Goal: Task Accomplishment & Management: Manage account settings

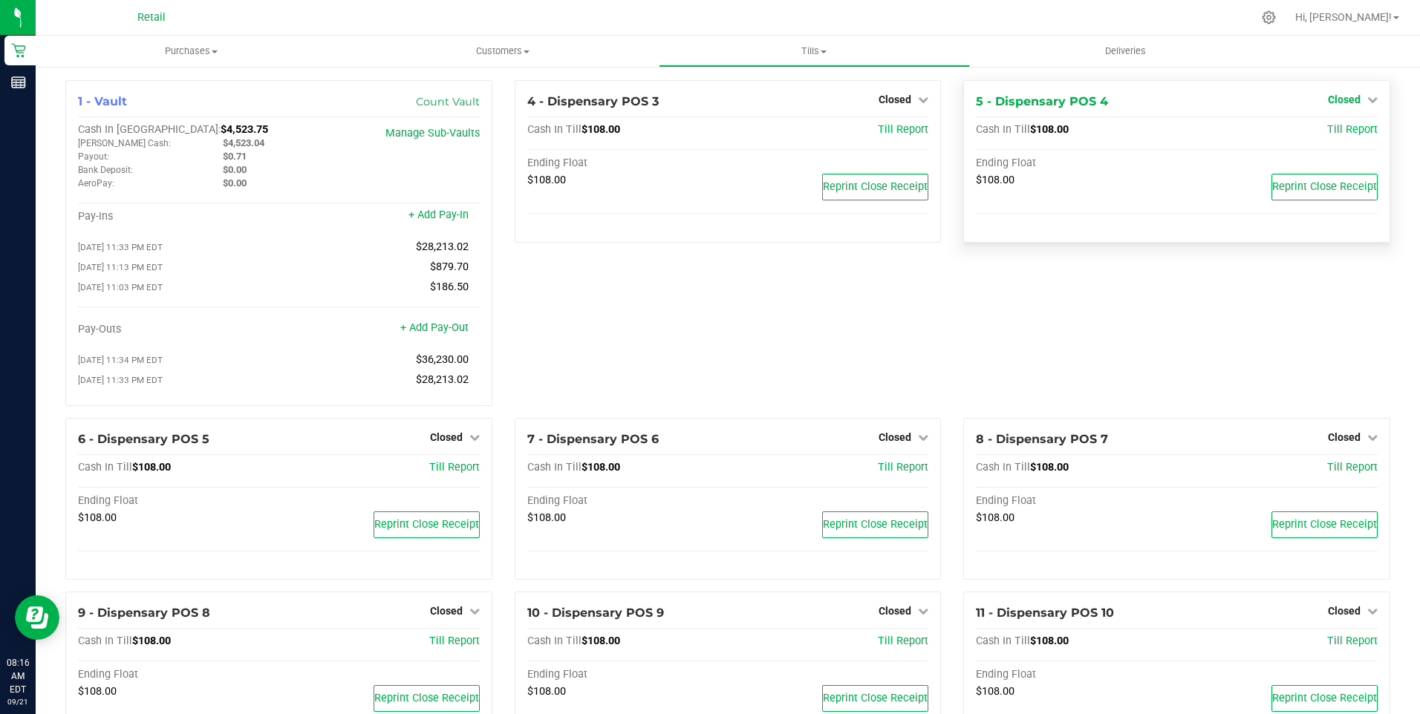
click at [1338, 99] on span "Closed" at bounding box center [1343, 100] width 33 height 12
click at [1330, 133] on link "Open Till" at bounding box center [1343, 131] width 39 height 12
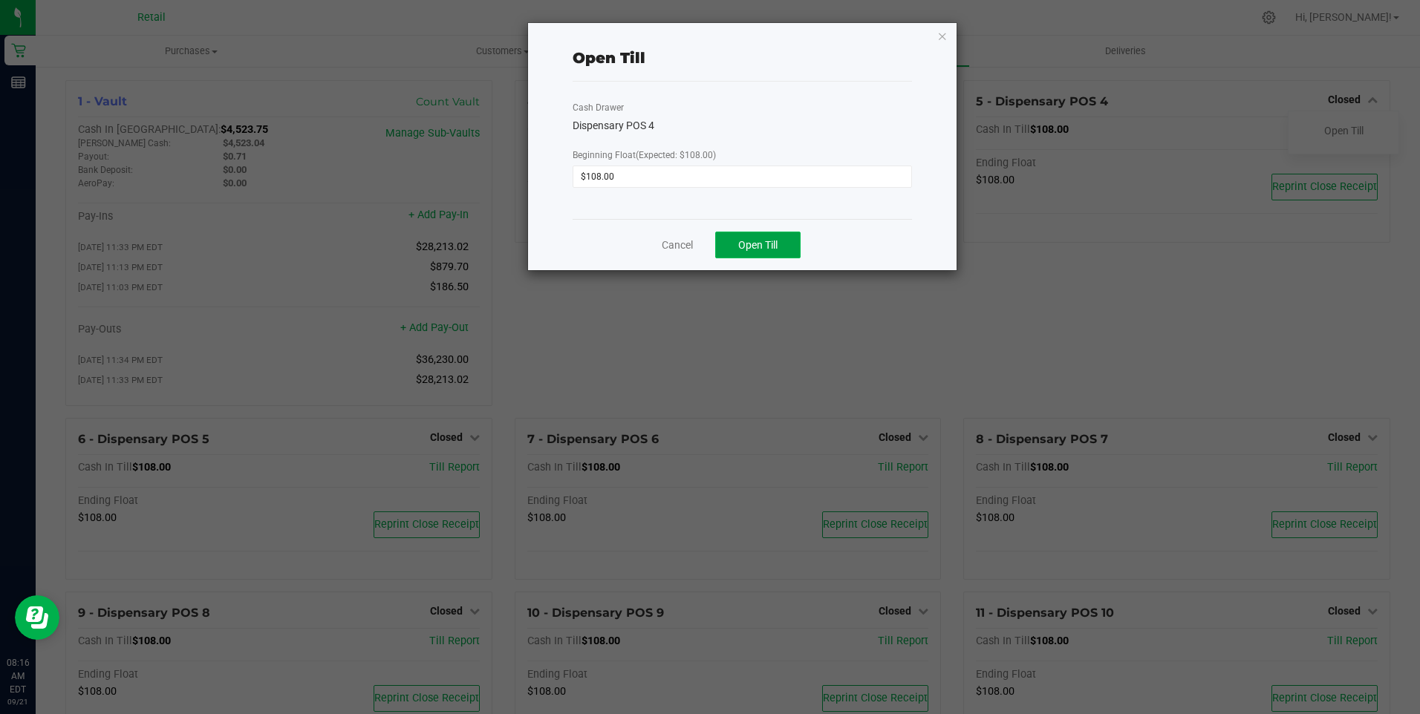
click at [747, 237] on button "Open Till" at bounding box center [757, 245] width 85 height 27
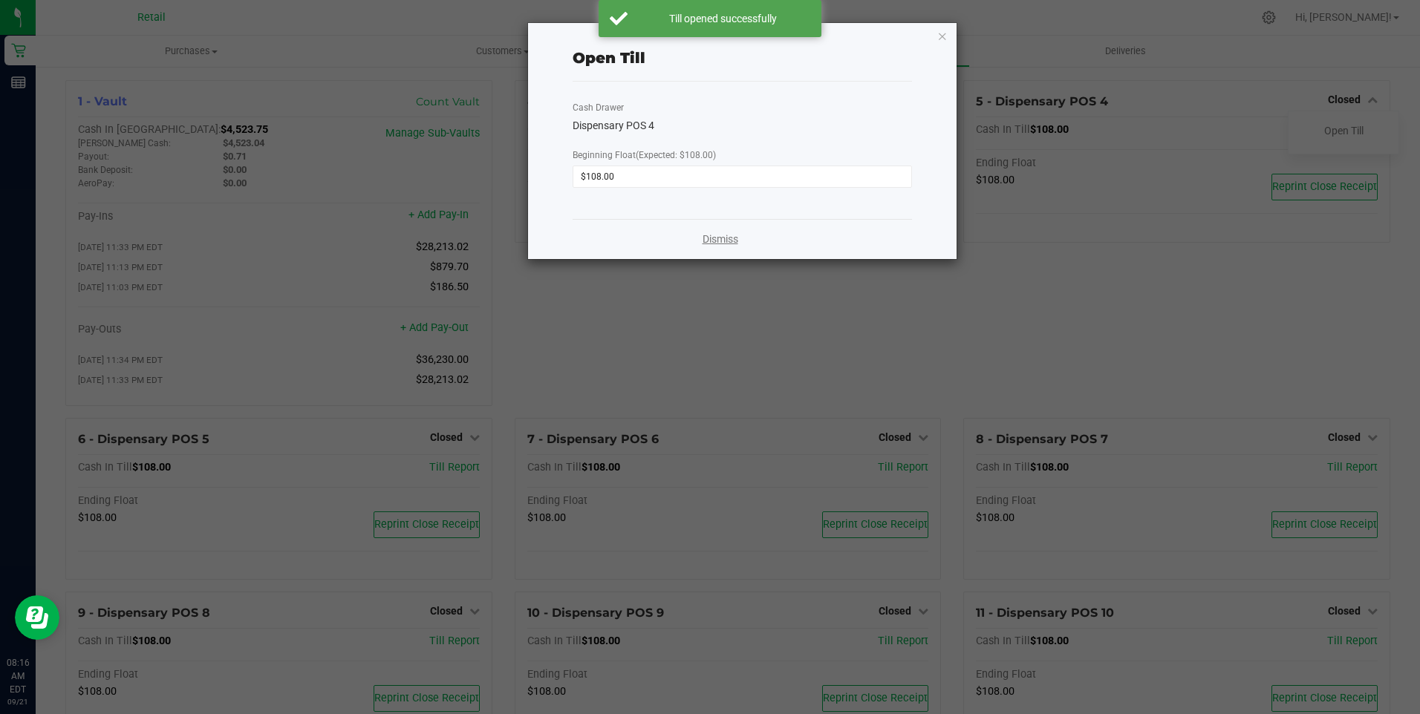
click at [725, 241] on link "Dismiss" at bounding box center [720, 240] width 36 height 16
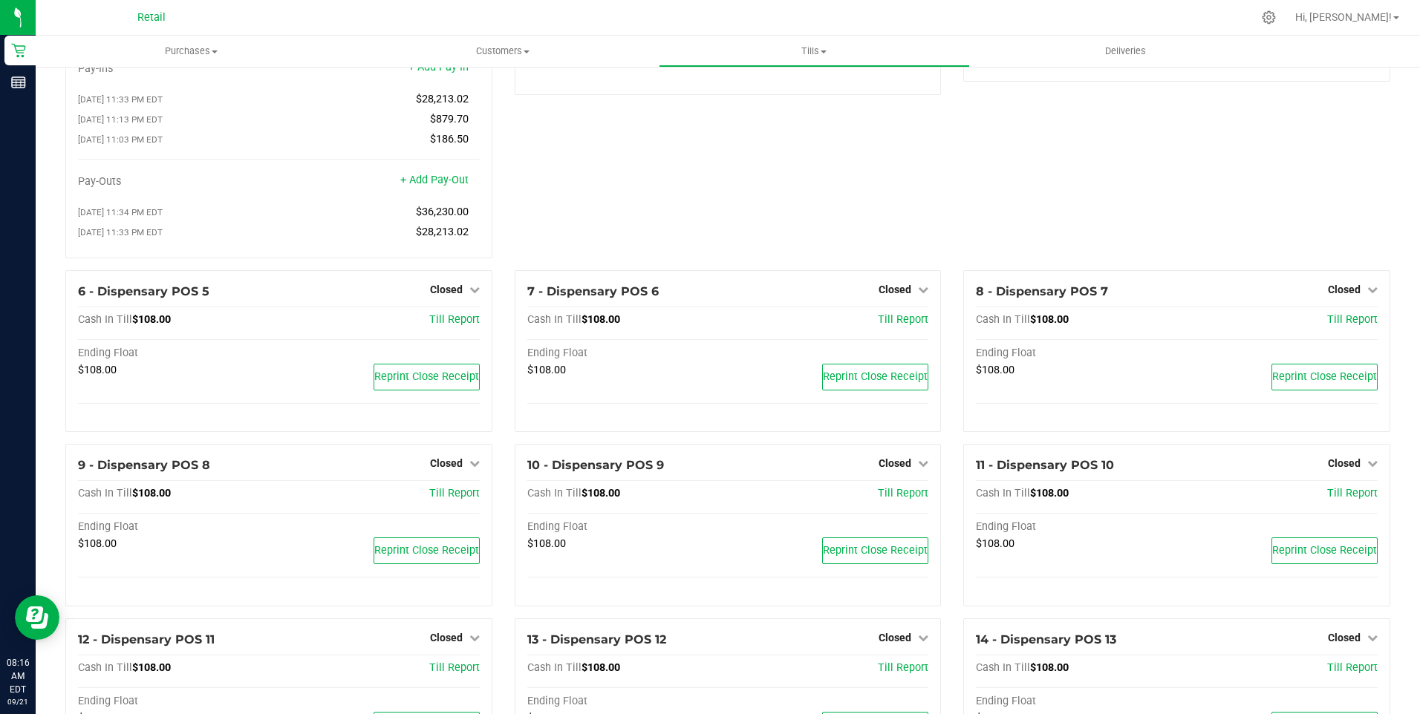
scroll to position [148, 0]
click at [449, 295] on span "Closed" at bounding box center [446, 289] width 33 height 12
click at [454, 325] on link "Open Till" at bounding box center [445, 319] width 39 height 12
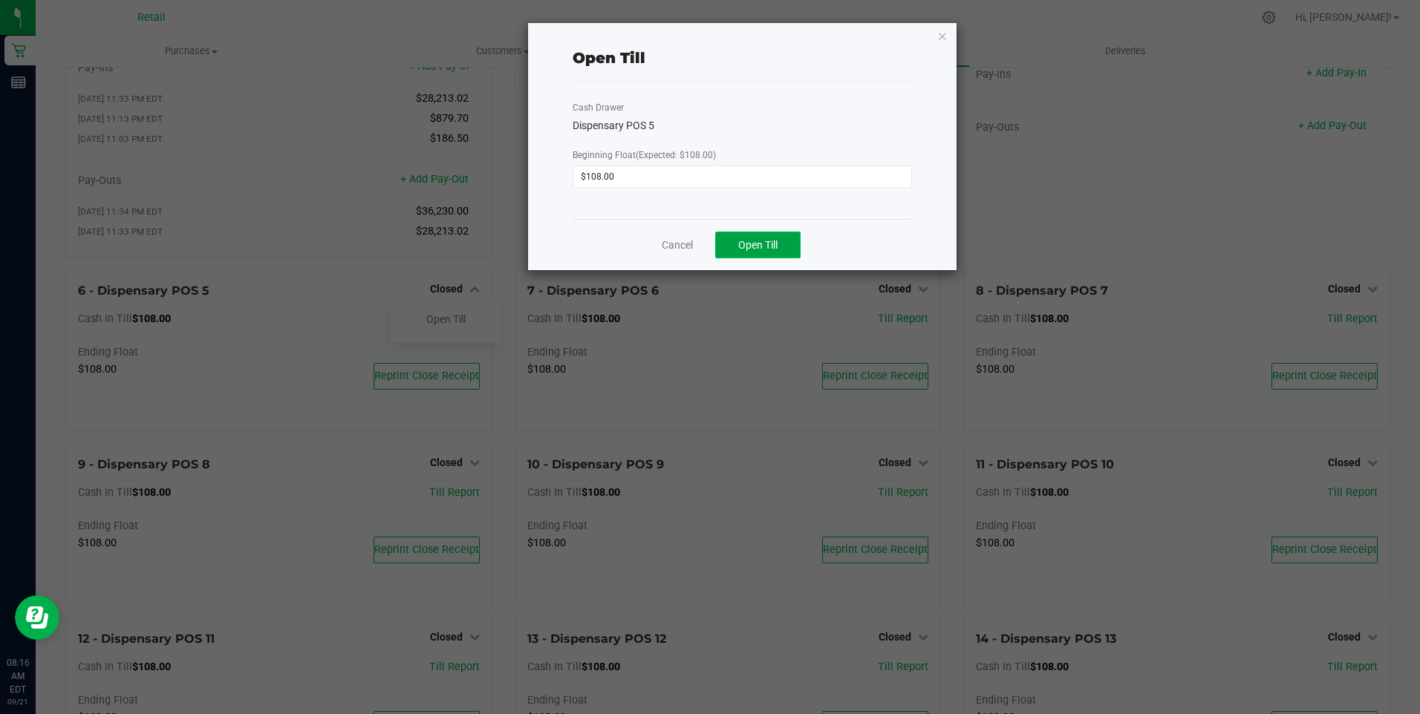
click at [751, 247] on span "Open Till" at bounding box center [757, 245] width 39 height 12
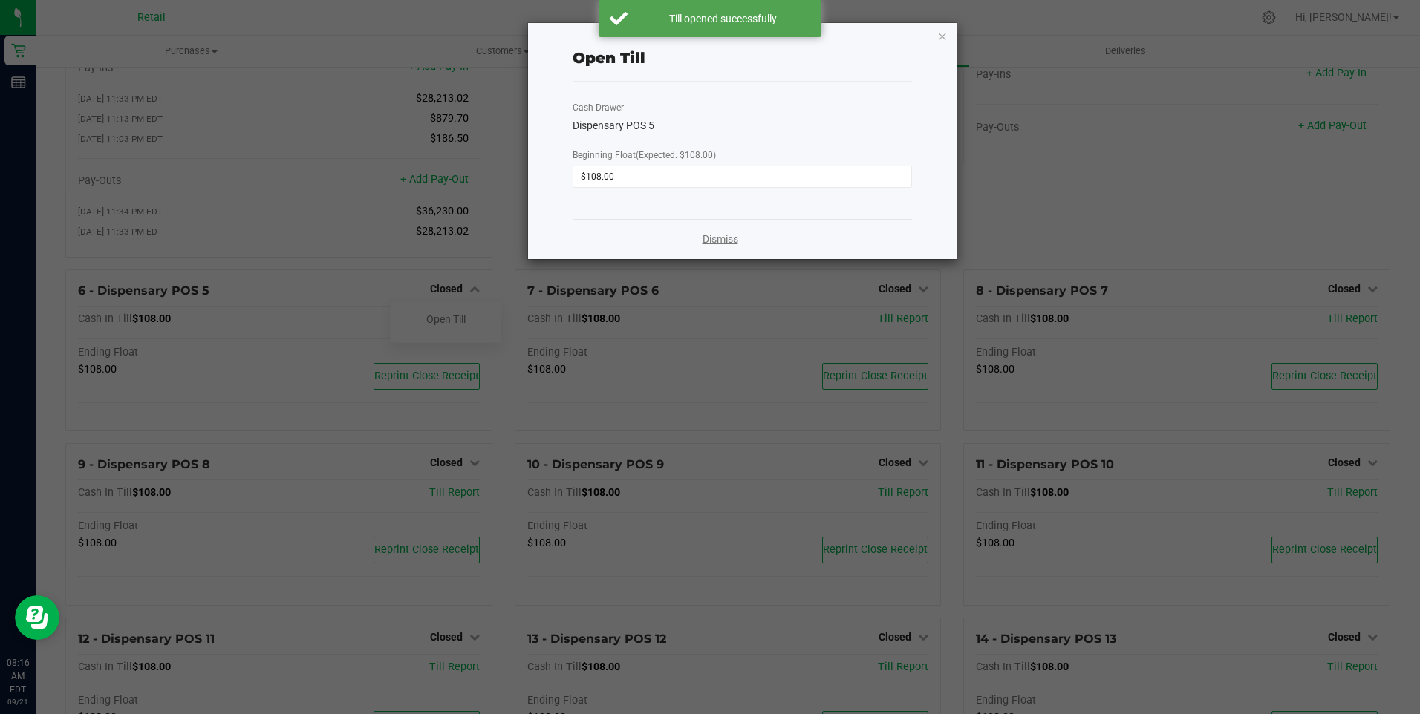
click at [727, 241] on link "Dismiss" at bounding box center [720, 240] width 36 height 16
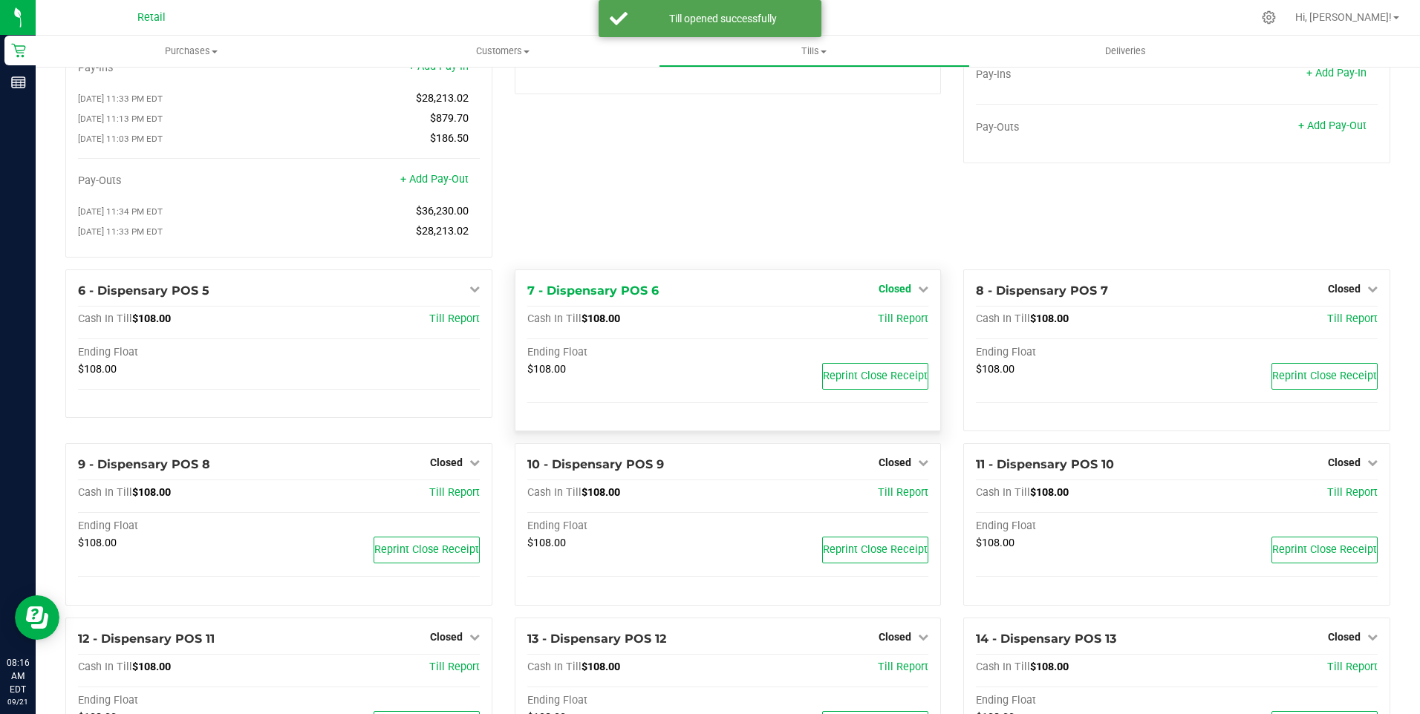
click at [895, 295] on span "Closed" at bounding box center [894, 289] width 33 height 12
click at [887, 325] on link "Open Till" at bounding box center [894, 319] width 39 height 12
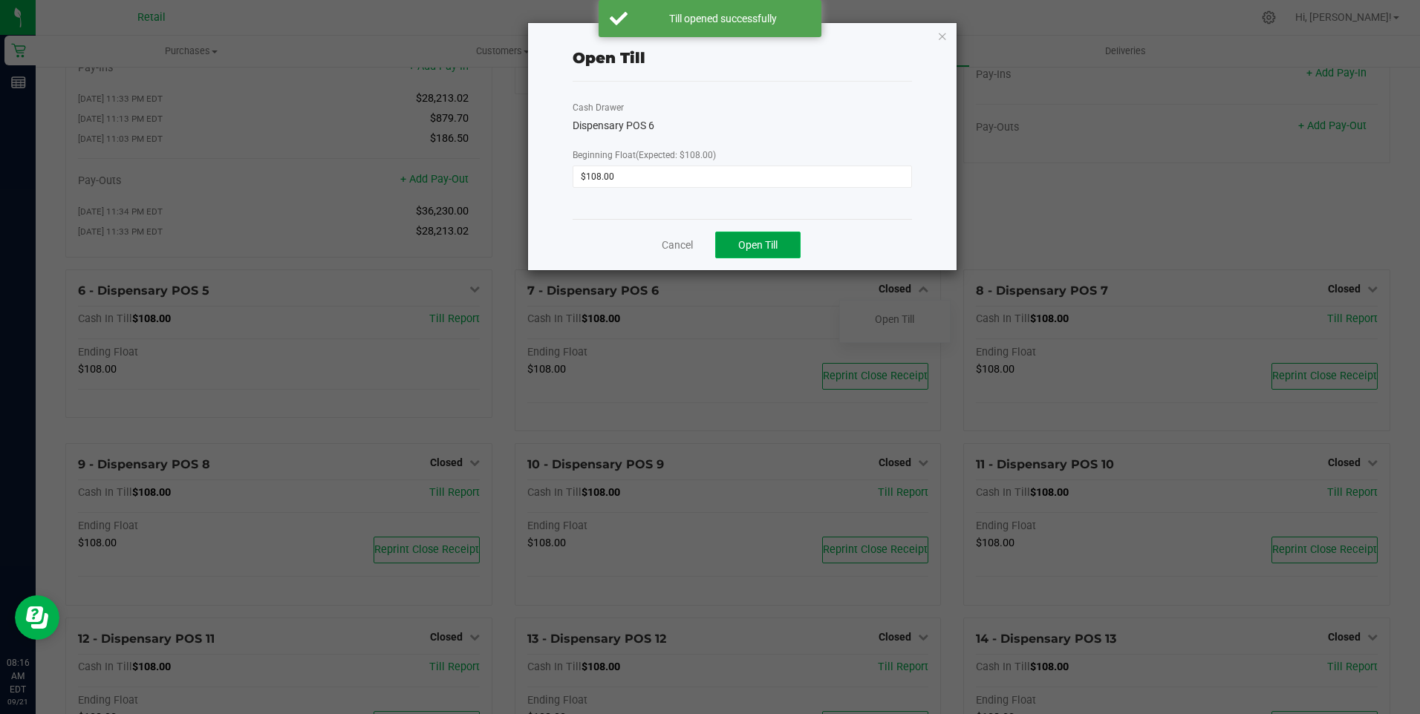
click at [761, 246] on span "Open Till" at bounding box center [757, 245] width 39 height 12
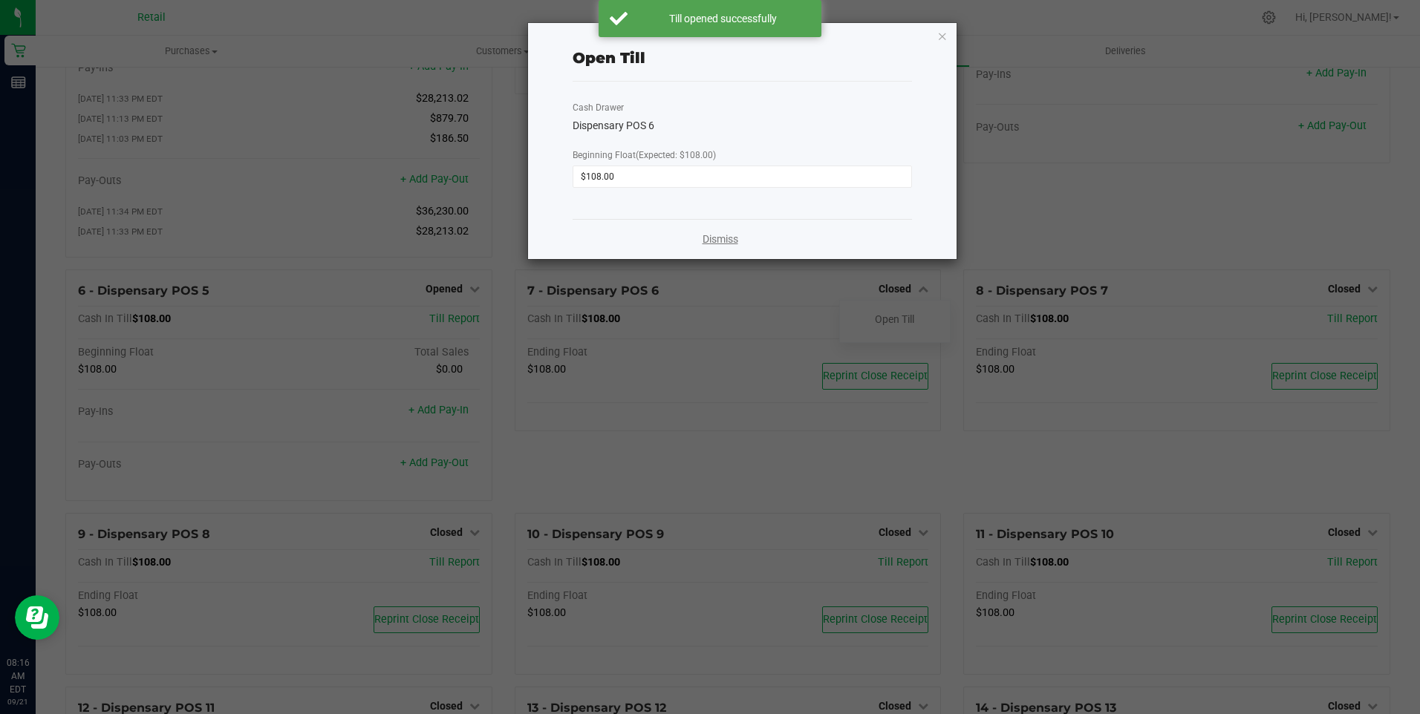
click at [726, 239] on link "Dismiss" at bounding box center [720, 240] width 36 height 16
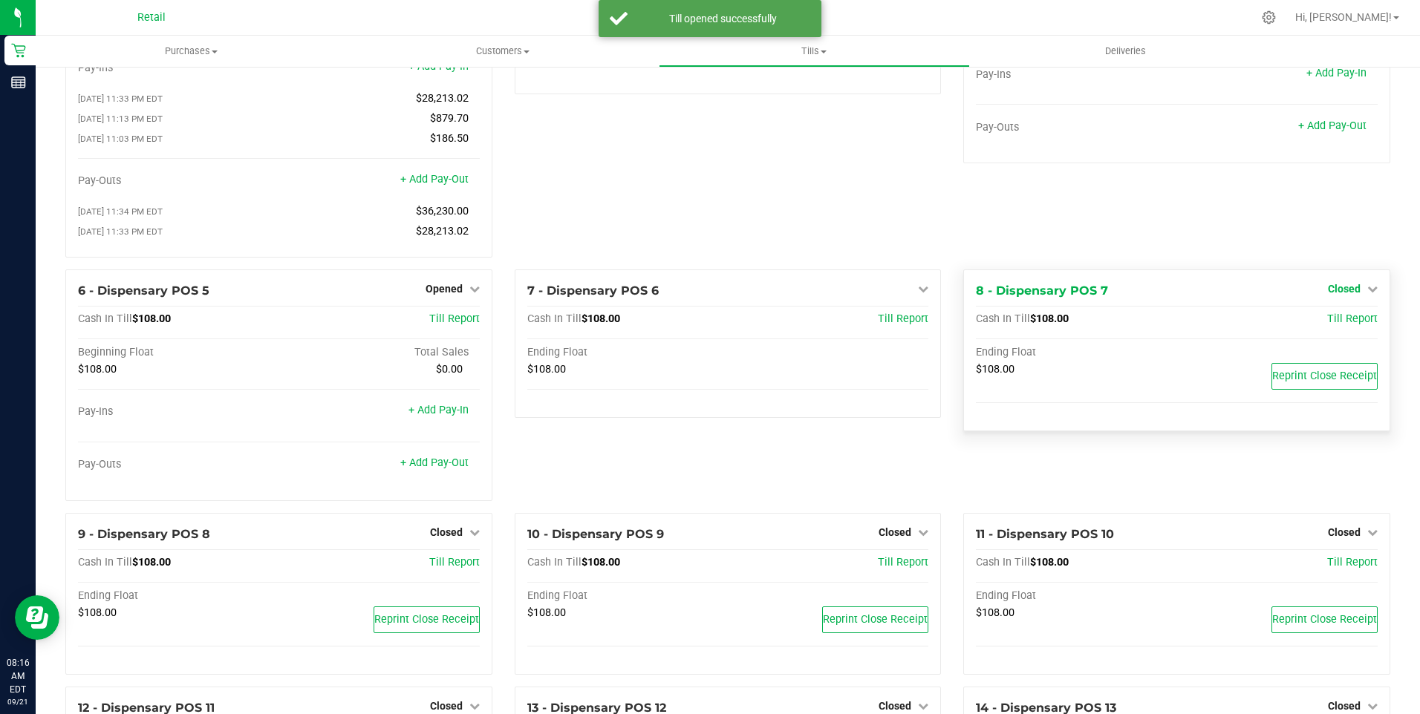
click at [1332, 295] on span "Closed" at bounding box center [1343, 289] width 33 height 12
click at [1324, 325] on link "Open Till" at bounding box center [1343, 319] width 39 height 12
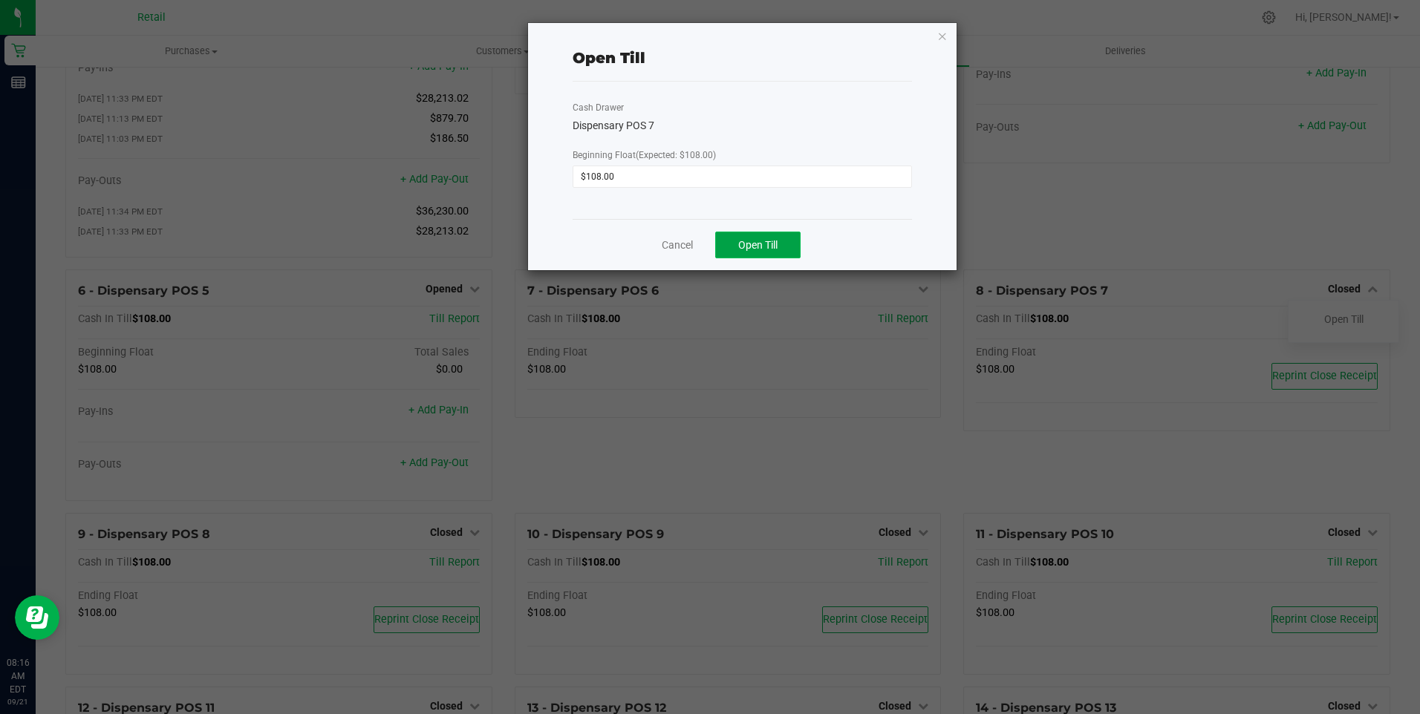
click at [745, 241] on span "Open Till" at bounding box center [757, 245] width 39 height 12
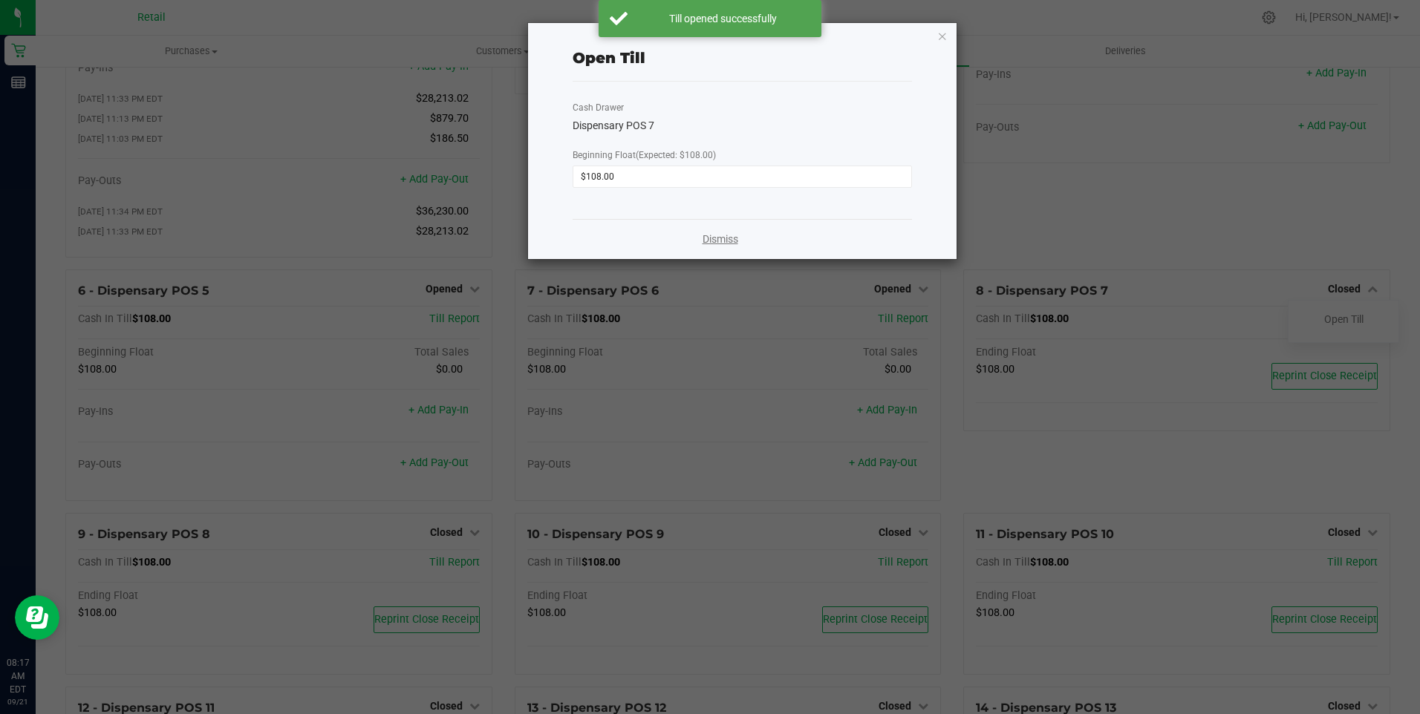
click at [722, 238] on link "Dismiss" at bounding box center [720, 240] width 36 height 16
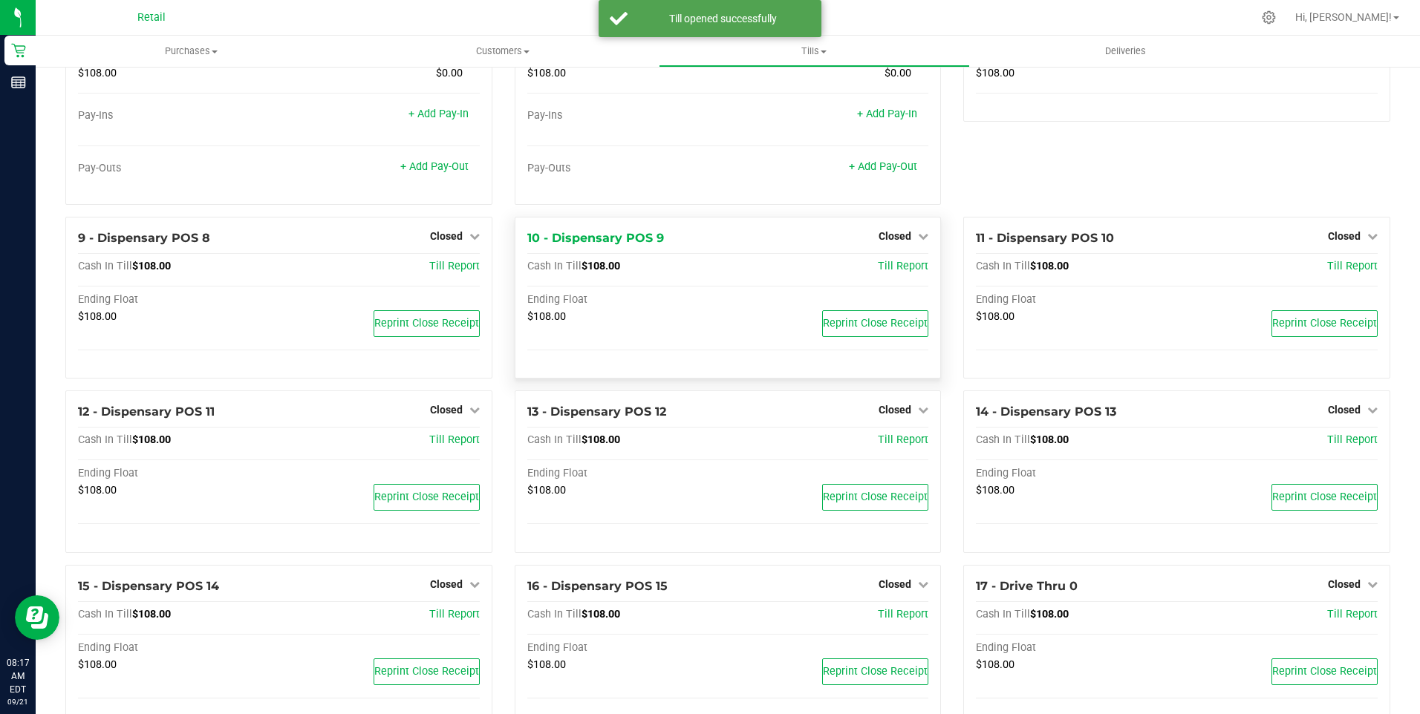
scroll to position [445, 0]
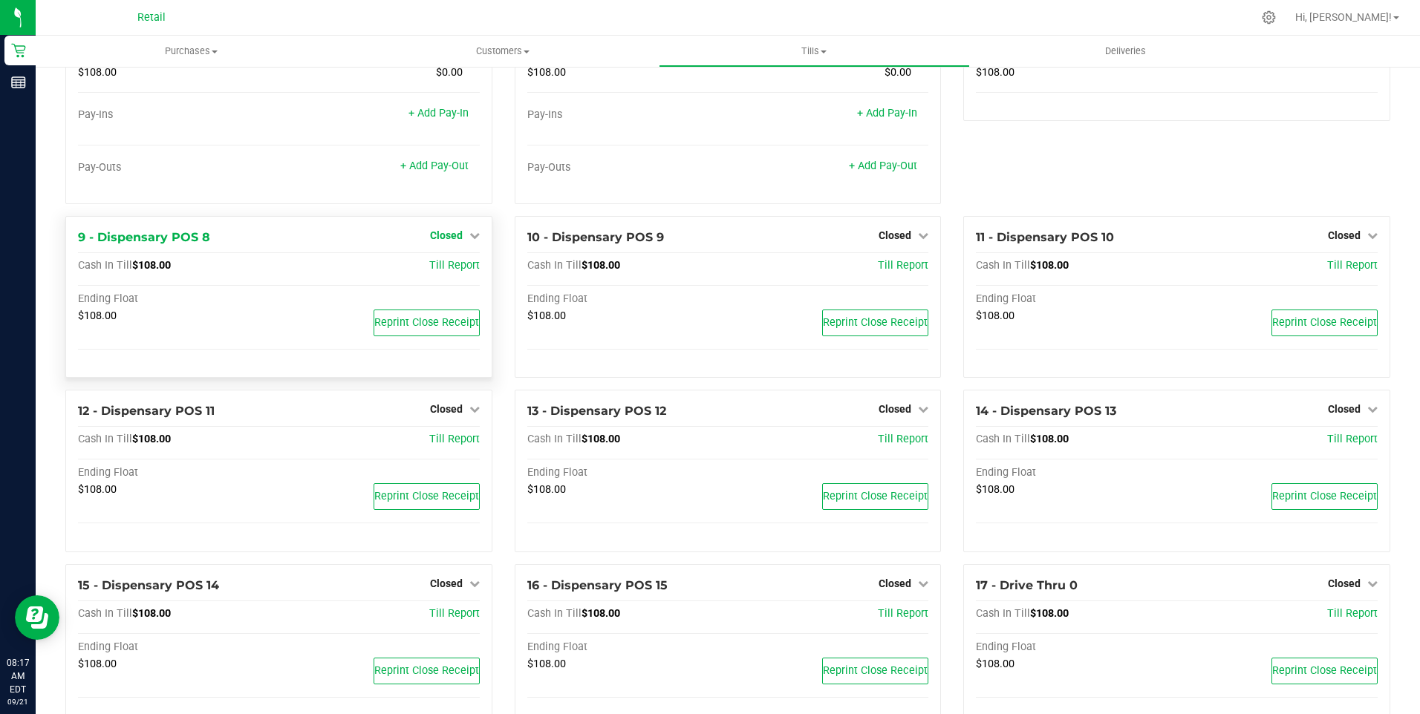
click at [448, 241] on span "Closed" at bounding box center [446, 235] width 33 height 12
click at [447, 272] on link "Open Till" at bounding box center [445, 266] width 39 height 12
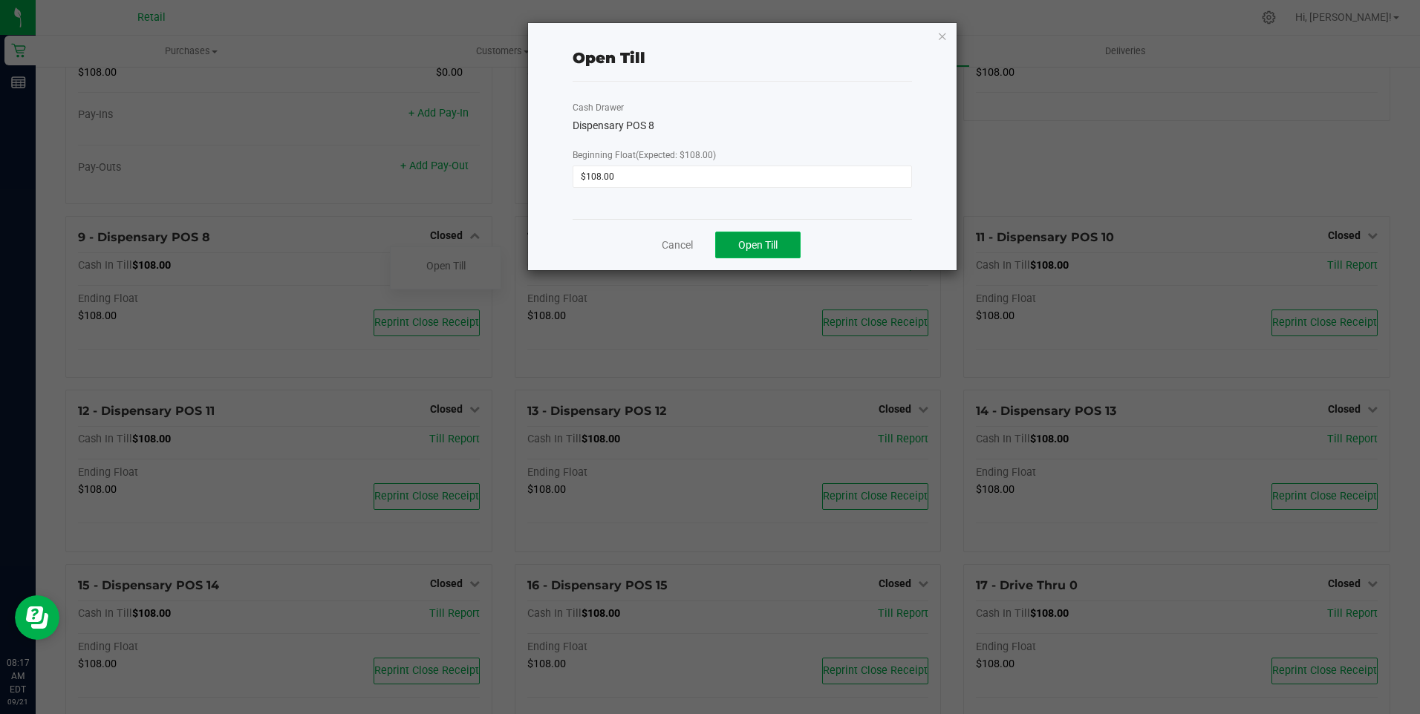
click at [739, 250] on span "Open Till" at bounding box center [757, 245] width 39 height 12
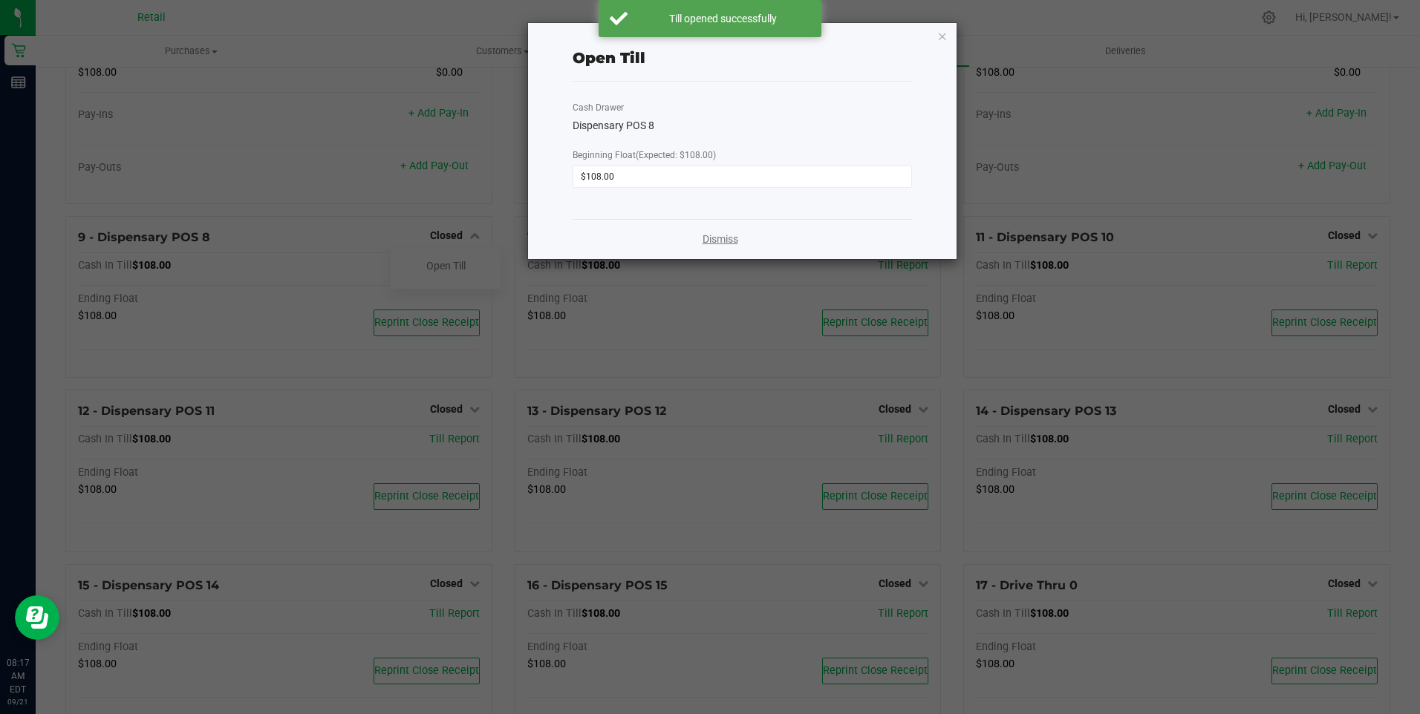
click at [720, 239] on link "Dismiss" at bounding box center [720, 240] width 36 height 16
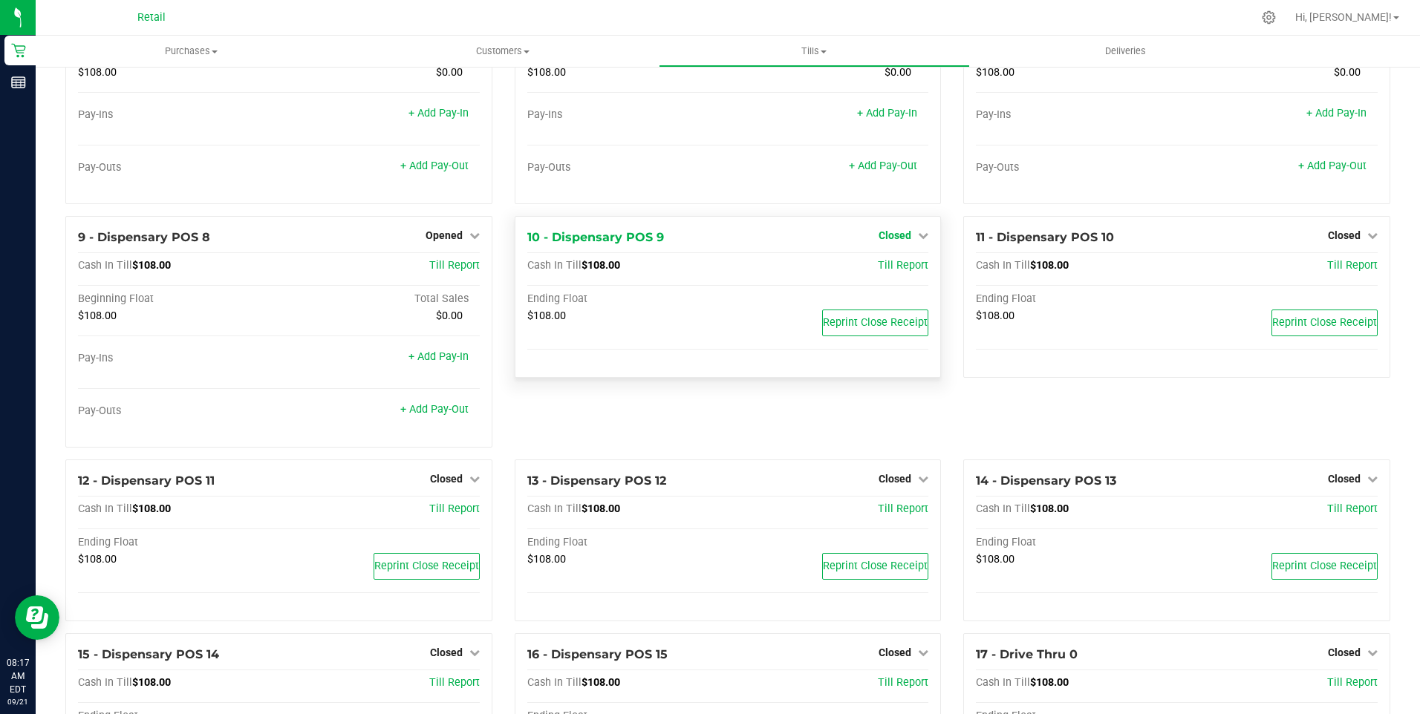
click at [893, 241] on span "Closed" at bounding box center [894, 235] width 33 height 12
click at [892, 271] on link "Open Till" at bounding box center [894, 266] width 39 height 12
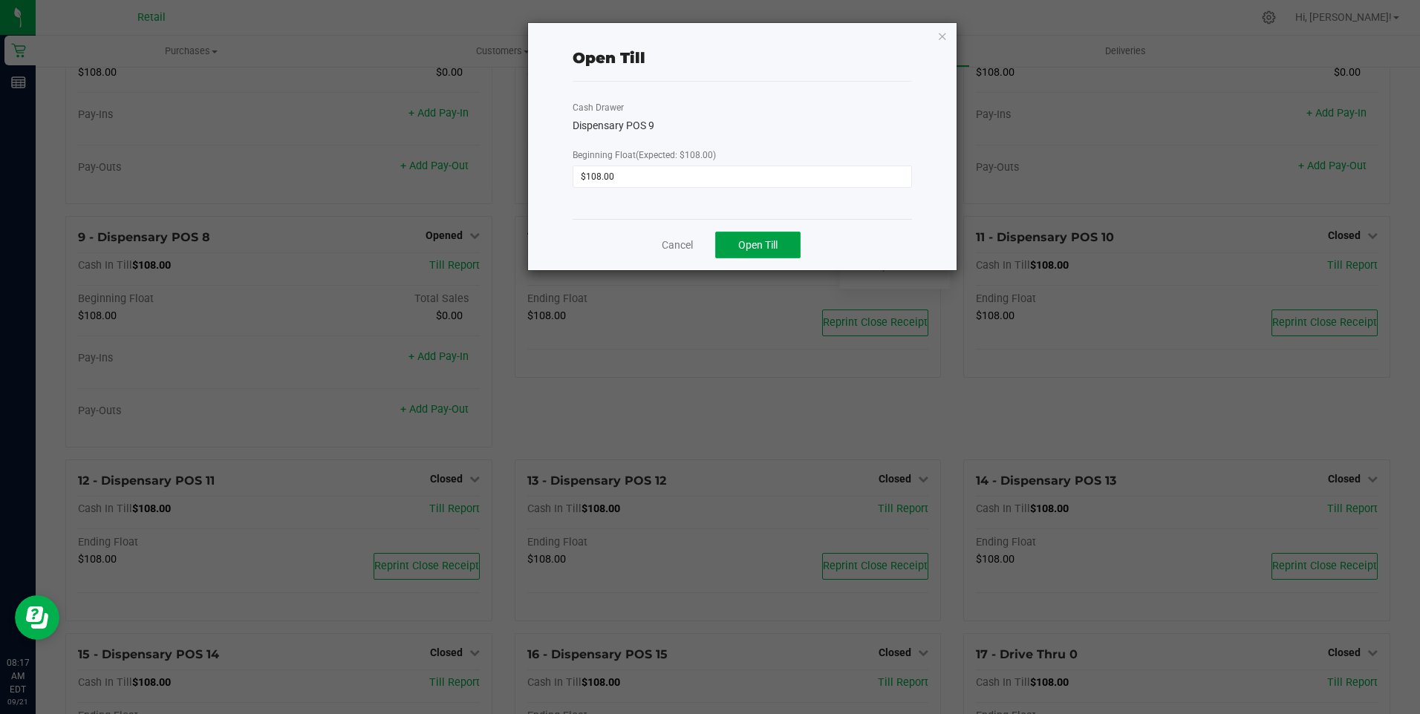
click at [757, 244] on span "Open Till" at bounding box center [757, 245] width 39 height 12
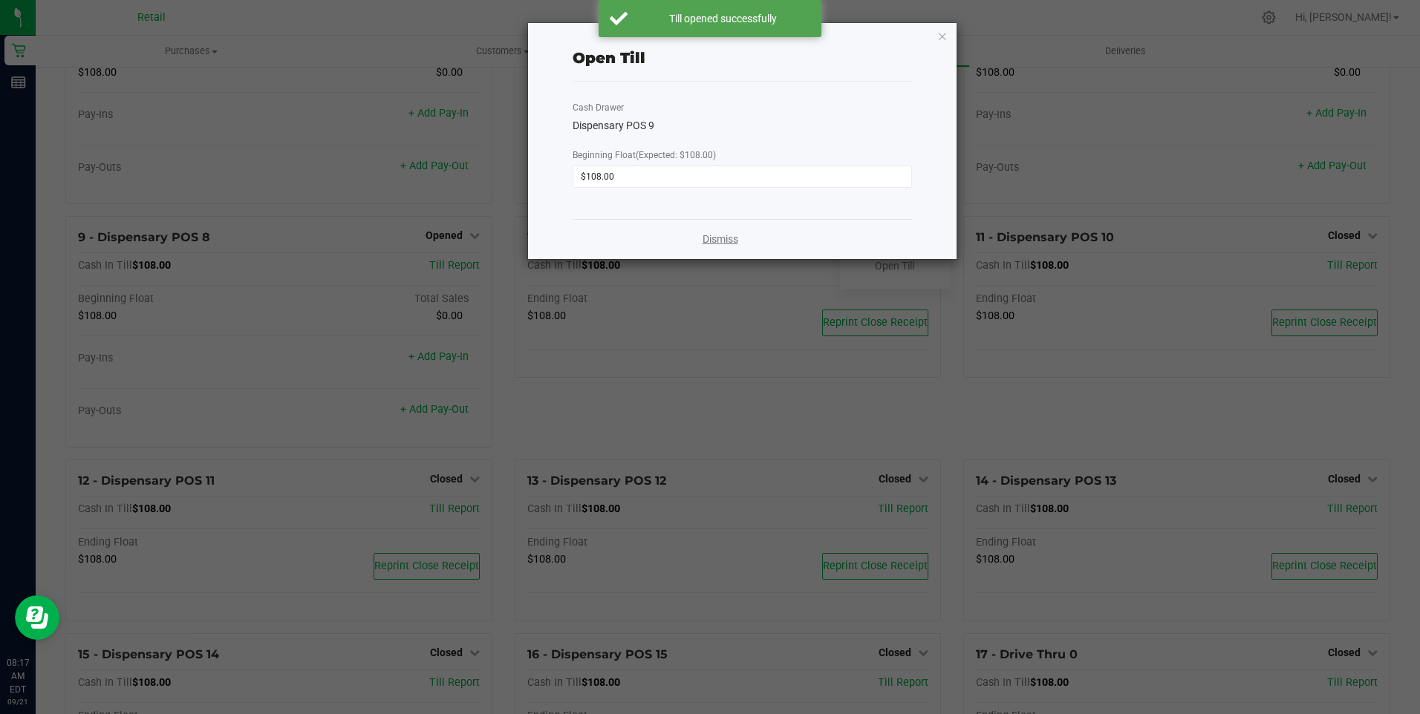
click at [723, 241] on link "Dismiss" at bounding box center [720, 240] width 36 height 16
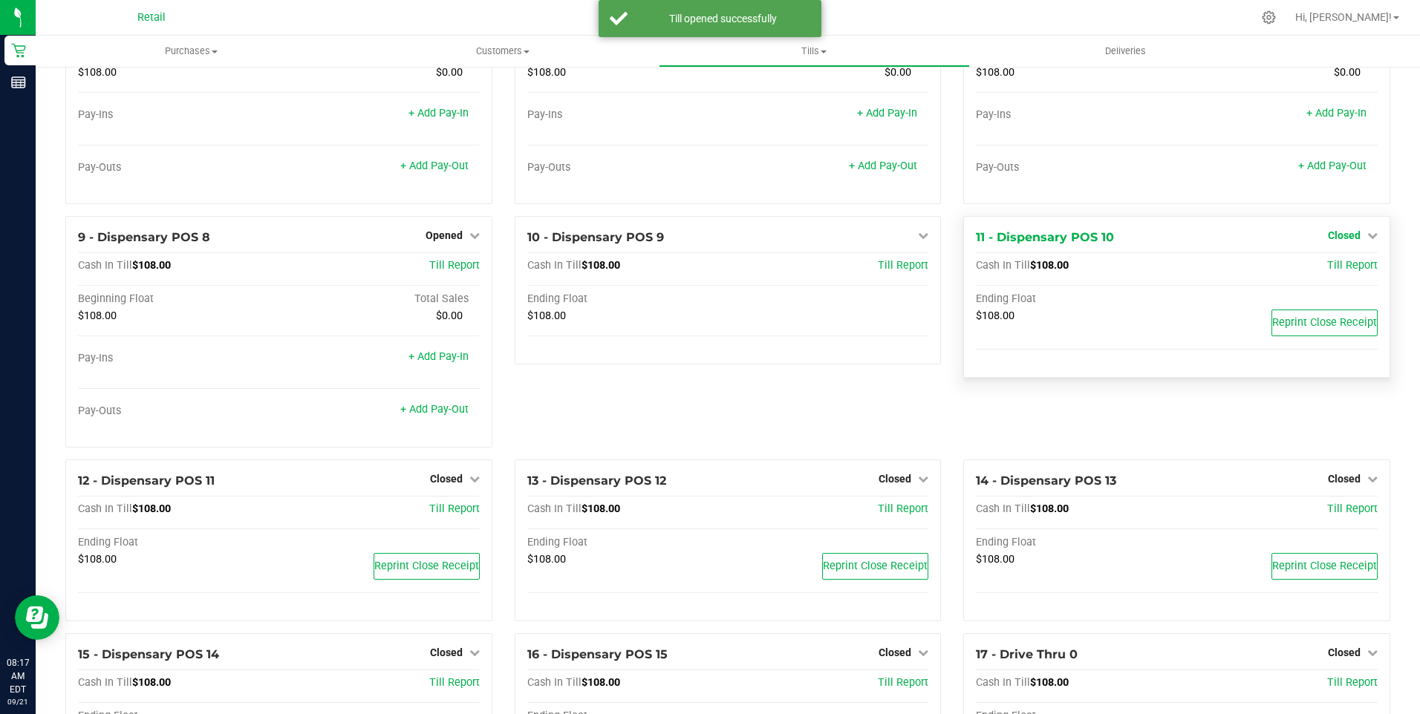
click at [1345, 241] on span "Closed" at bounding box center [1343, 235] width 33 height 12
click at [1339, 272] on link "Open Till" at bounding box center [1343, 266] width 39 height 12
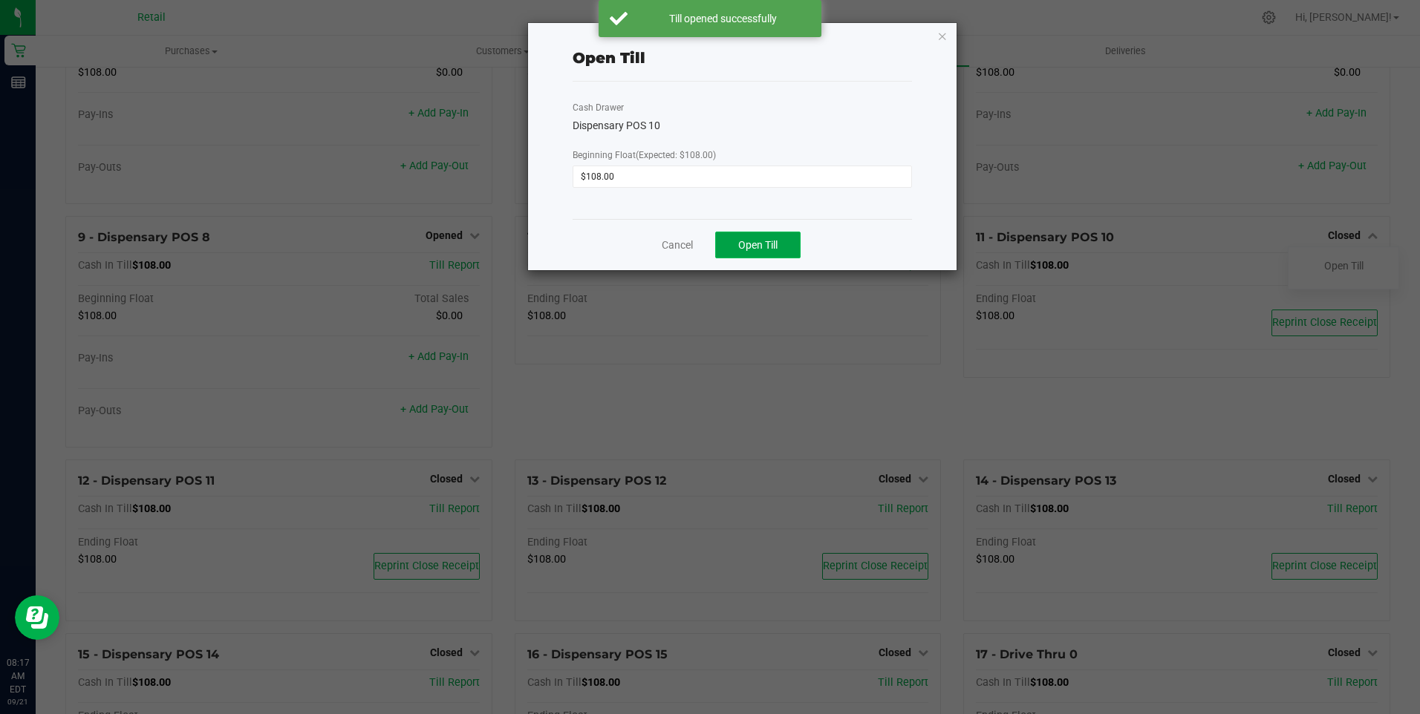
click at [762, 243] on span "Open Till" at bounding box center [757, 245] width 39 height 12
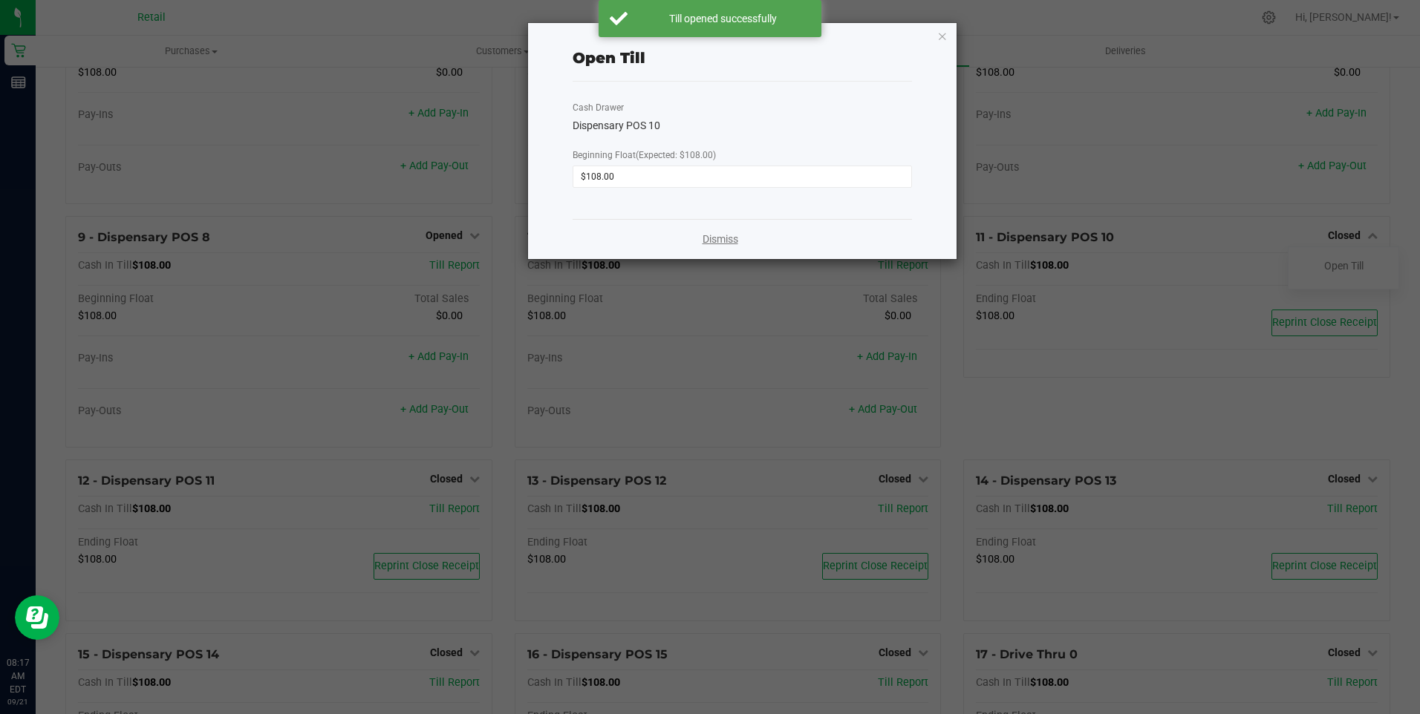
click at [722, 243] on link "Dismiss" at bounding box center [720, 240] width 36 height 16
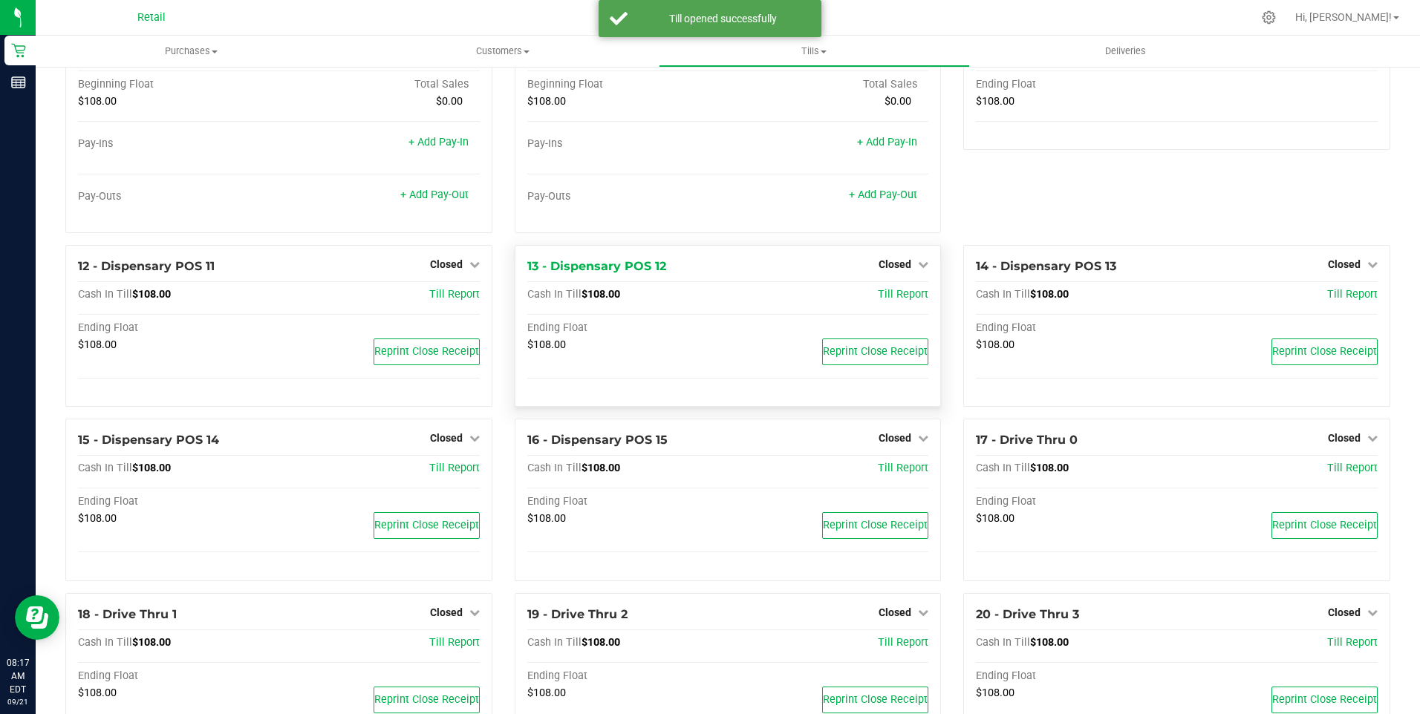
scroll to position [668, 0]
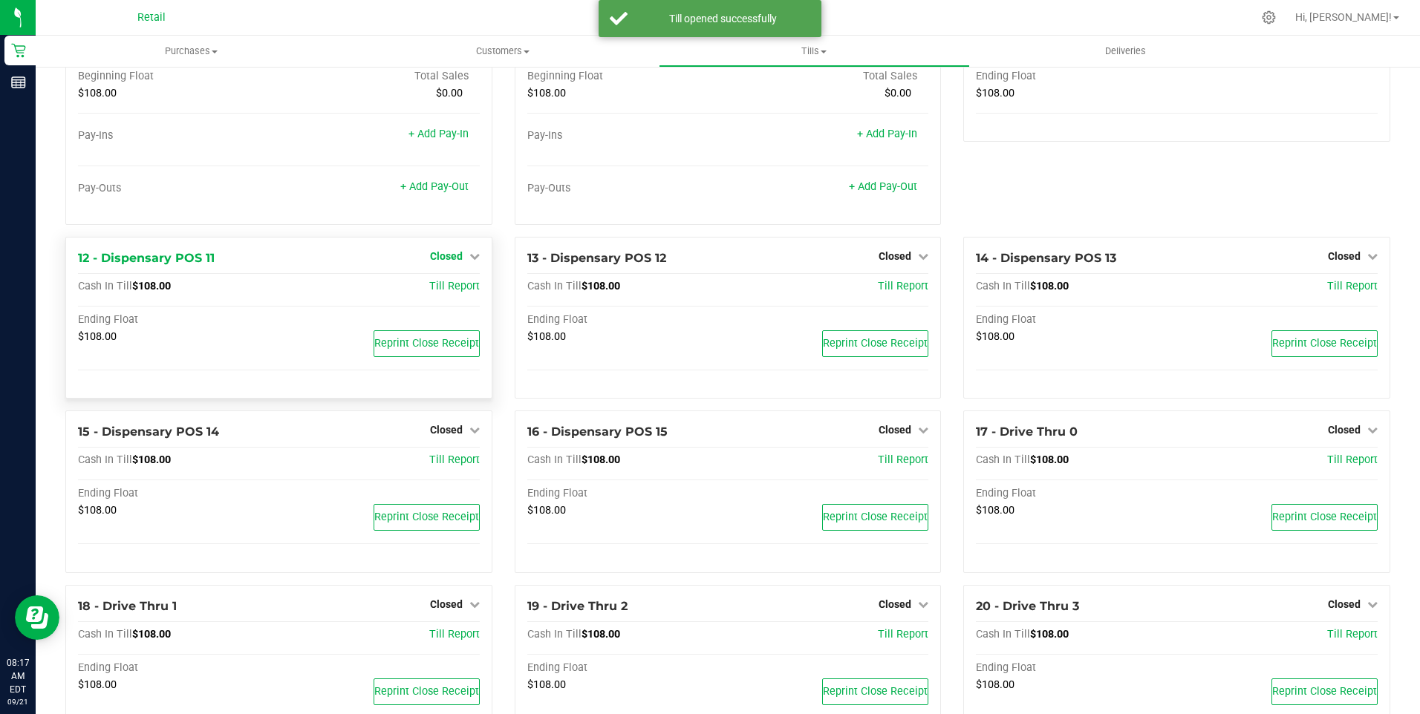
click at [437, 262] on span "Closed" at bounding box center [446, 256] width 33 height 12
click at [443, 296] on div "Open Till" at bounding box center [446, 287] width 110 height 19
click at [451, 293] on link "Open Till" at bounding box center [445, 287] width 39 height 12
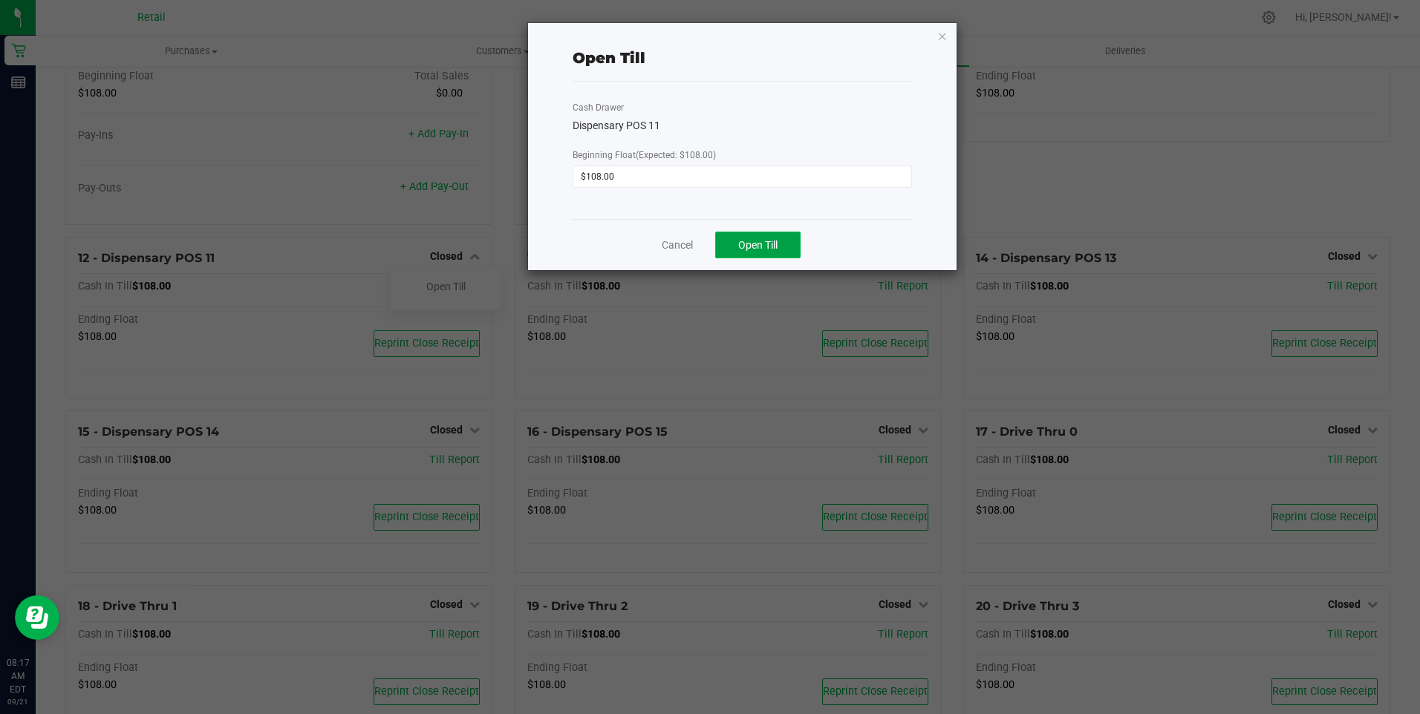
click at [742, 244] on span "Open Till" at bounding box center [757, 245] width 39 height 12
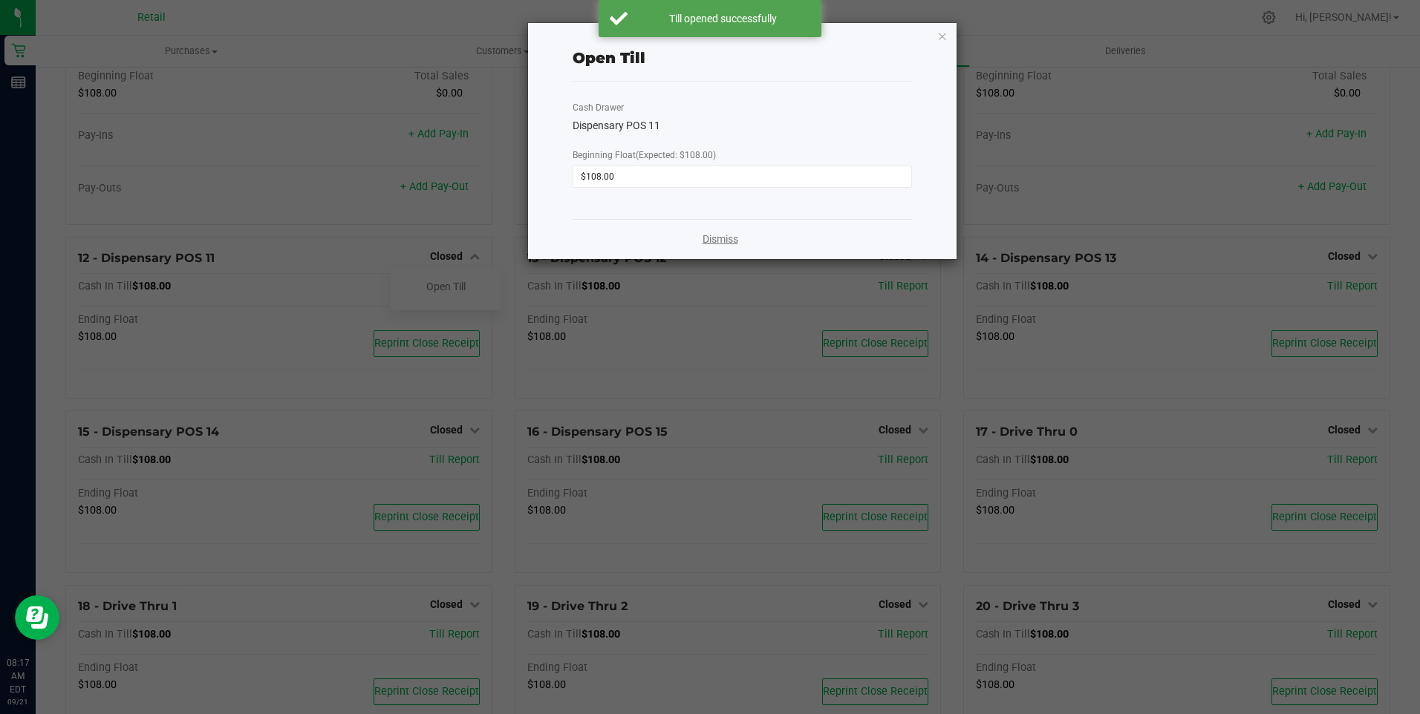
click at [723, 241] on link "Dismiss" at bounding box center [720, 240] width 36 height 16
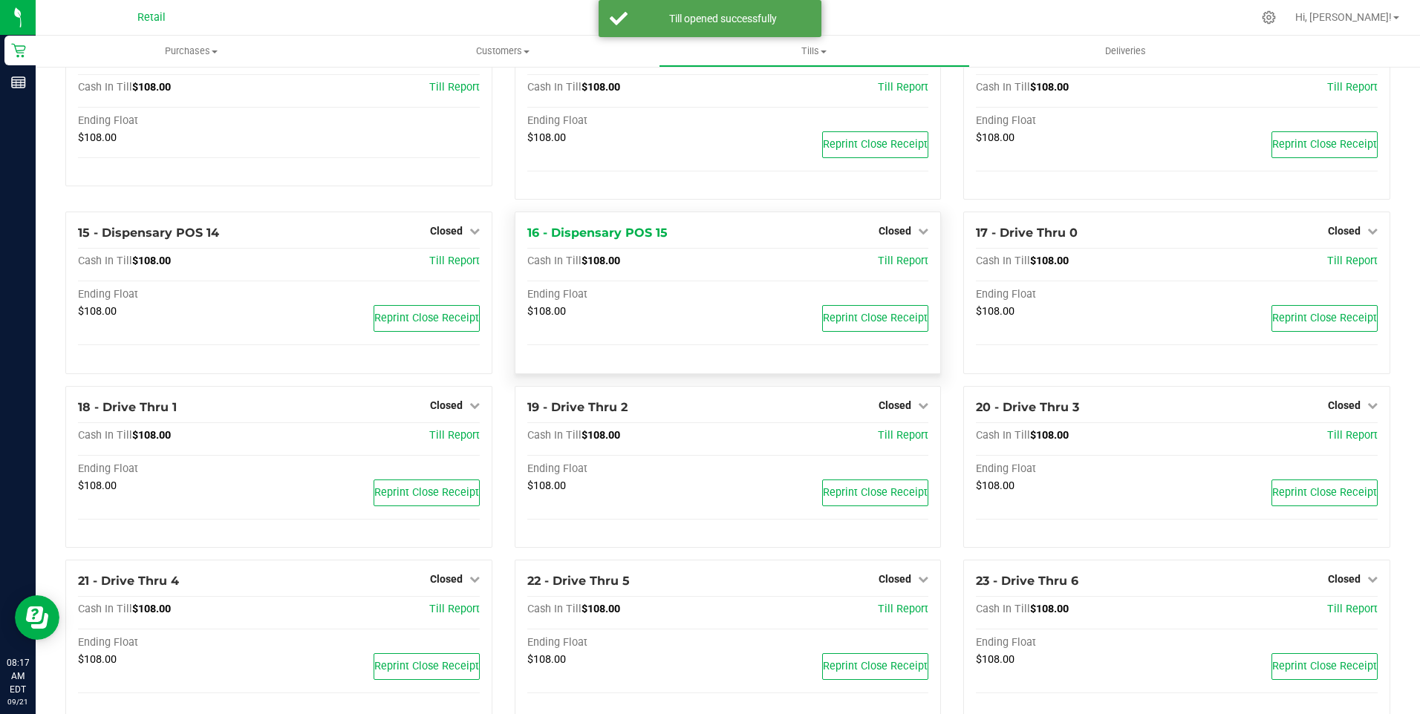
scroll to position [891, 0]
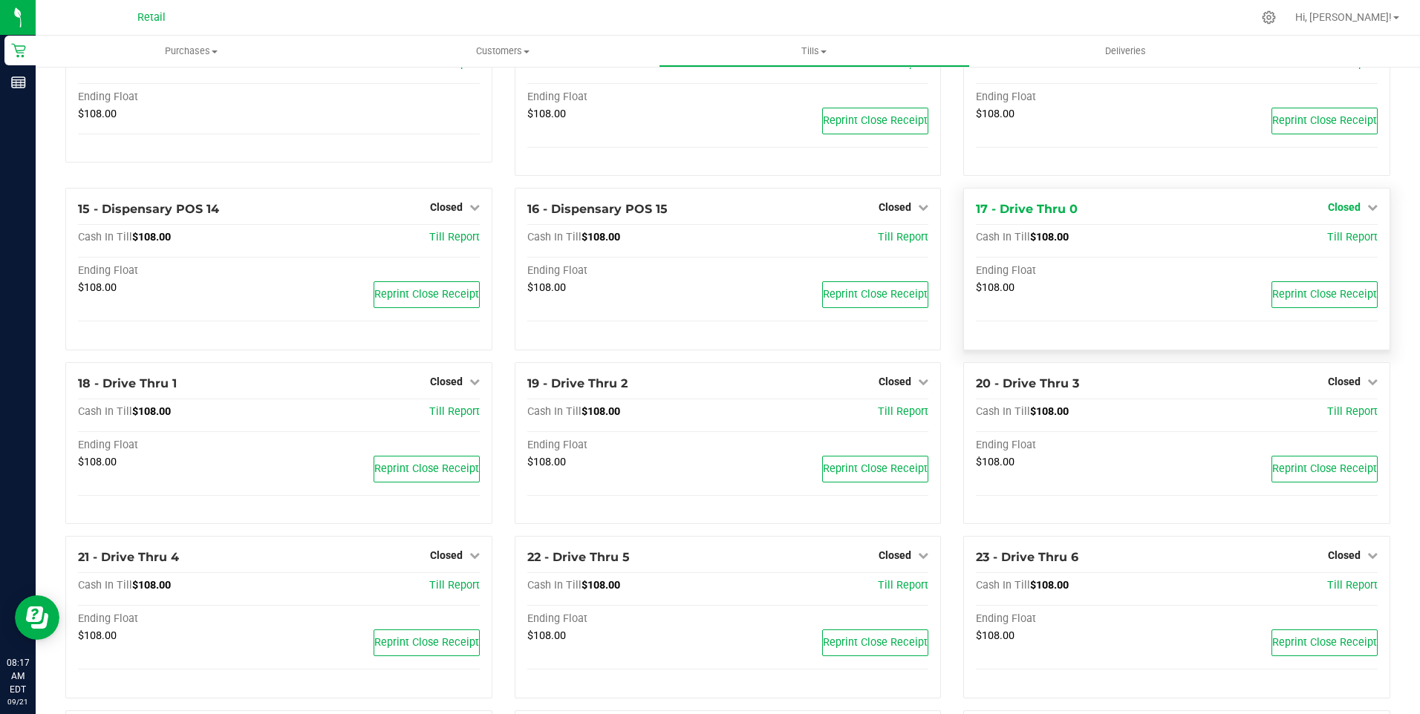
click at [1330, 213] on span "Closed" at bounding box center [1343, 207] width 33 height 12
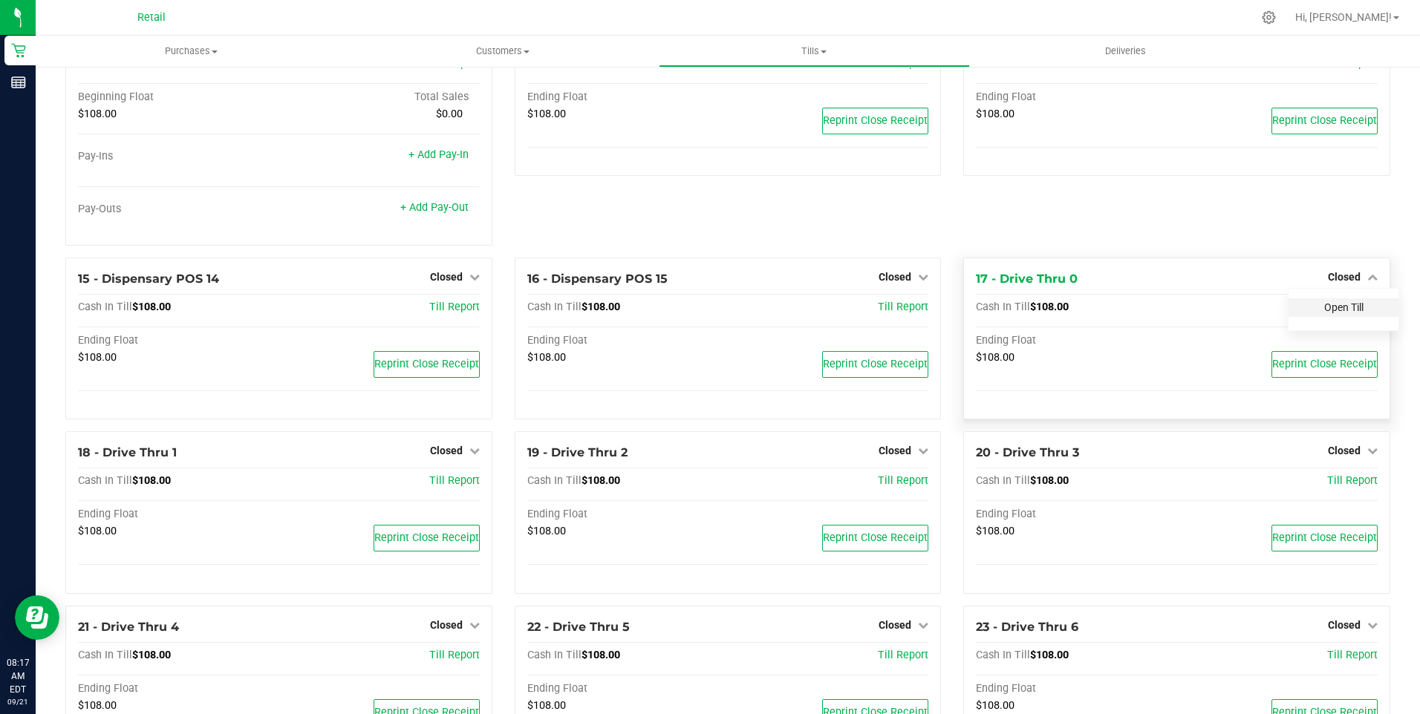
click at [1330, 242] on div "14 - Dispensary POS 13 Closed Open Till Cash In Till $108.00 Till Report Ending…" at bounding box center [1176, 136] width 449 height 244
click at [1337, 313] on link "Open Till" at bounding box center [1343, 307] width 39 height 12
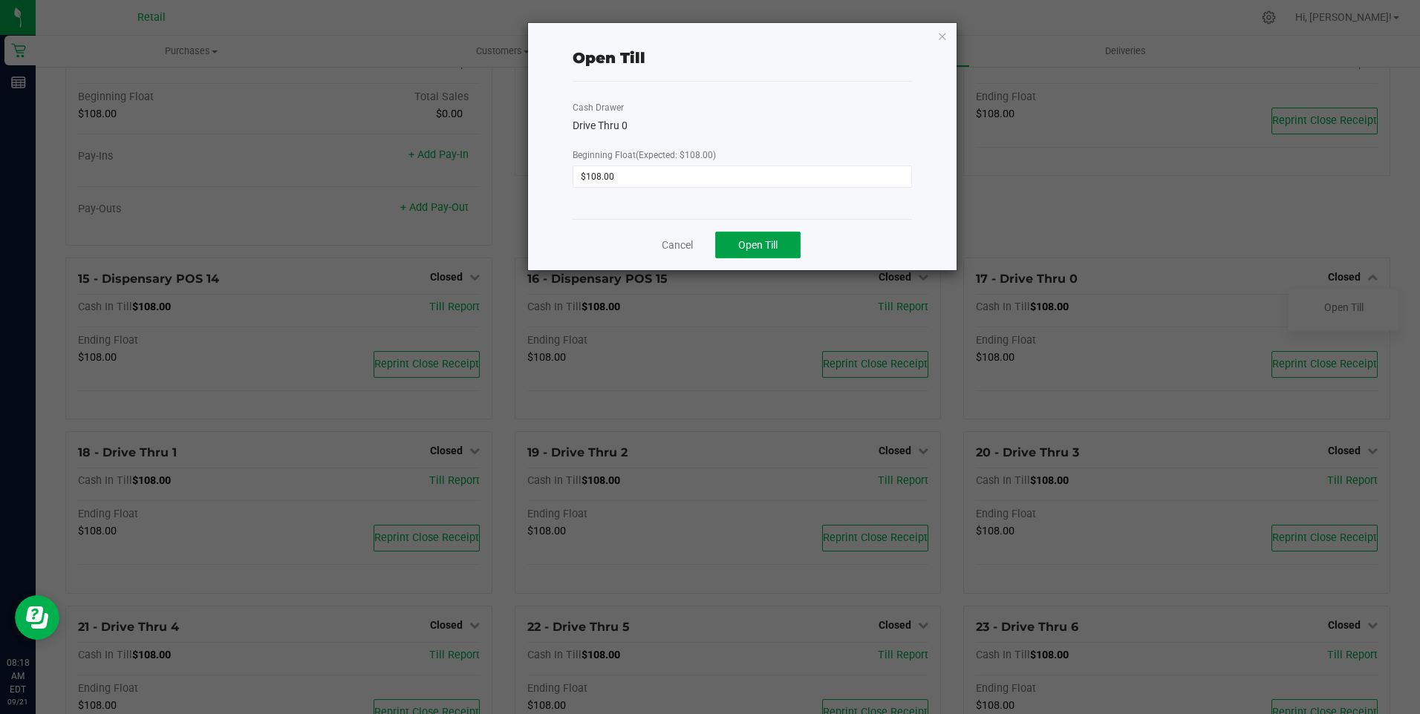
click at [767, 241] on span "Open Till" at bounding box center [757, 245] width 39 height 12
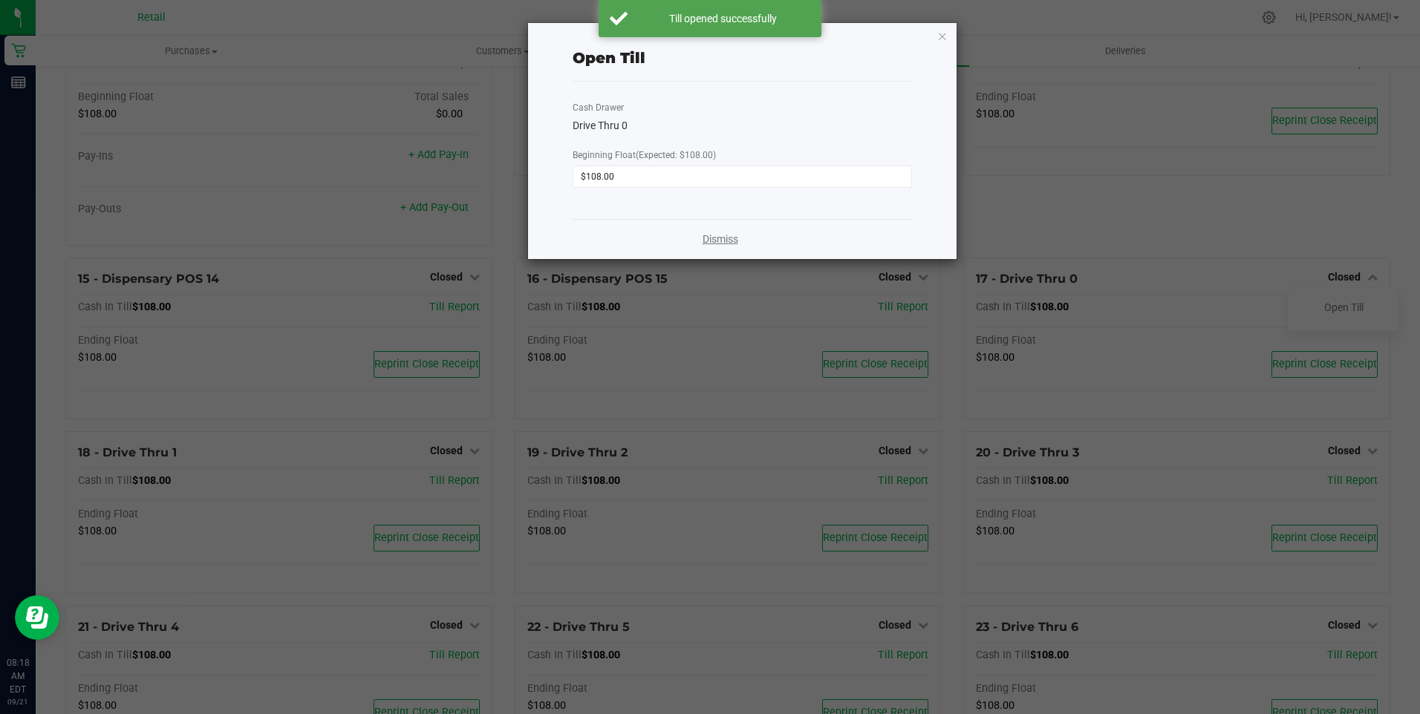
click at [725, 241] on link "Dismiss" at bounding box center [720, 240] width 36 height 16
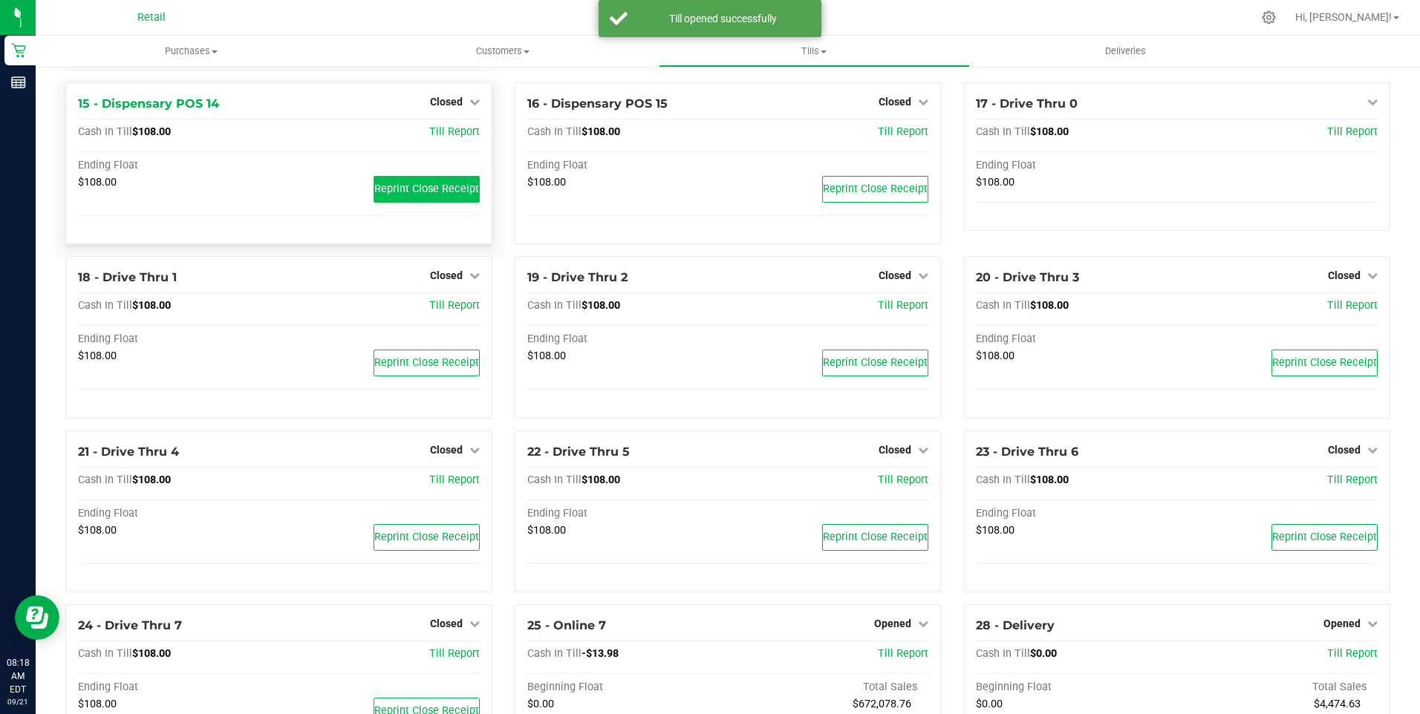
scroll to position [1039, 0]
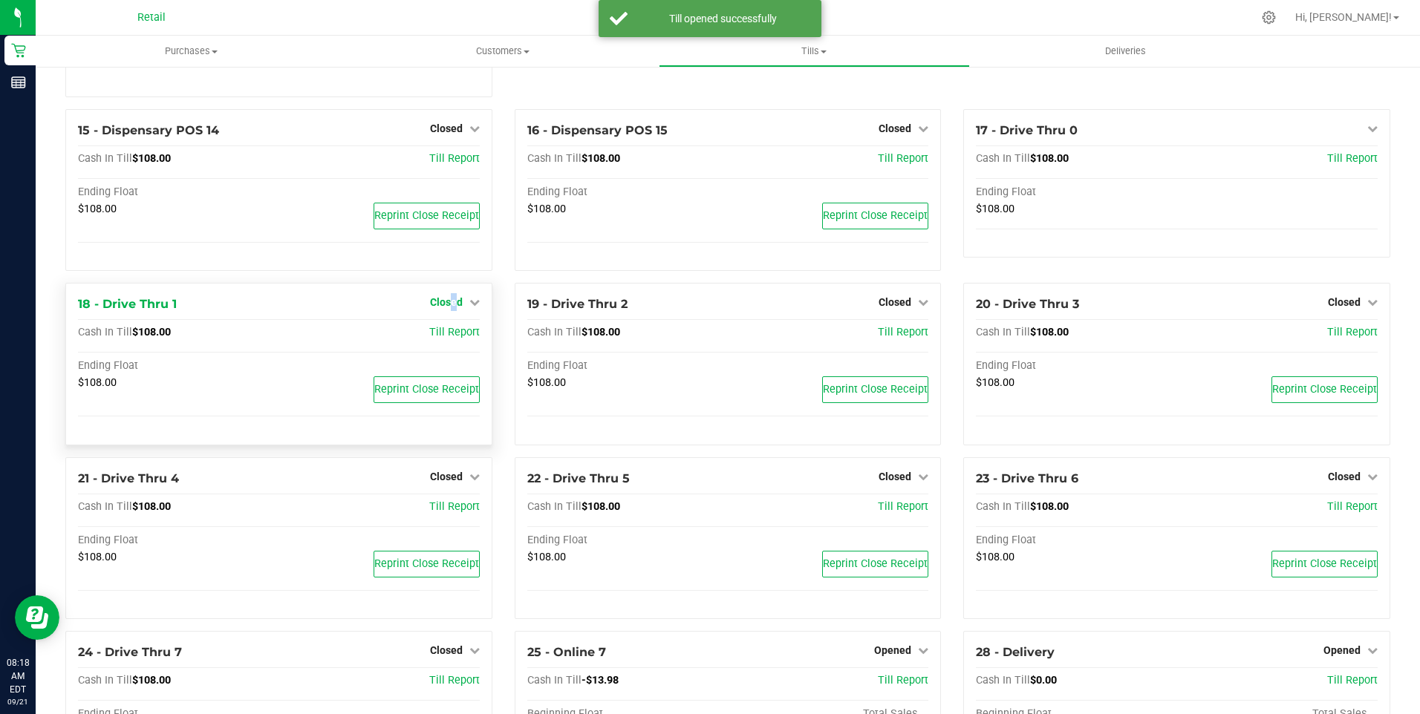
click at [448, 308] on span "Closed" at bounding box center [446, 302] width 33 height 12
click at [440, 339] on link "Open Till" at bounding box center [445, 333] width 39 height 12
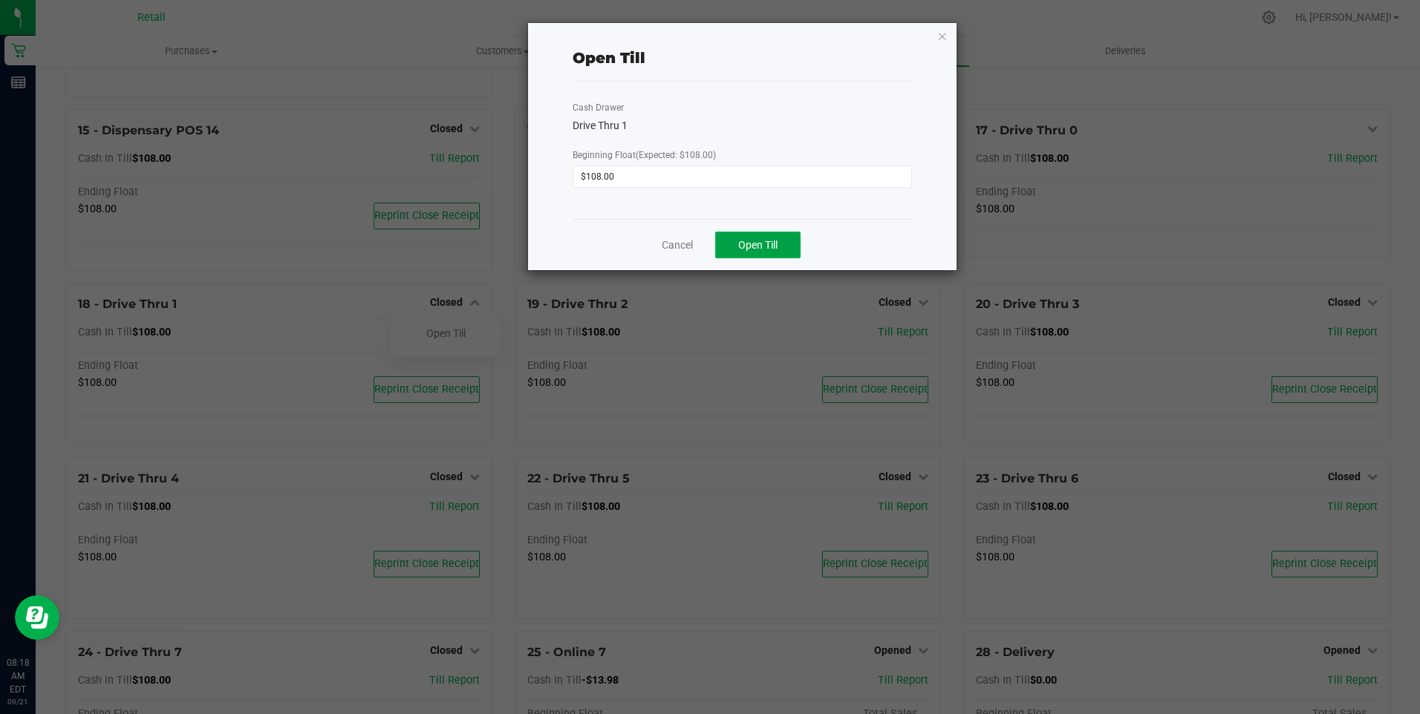
click at [750, 241] on span "Open Till" at bounding box center [757, 245] width 39 height 12
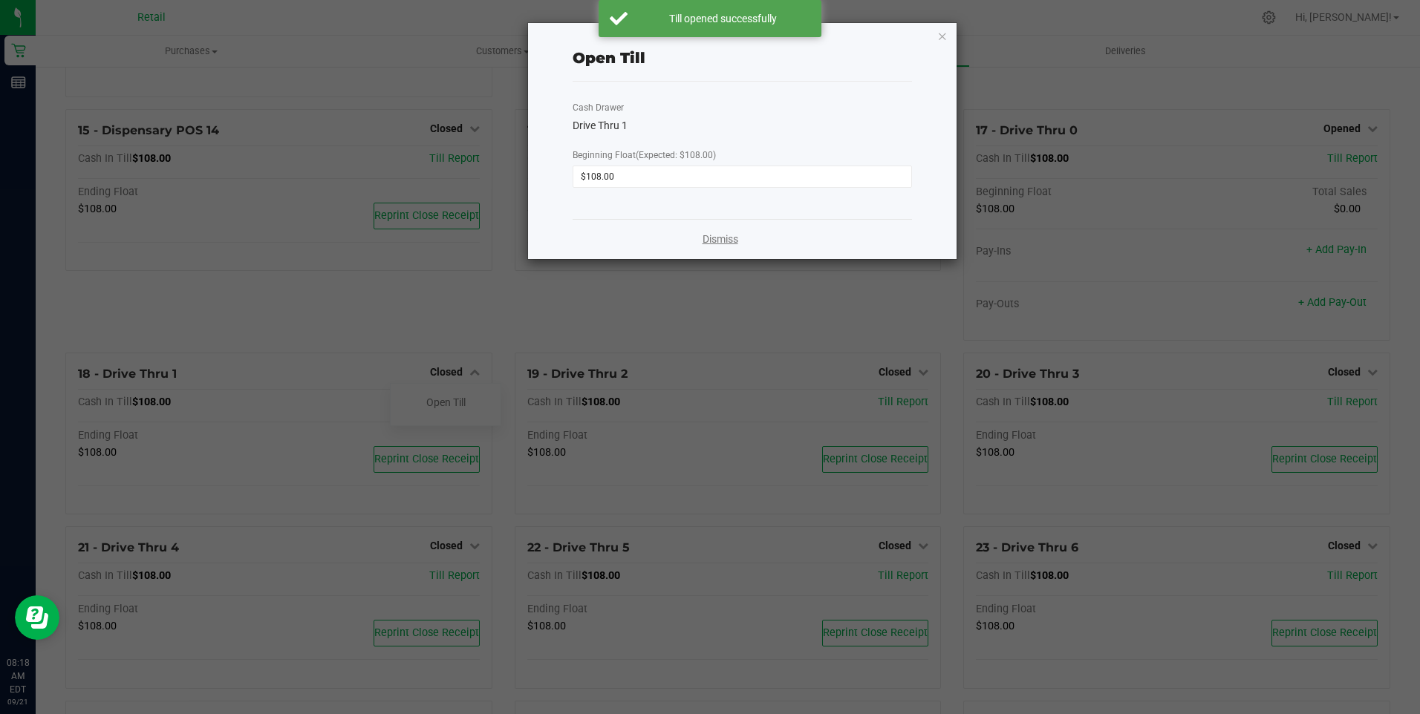
click at [726, 242] on link "Dismiss" at bounding box center [720, 240] width 36 height 16
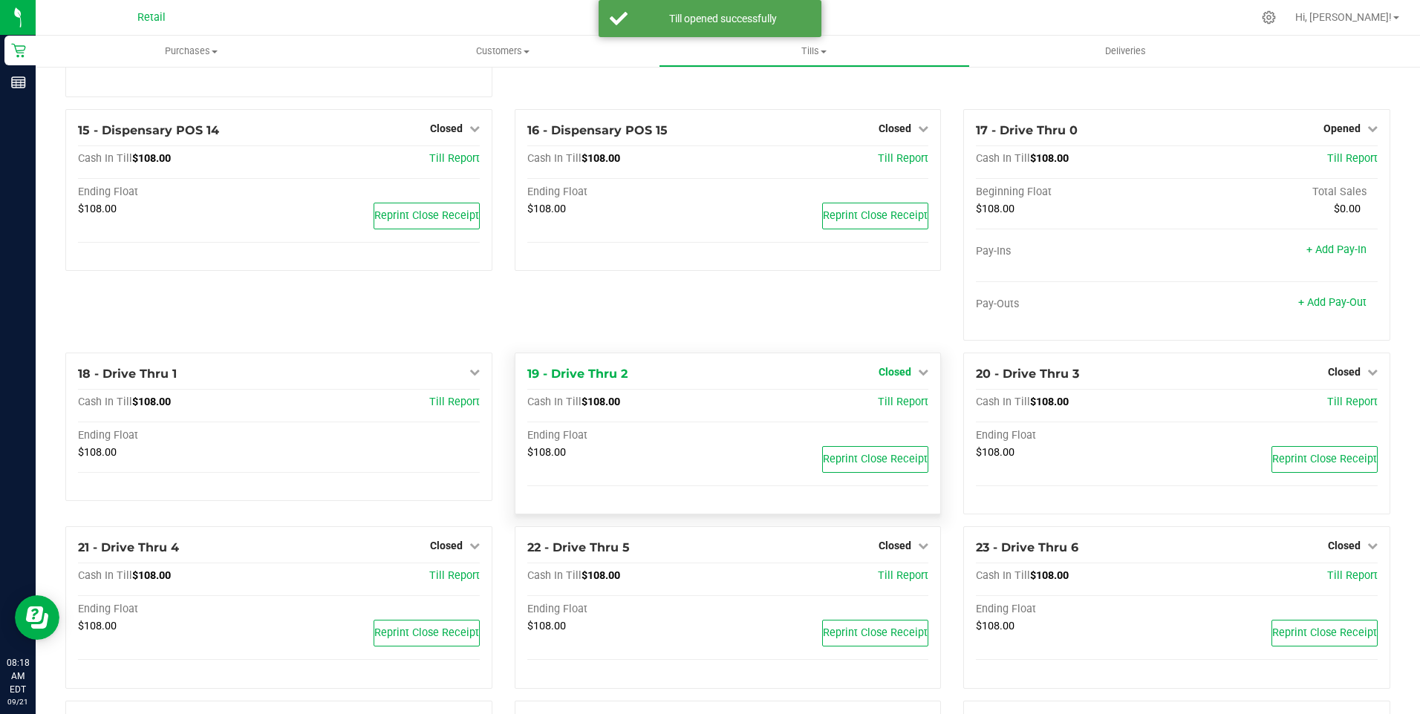
click at [898, 378] on span "Closed" at bounding box center [894, 372] width 33 height 12
click at [888, 406] on link "Open Till" at bounding box center [894, 402] width 39 height 12
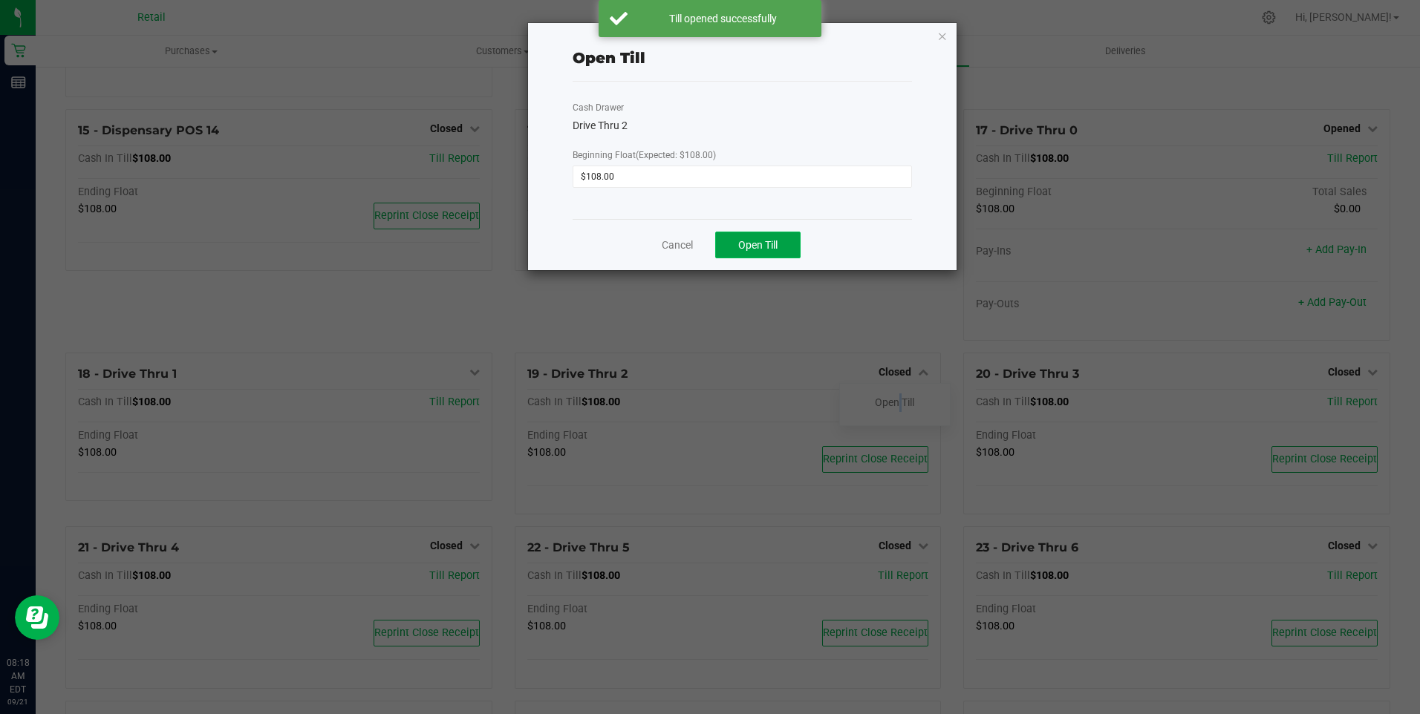
click at [762, 249] on span "Open Till" at bounding box center [757, 245] width 39 height 12
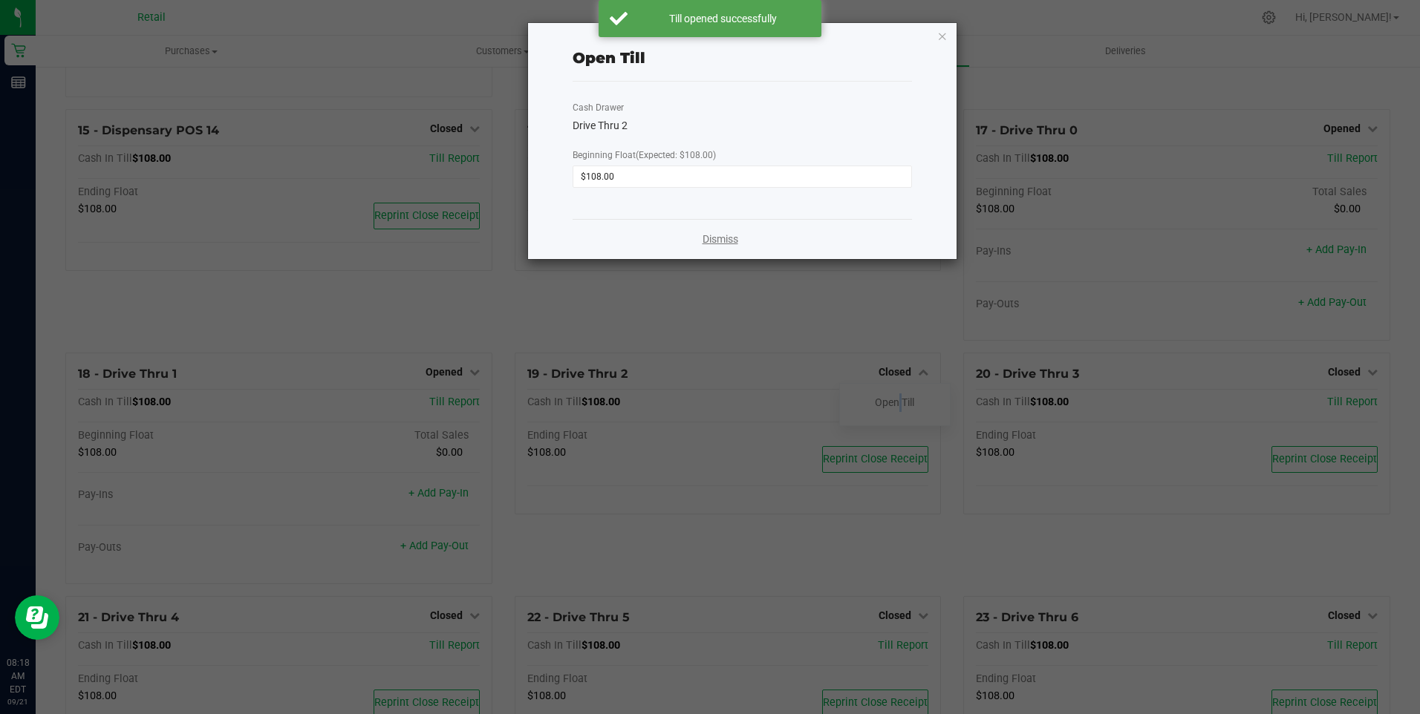
click at [724, 242] on link "Dismiss" at bounding box center [720, 240] width 36 height 16
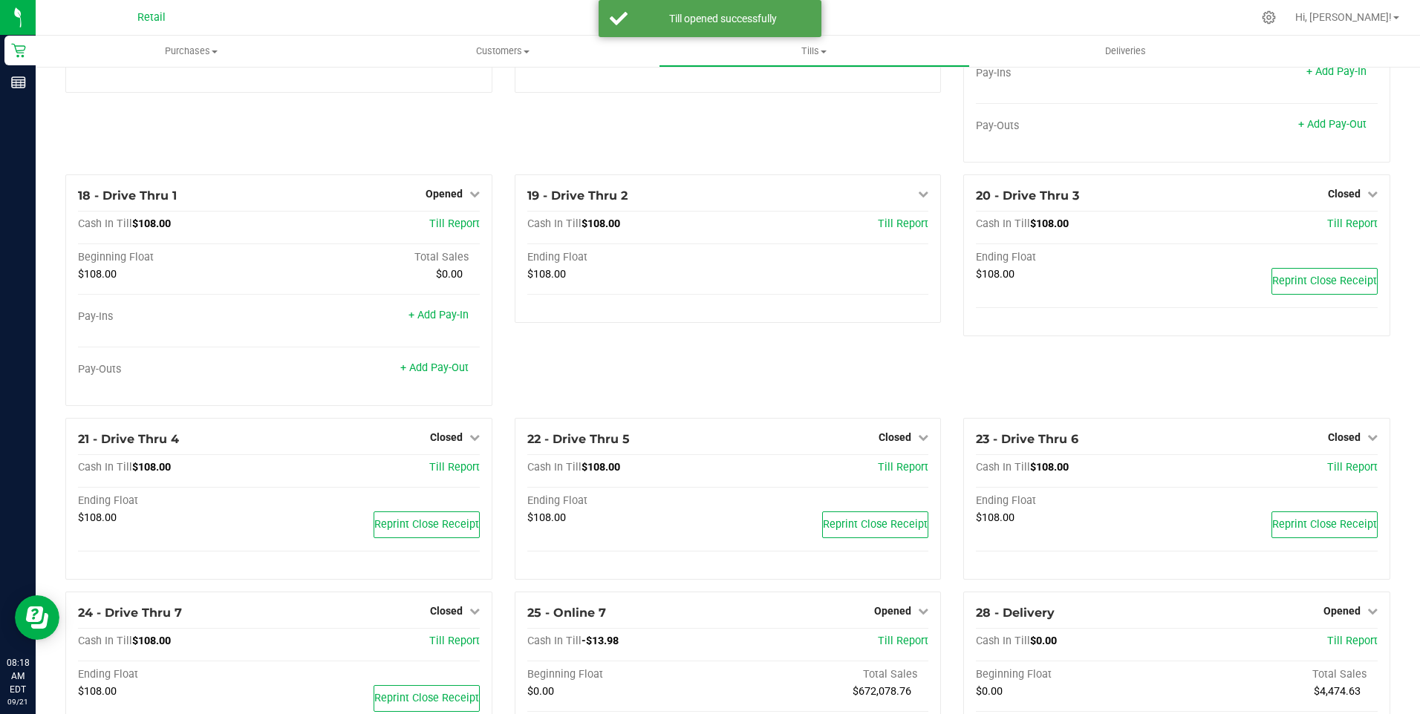
scroll to position [1262, 0]
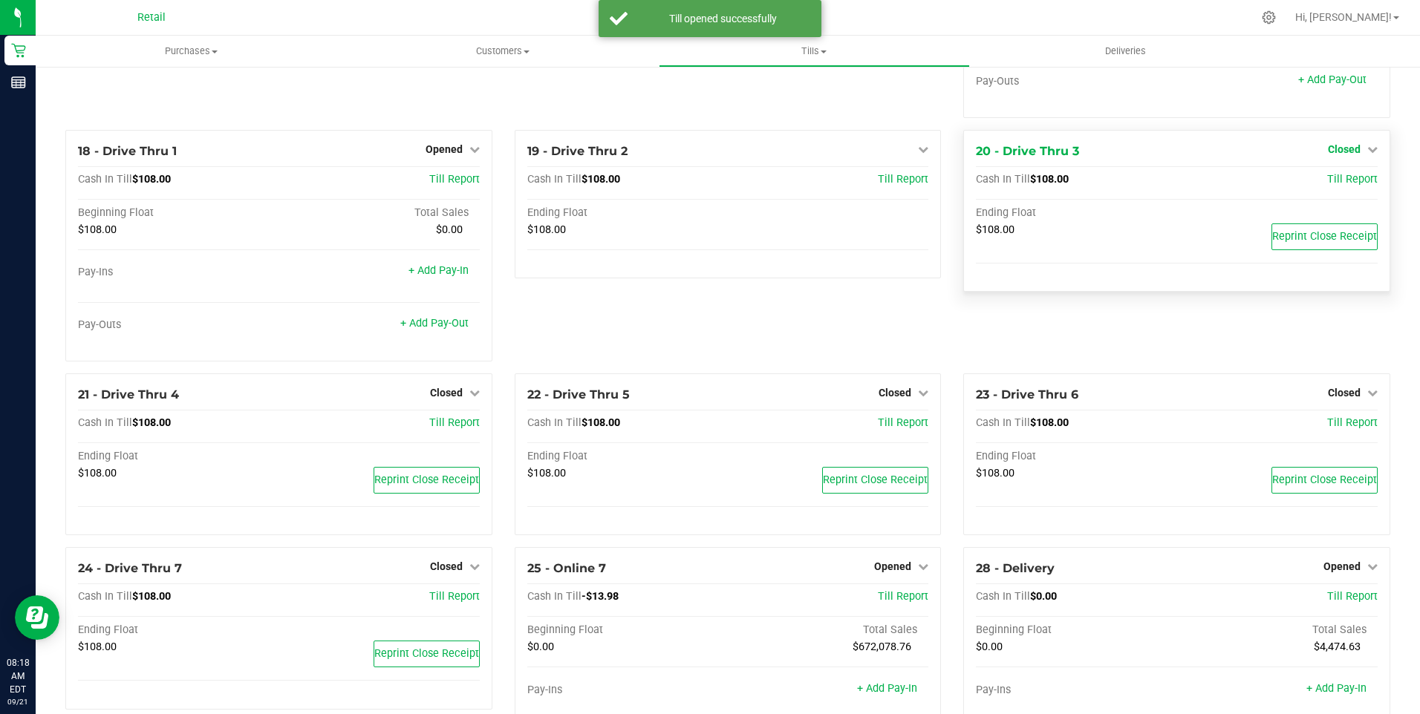
click at [1331, 155] on span "Closed" at bounding box center [1343, 149] width 33 height 12
click at [1333, 186] on link "Open Till" at bounding box center [1343, 180] width 39 height 12
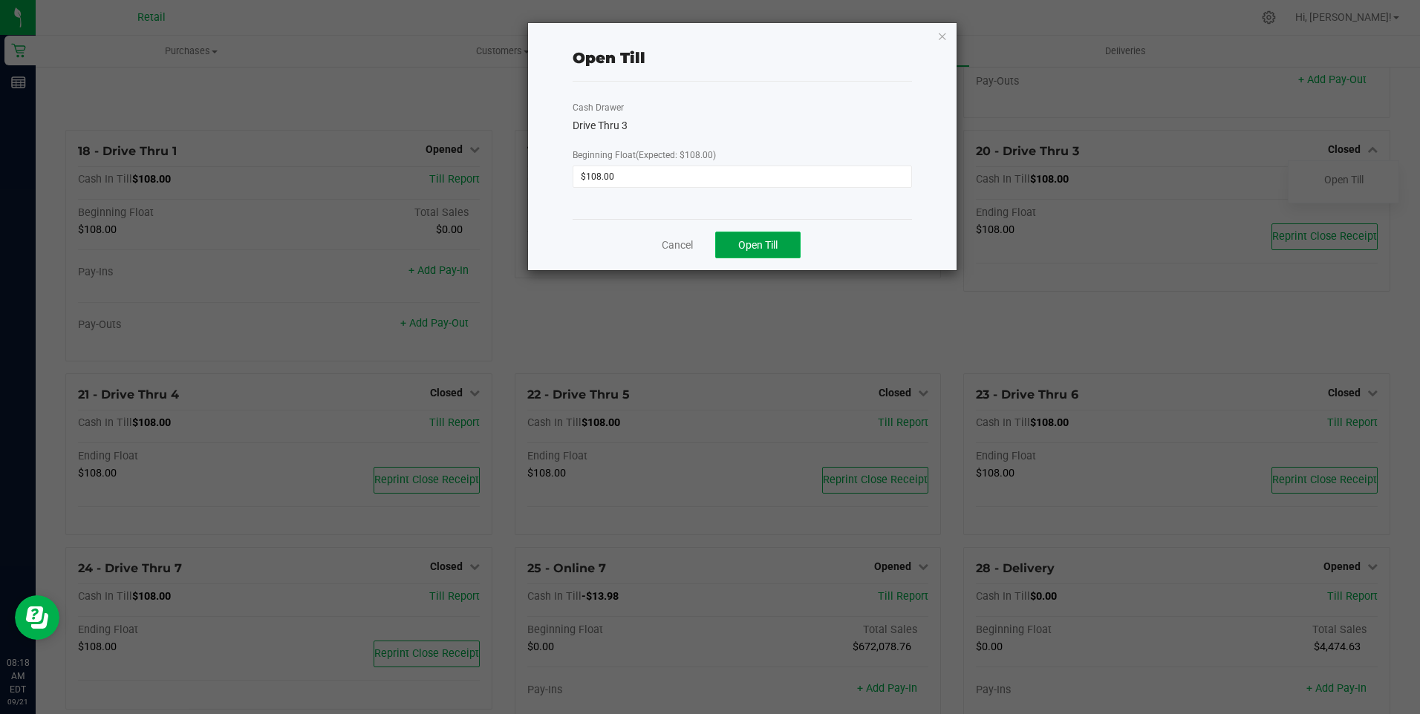
click at [762, 245] on span "Open Till" at bounding box center [757, 245] width 39 height 12
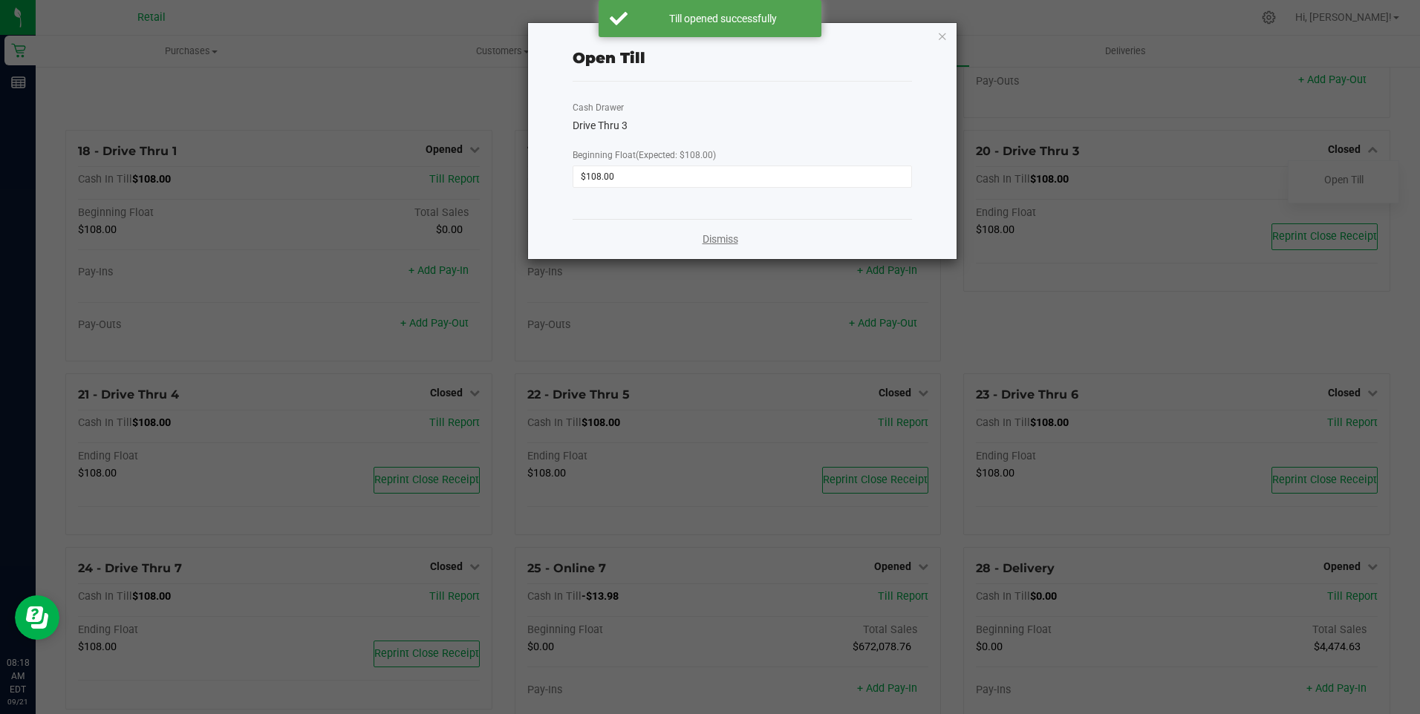
click at [724, 238] on link "Dismiss" at bounding box center [720, 240] width 36 height 16
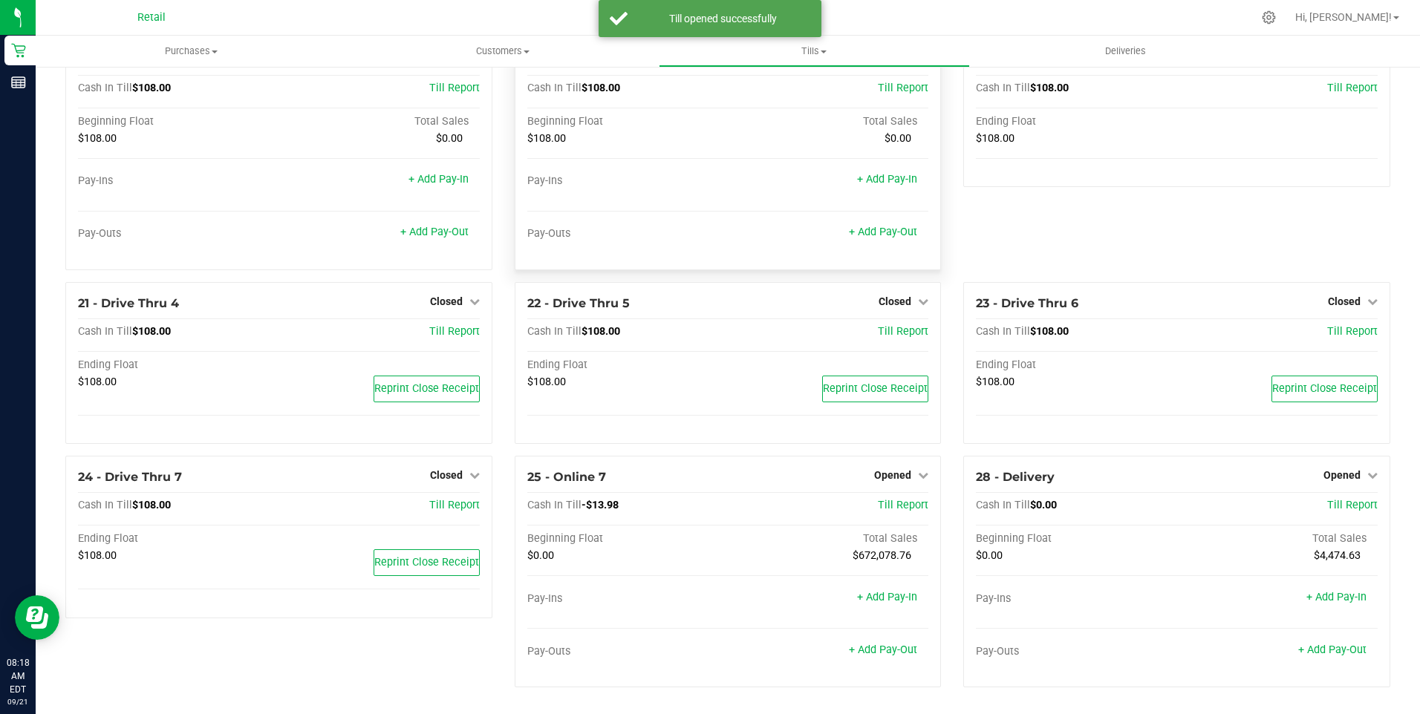
scroll to position [1360, 0]
click at [448, 302] on span "Closed" at bounding box center [446, 301] width 33 height 12
click at [446, 333] on link "Open Till" at bounding box center [445, 332] width 39 height 12
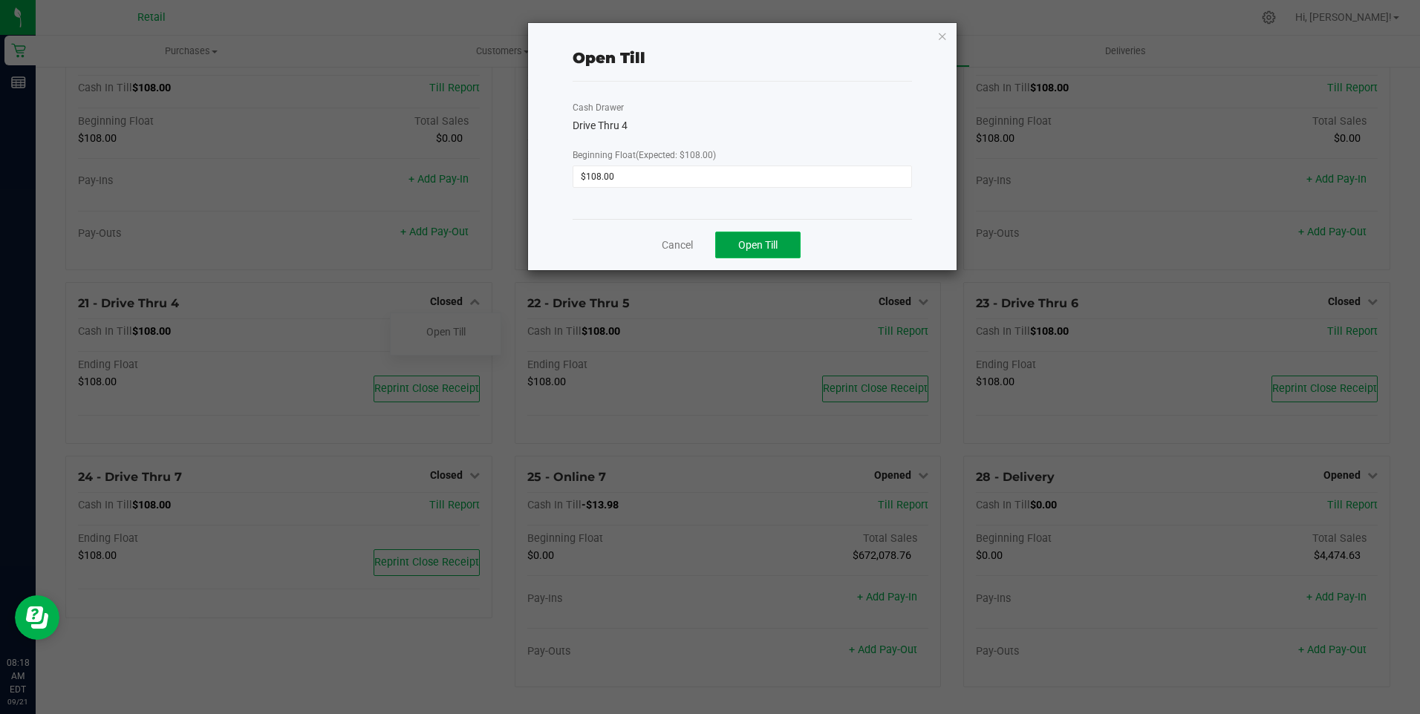
click at [753, 244] on span "Open Till" at bounding box center [757, 245] width 39 height 12
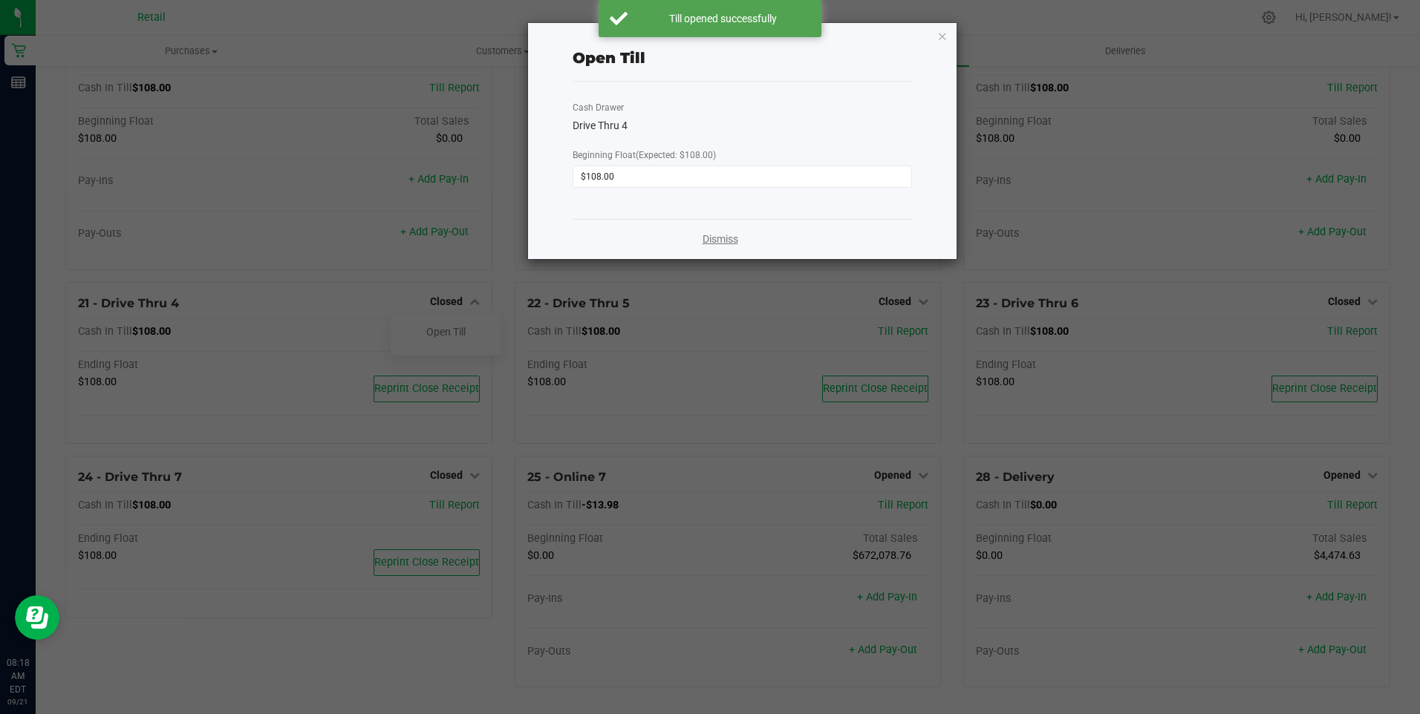
click at [721, 241] on link "Dismiss" at bounding box center [720, 240] width 36 height 16
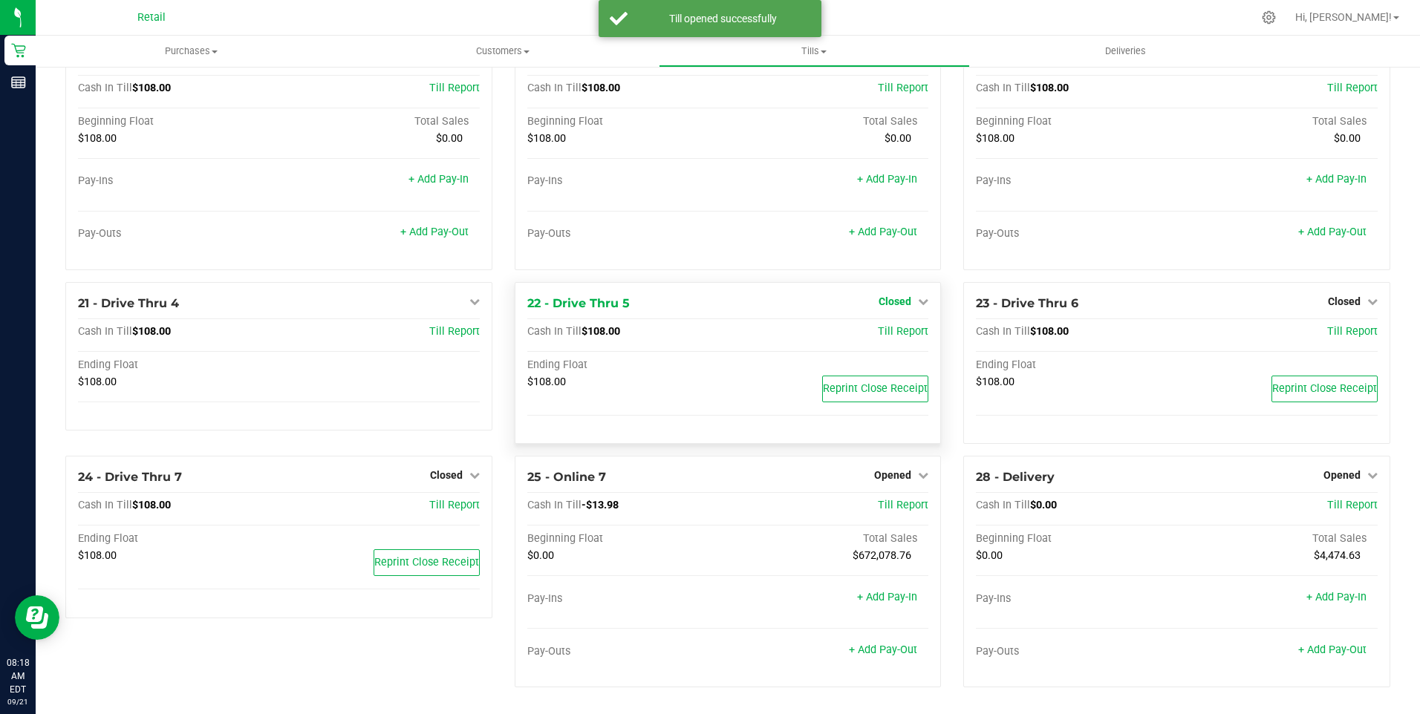
click at [889, 303] on span "Closed" at bounding box center [894, 301] width 33 height 12
click at [879, 334] on link "Open Till" at bounding box center [894, 332] width 39 height 12
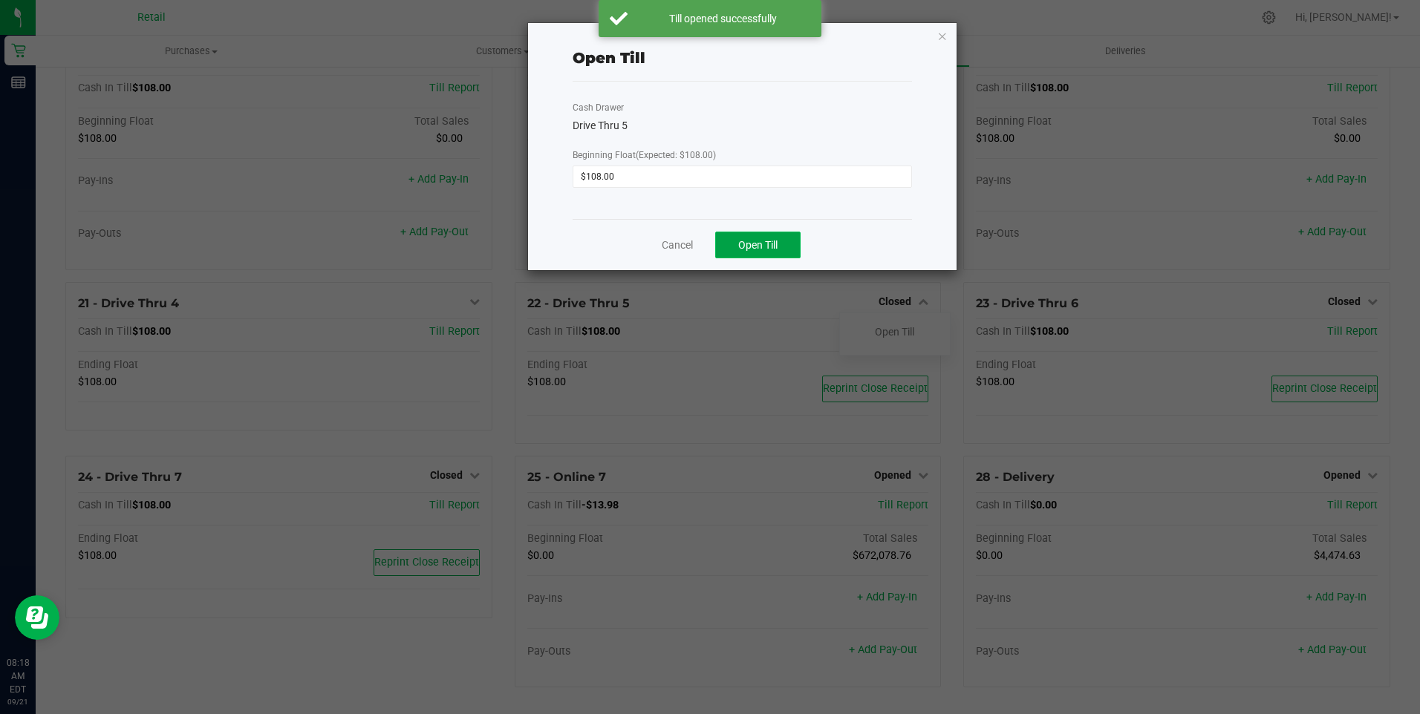
drag, startPoint x: 756, startPoint y: 234, endPoint x: 755, endPoint y: 242, distance: 8.2
click at [755, 241] on button "Open Till" at bounding box center [757, 245] width 85 height 27
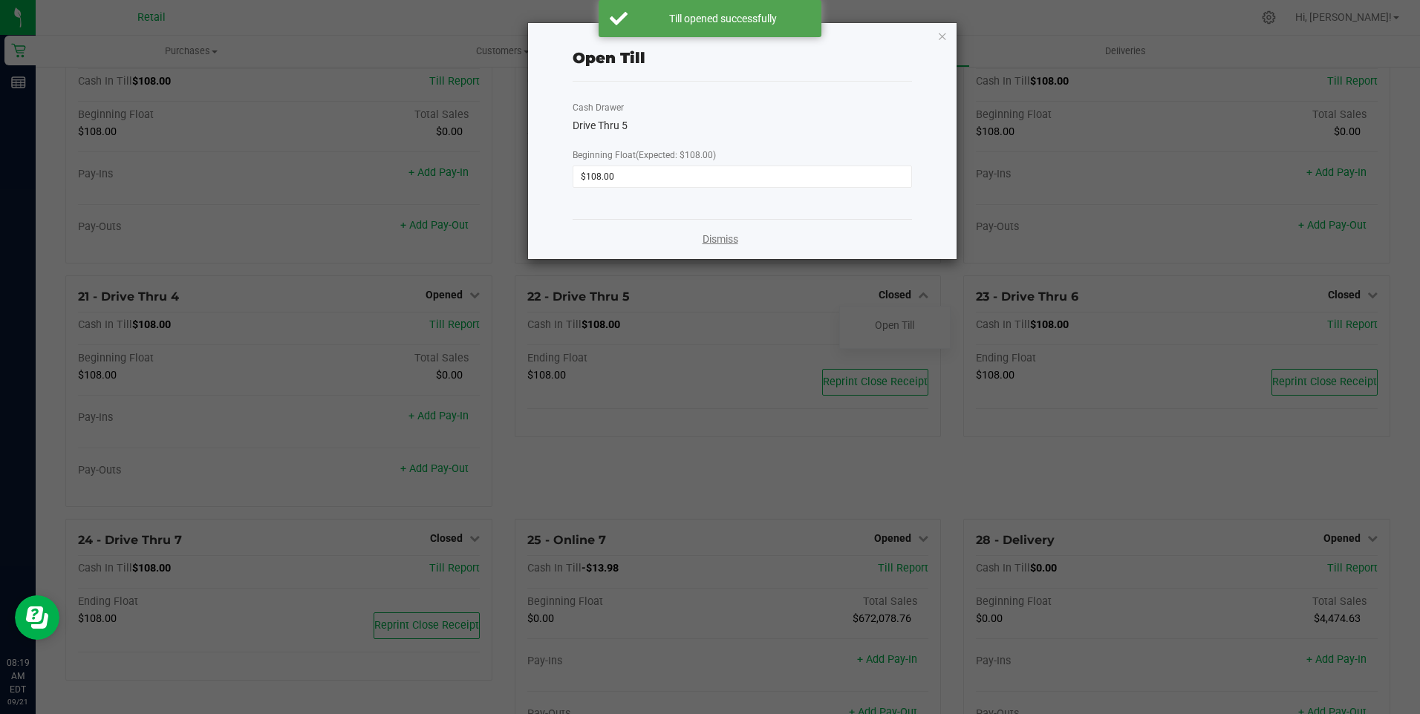
click at [711, 239] on link "Dismiss" at bounding box center [720, 240] width 36 height 16
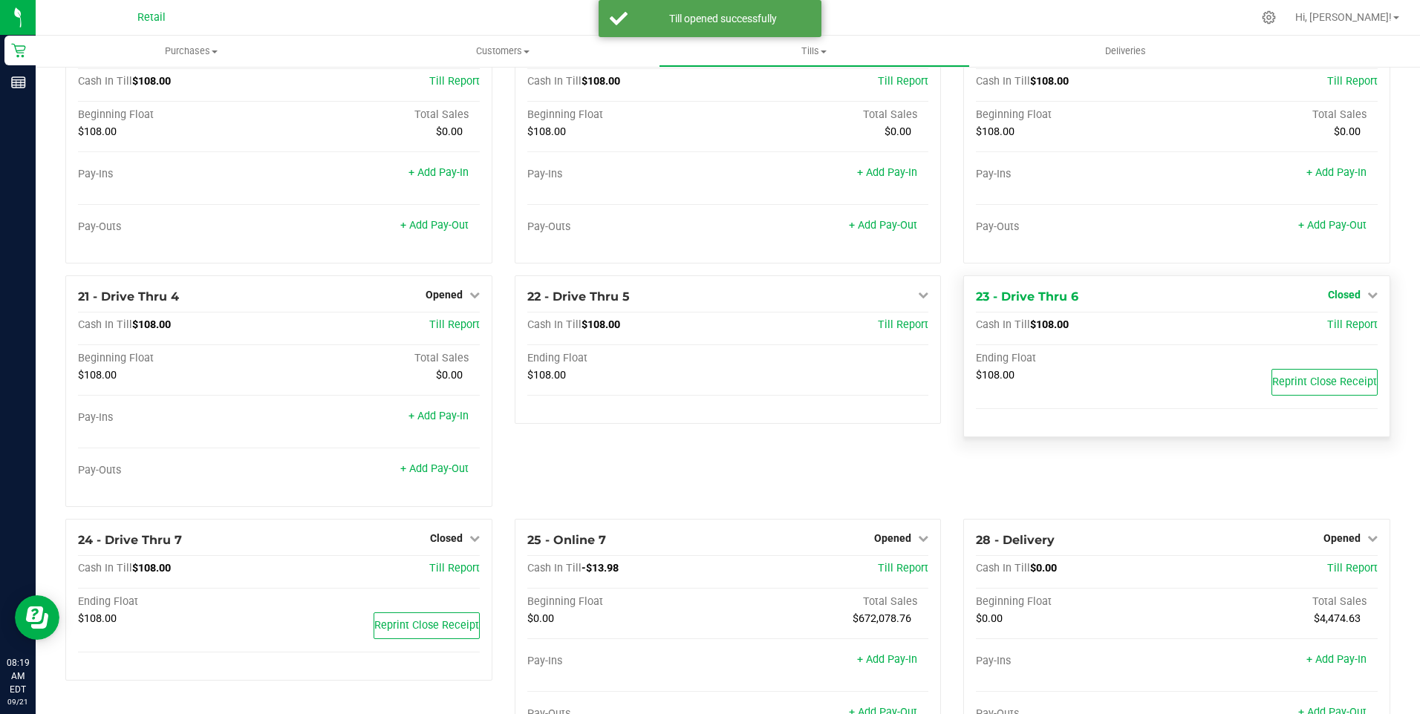
click at [1327, 297] on span "Closed" at bounding box center [1343, 295] width 33 height 12
click at [1324, 331] on link "Open Till" at bounding box center [1343, 325] width 39 height 12
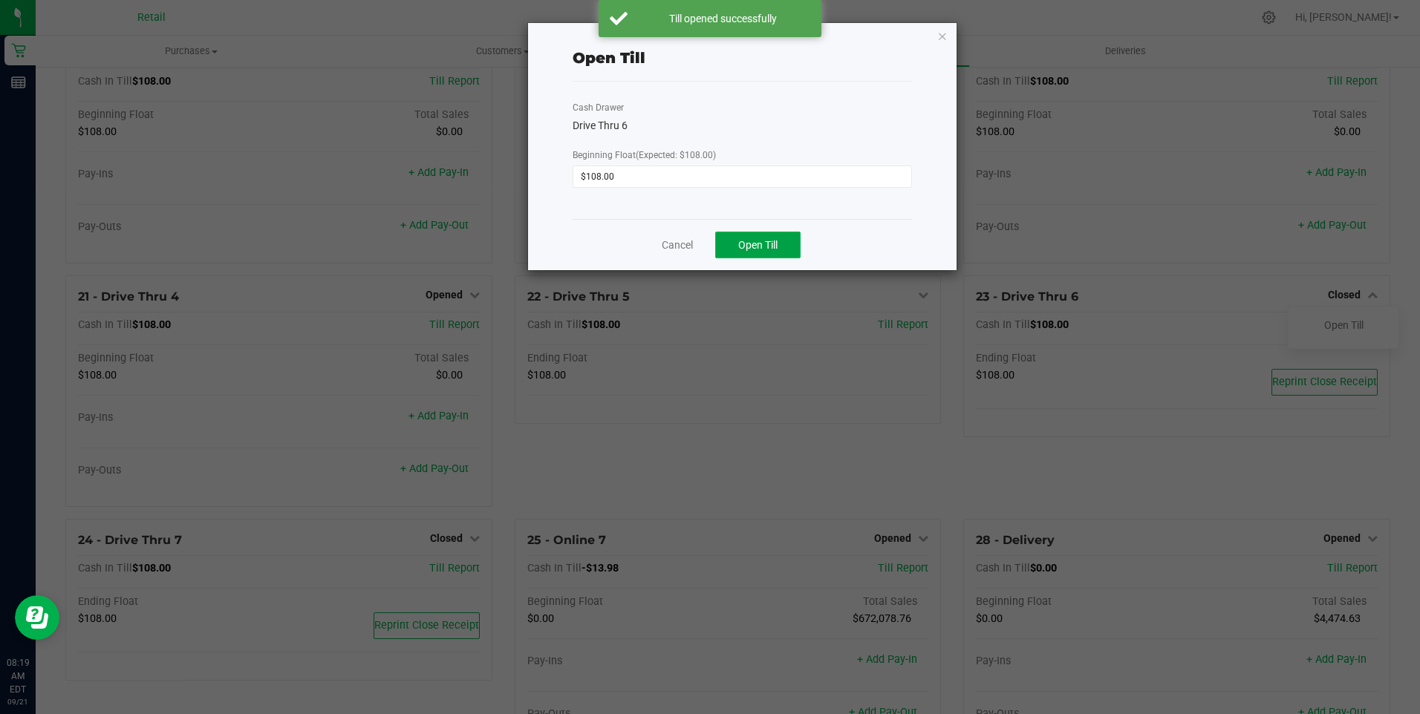
click at [757, 249] on span "Open Till" at bounding box center [757, 245] width 39 height 12
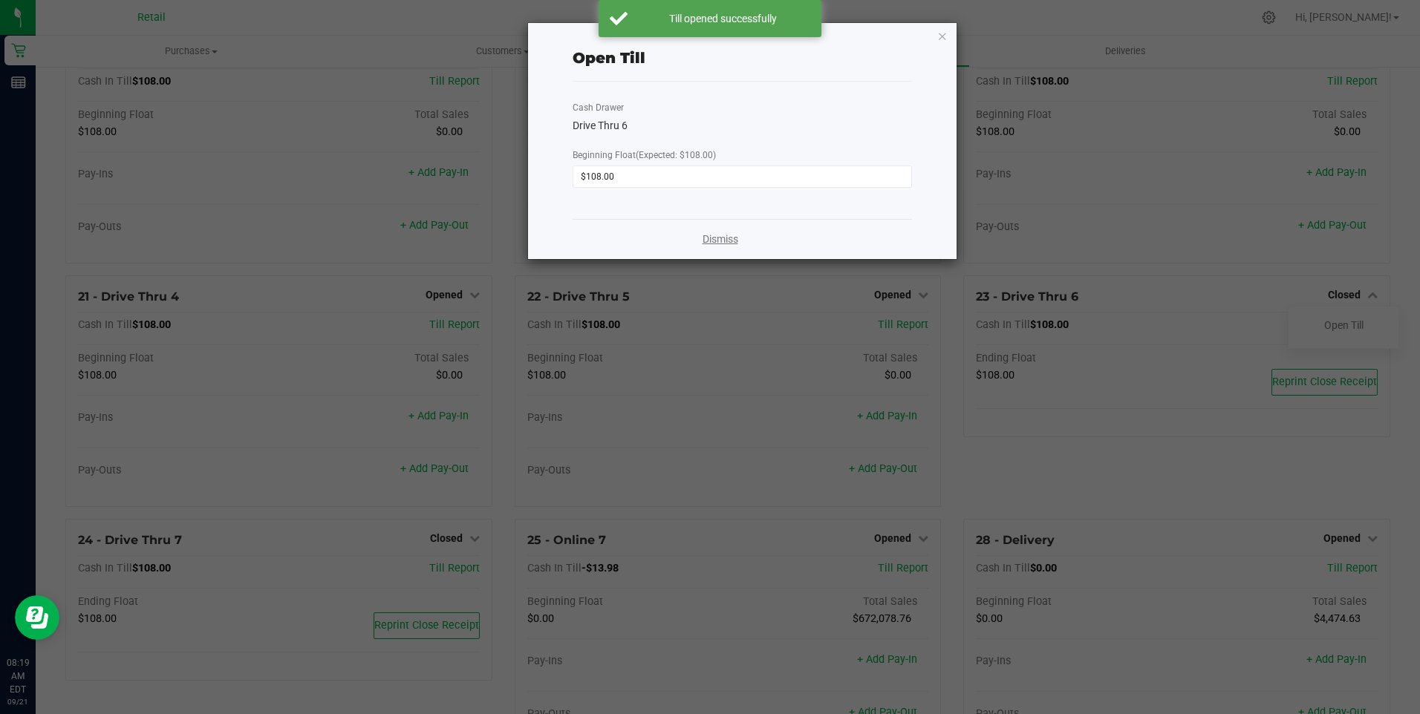
click at [731, 239] on link "Dismiss" at bounding box center [720, 240] width 36 height 16
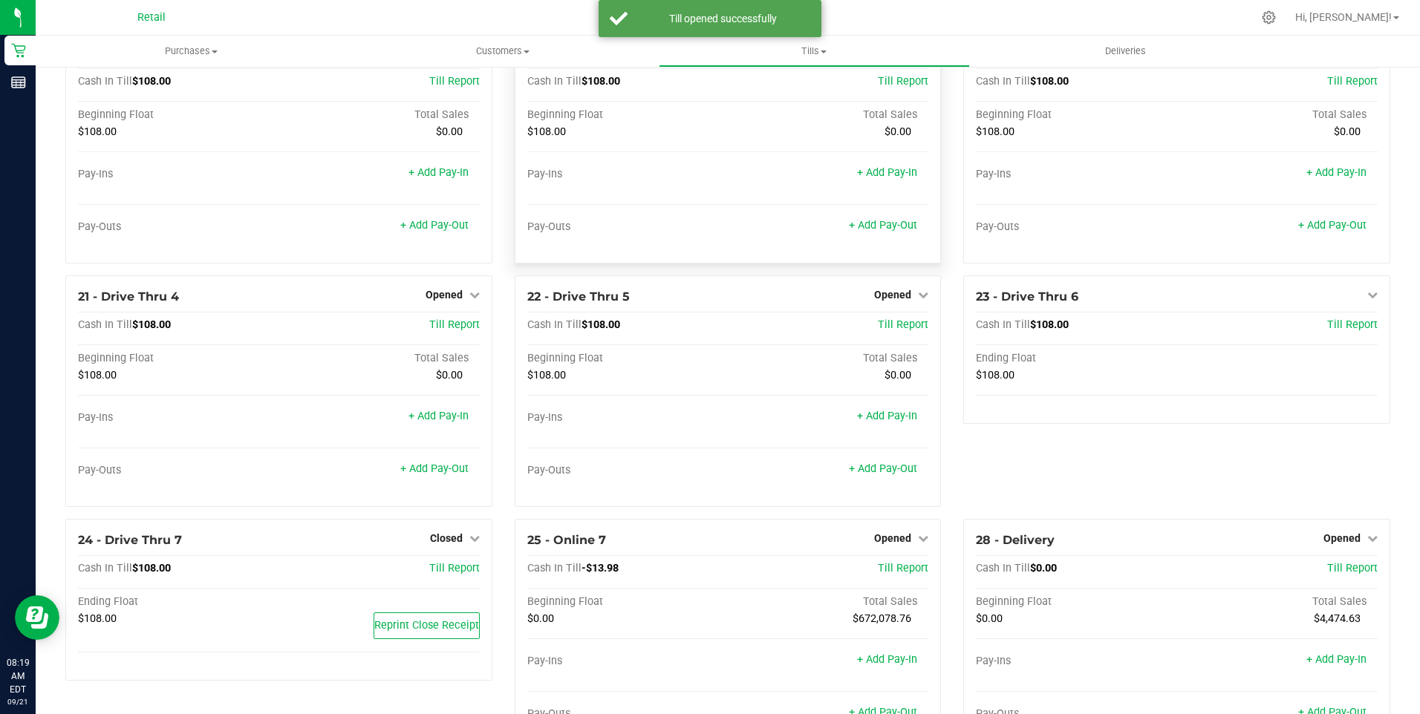
scroll to position [1430, 0]
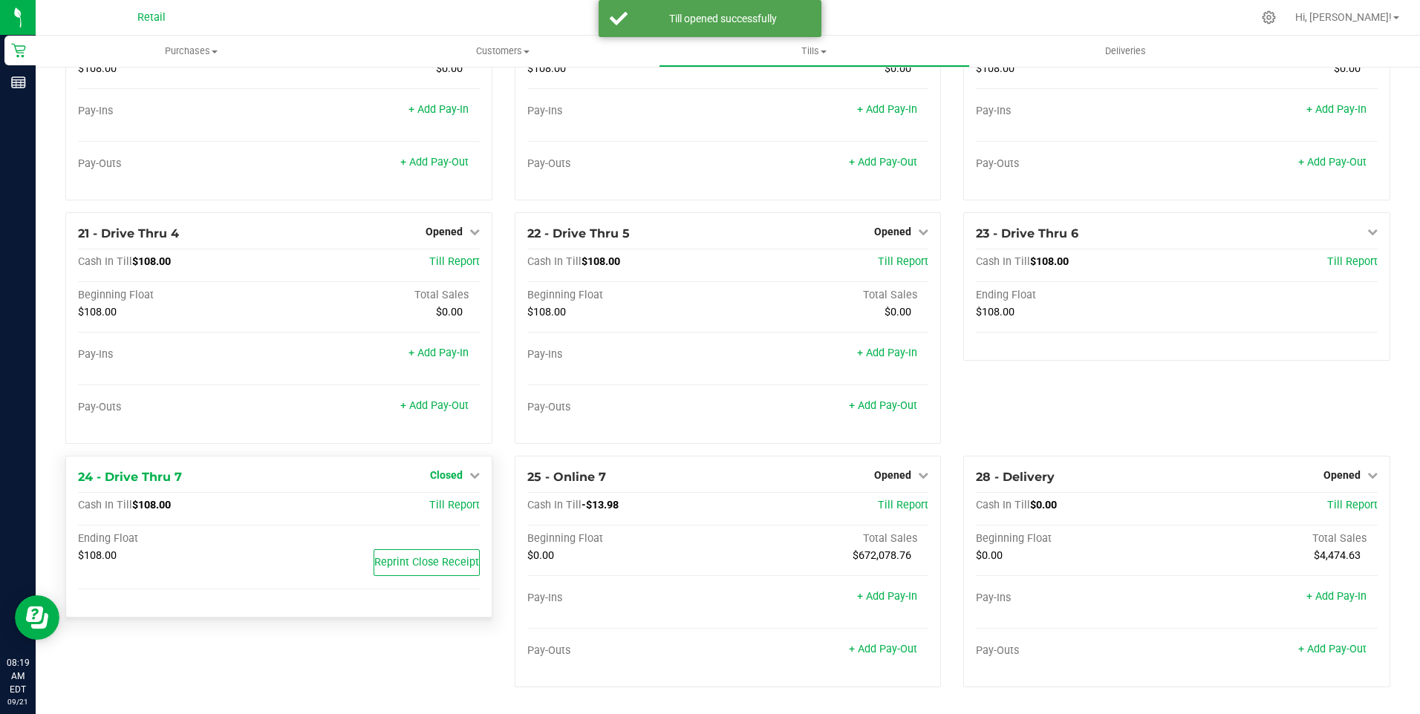
click at [450, 477] on span "Closed" at bounding box center [446, 475] width 33 height 12
click at [450, 504] on link "Open Till" at bounding box center [445, 506] width 39 height 12
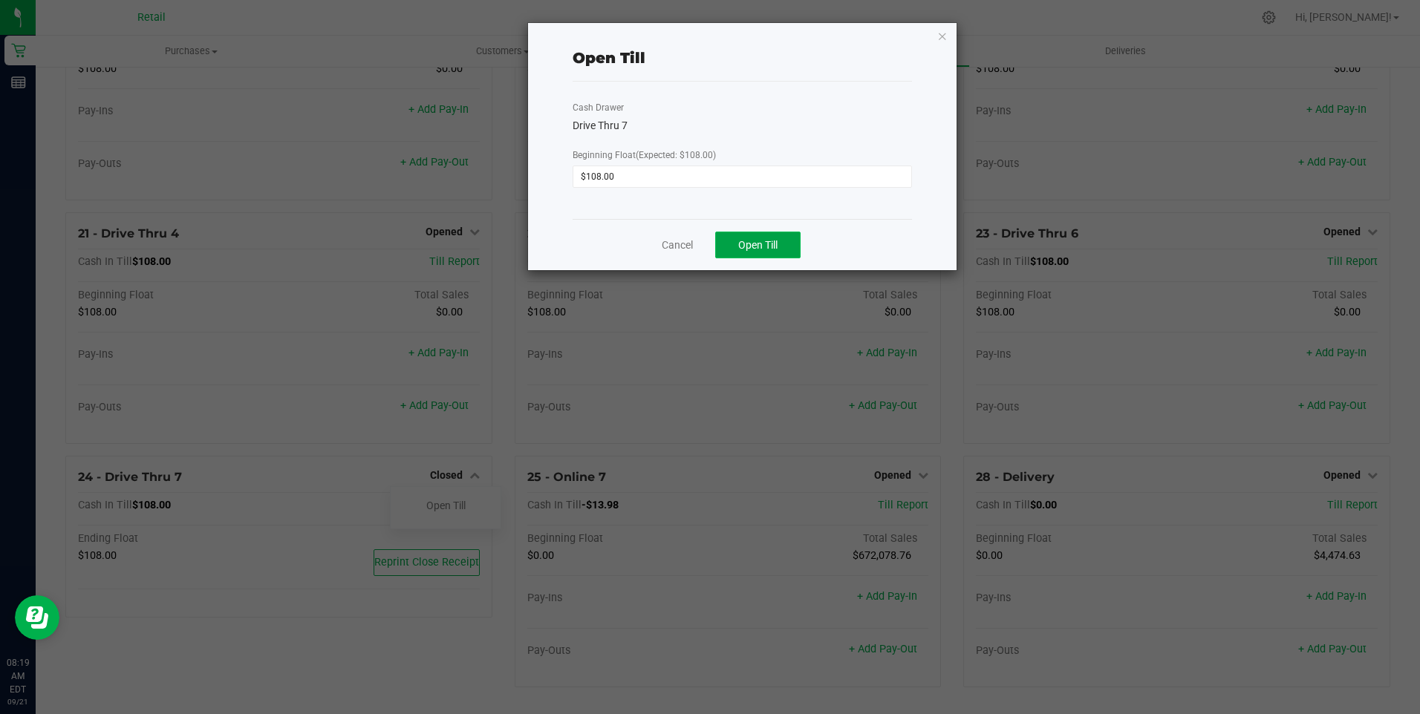
click at [760, 245] on span "Open Till" at bounding box center [757, 245] width 39 height 12
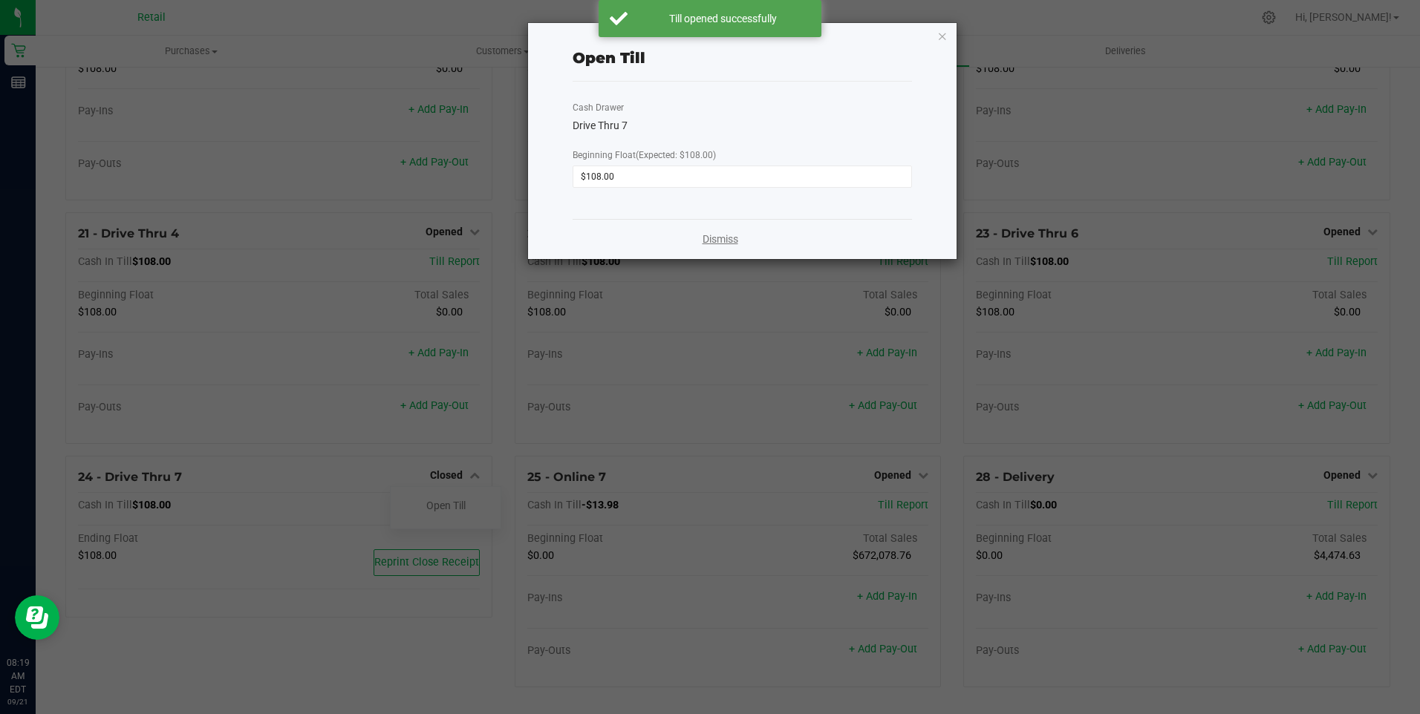
click at [725, 240] on link "Dismiss" at bounding box center [720, 240] width 36 height 16
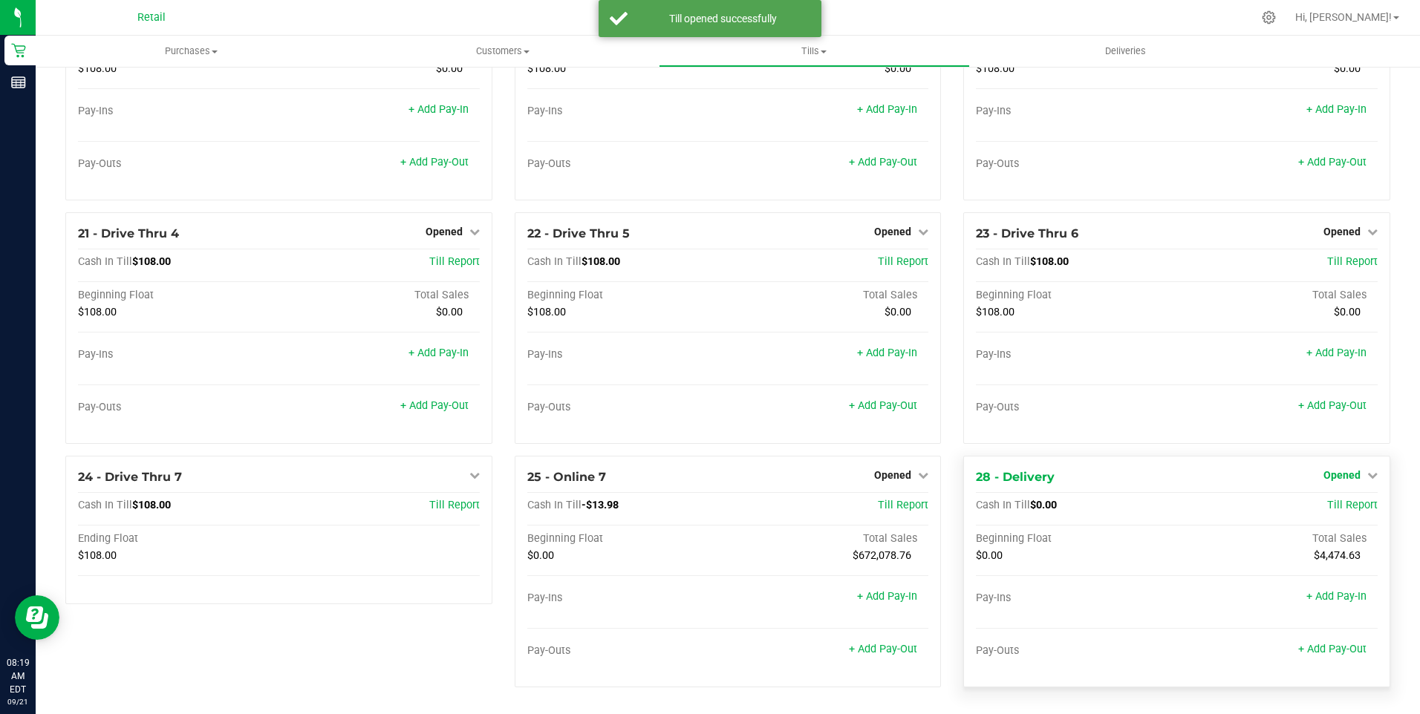
click at [1342, 477] on span "Opened" at bounding box center [1341, 475] width 37 height 12
click at [1345, 503] on link "Close Till" at bounding box center [1343, 506] width 40 height 12
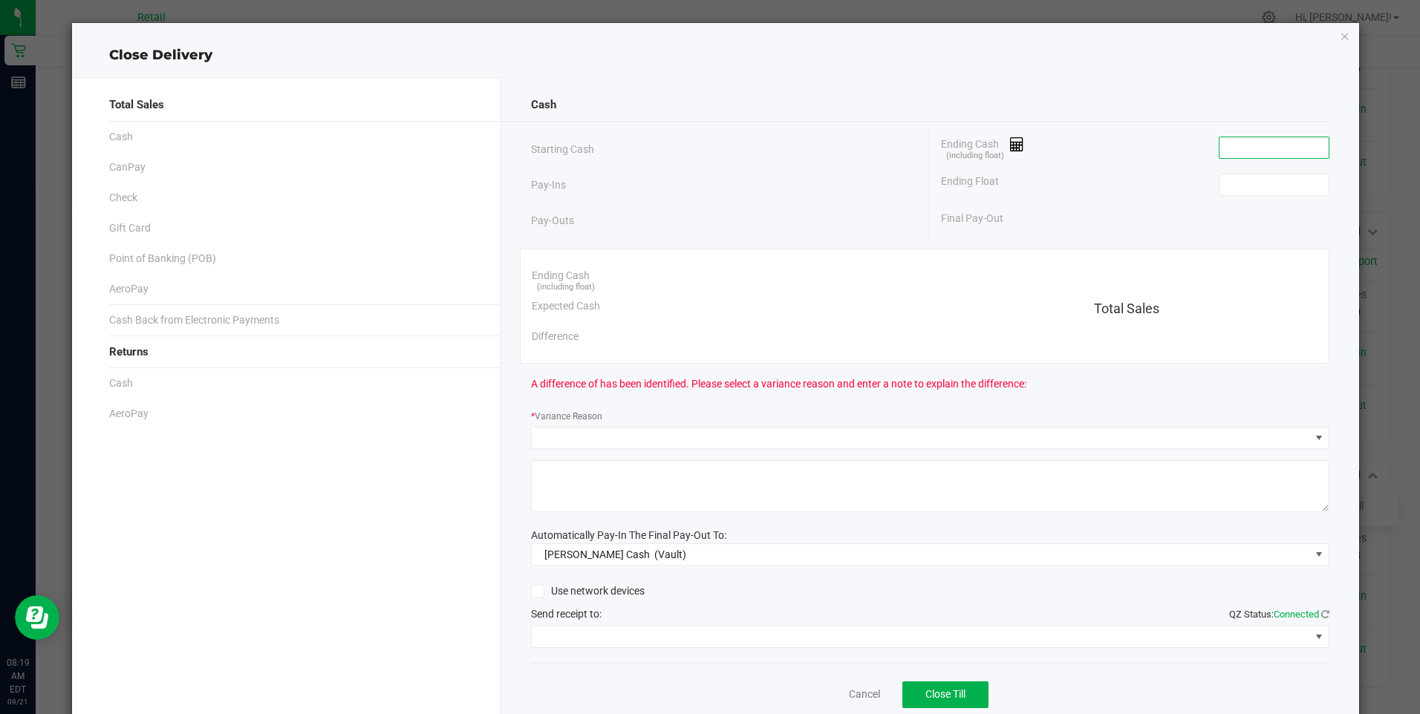
click at [1241, 150] on input at bounding box center [1273, 147] width 109 height 21
type input "$0.00"
click at [1238, 188] on input at bounding box center [1273, 184] width 109 height 21
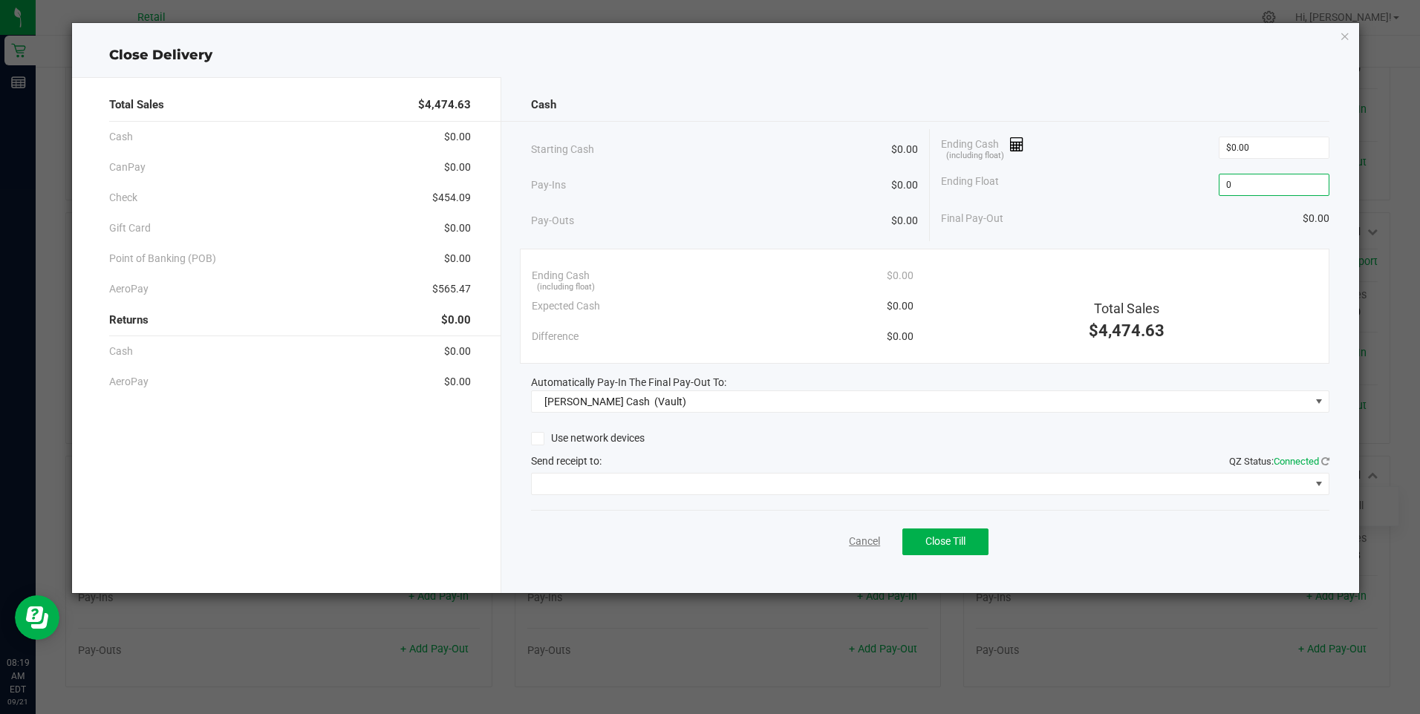
type input "$0.00"
click at [860, 540] on link "Cancel" at bounding box center [864, 542] width 31 height 16
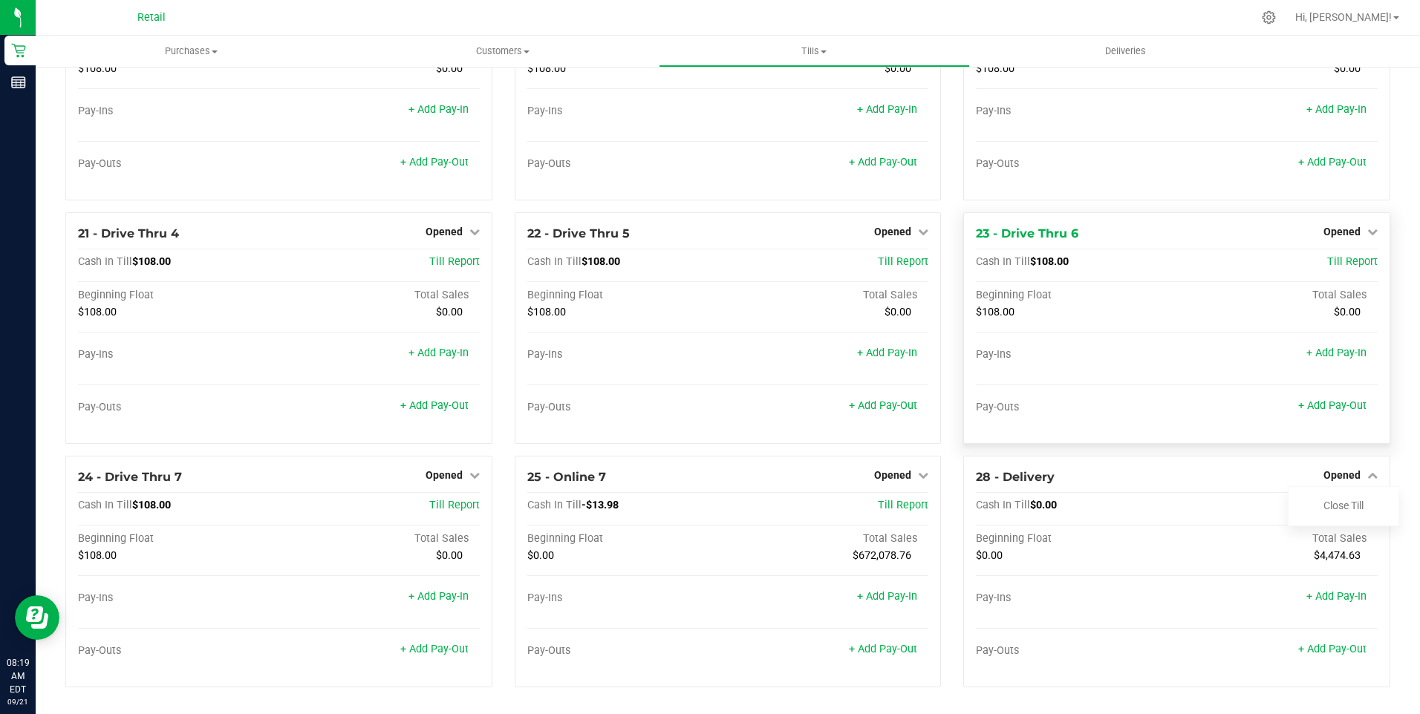
click at [1176, 443] on div "23 - Drive Thru 6 Opened Close Till Cash In Till $108.00 Till Report Beginning …" at bounding box center [1176, 328] width 427 height 232
click at [952, 647] on div "28 - Delivery Opened Close Till Cash In Till $0.00 Till Report Beginning Float …" at bounding box center [1176, 578] width 449 height 244
click at [1252, 509] on div "Till Report" at bounding box center [1311, 505] width 134 height 13
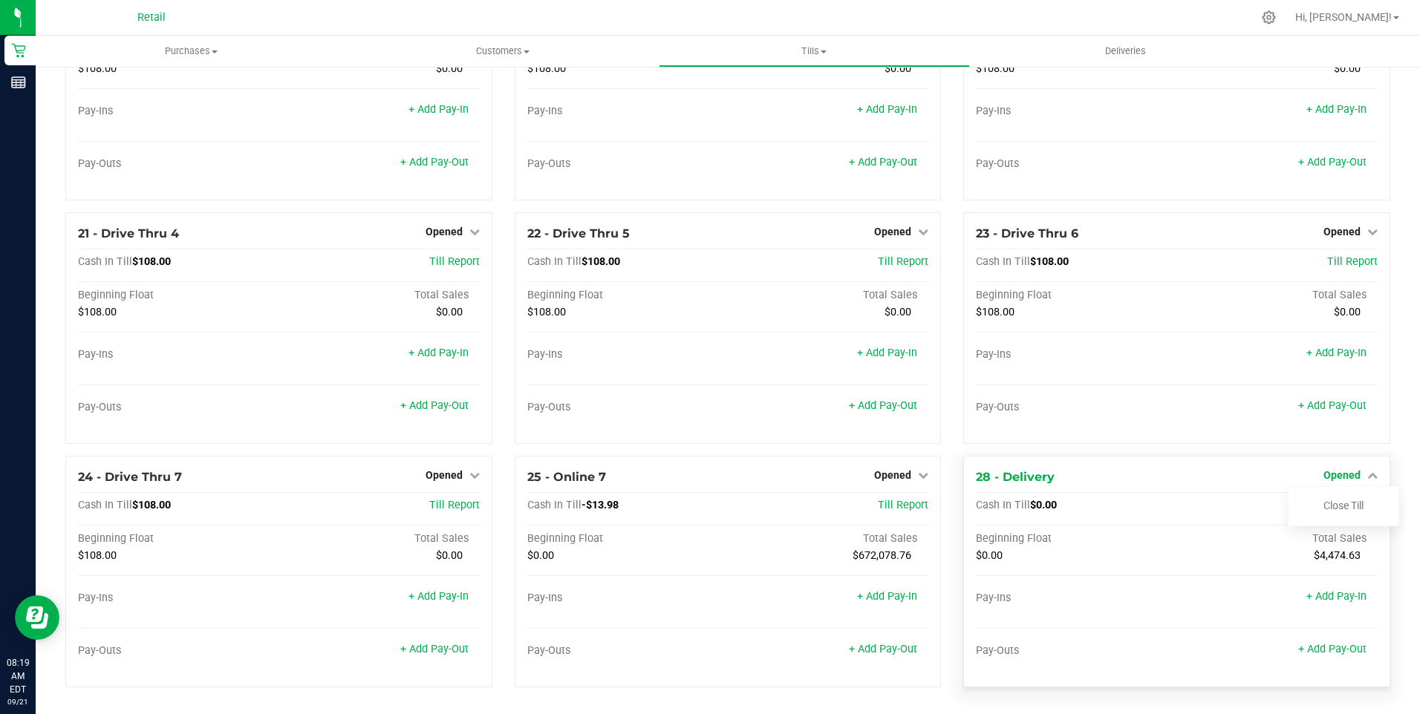
click at [1331, 471] on span "Opened" at bounding box center [1341, 475] width 37 height 12
click at [1342, 504] on span "Till Report" at bounding box center [1352, 505] width 50 height 13
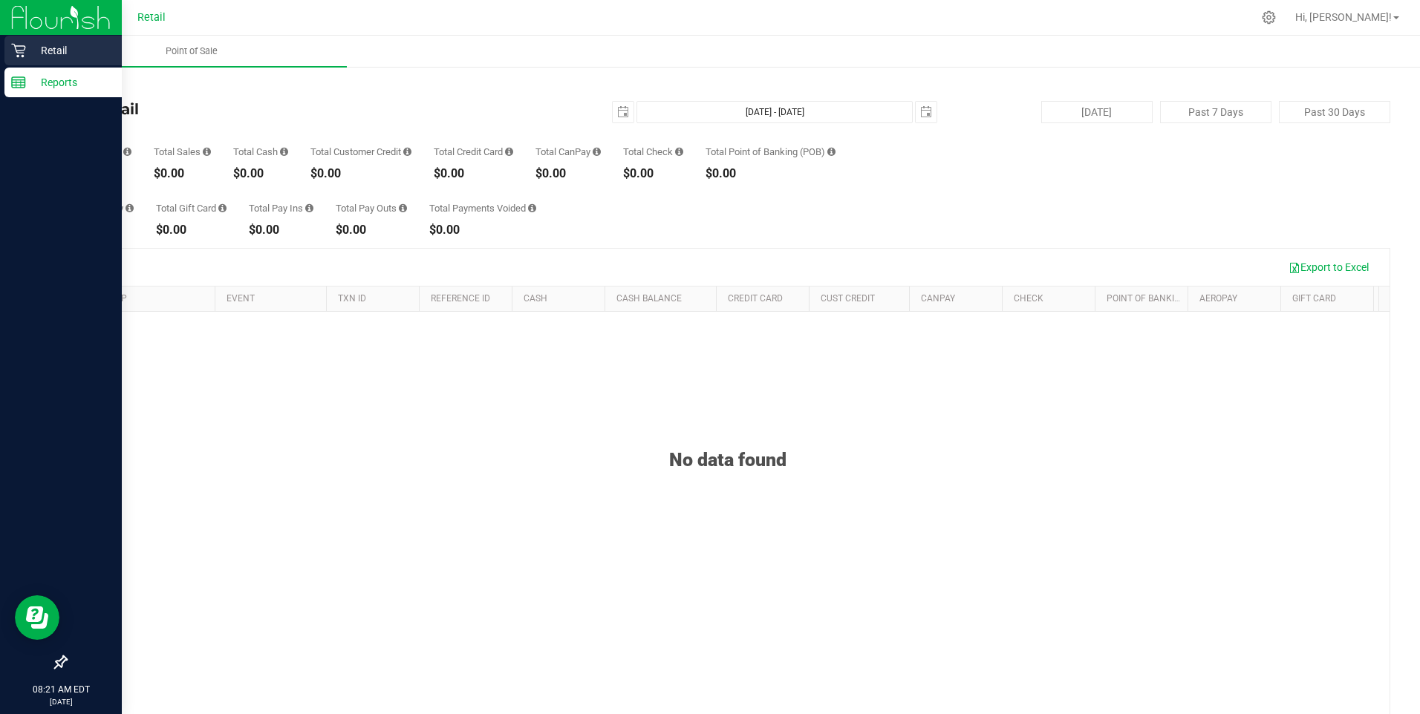
click at [10, 48] on div "Retail" at bounding box center [62, 51] width 117 height 30
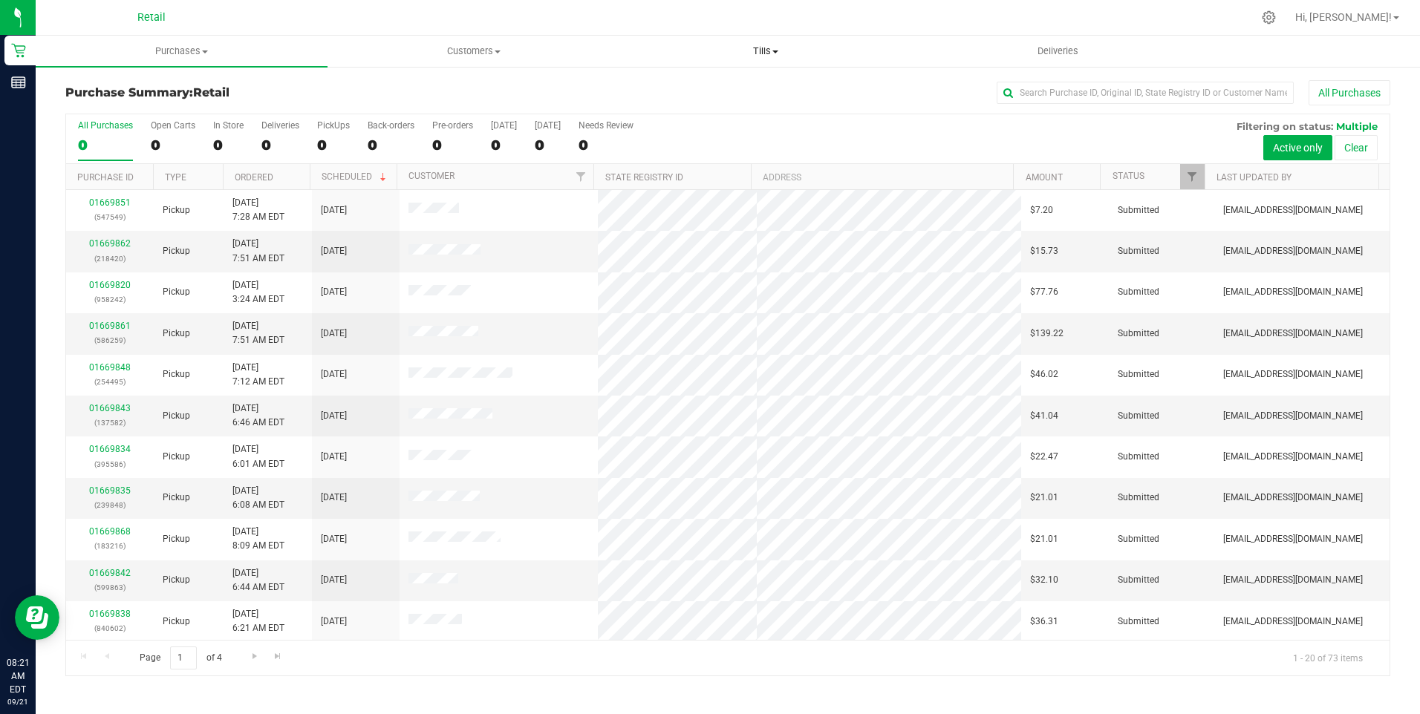
click at [771, 54] on span "Tills" at bounding box center [766, 51] width 290 height 13
click at [685, 91] on span "Manage tills" at bounding box center [670, 89] width 100 height 13
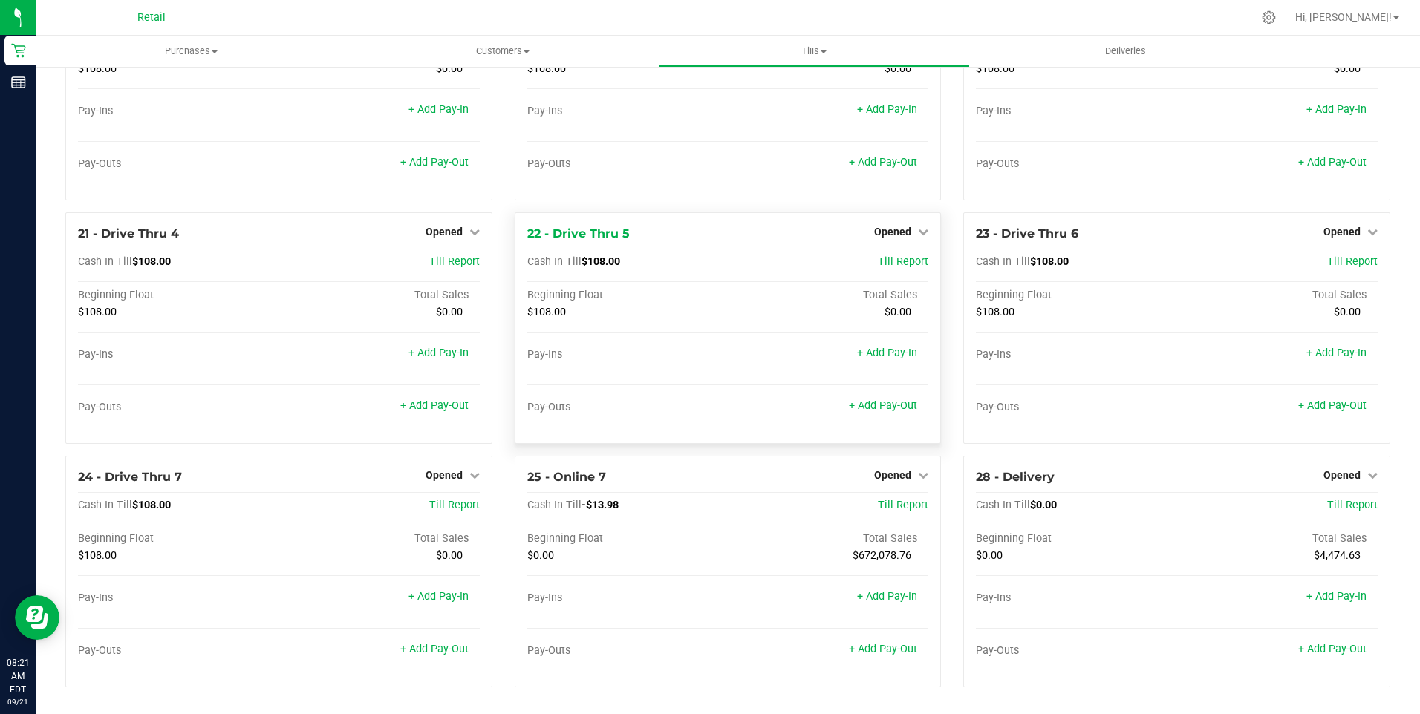
scroll to position [1430, 0]
click at [1338, 471] on span "Opened" at bounding box center [1341, 475] width 37 height 12
click at [1323, 508] on link "Close Till" at bounding box center [1343, 506] width 40 height 12
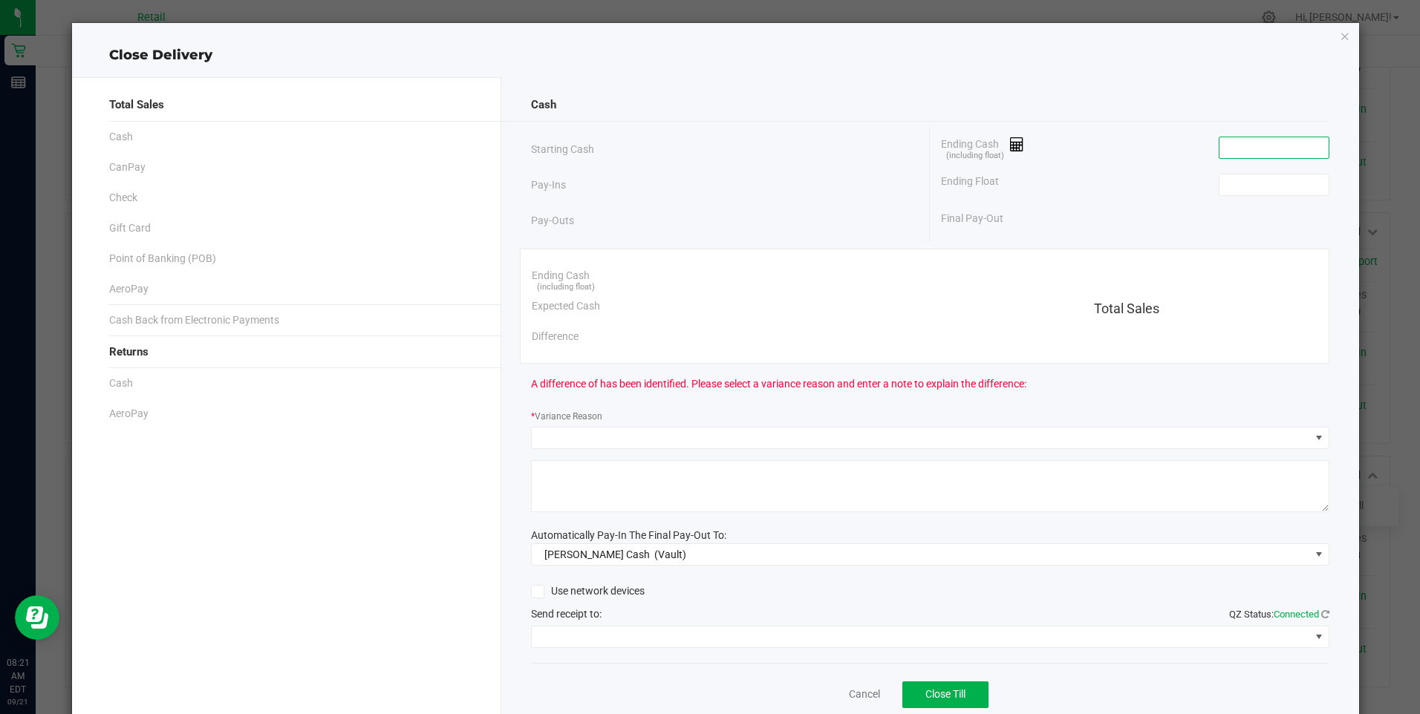
click at [1247, 149] on input at bounding box center [1273, 147] width 109 height 21
type input "$0.00"
click at [1248, 192] on input at bounding box center [1273, 184] width 109 height 21
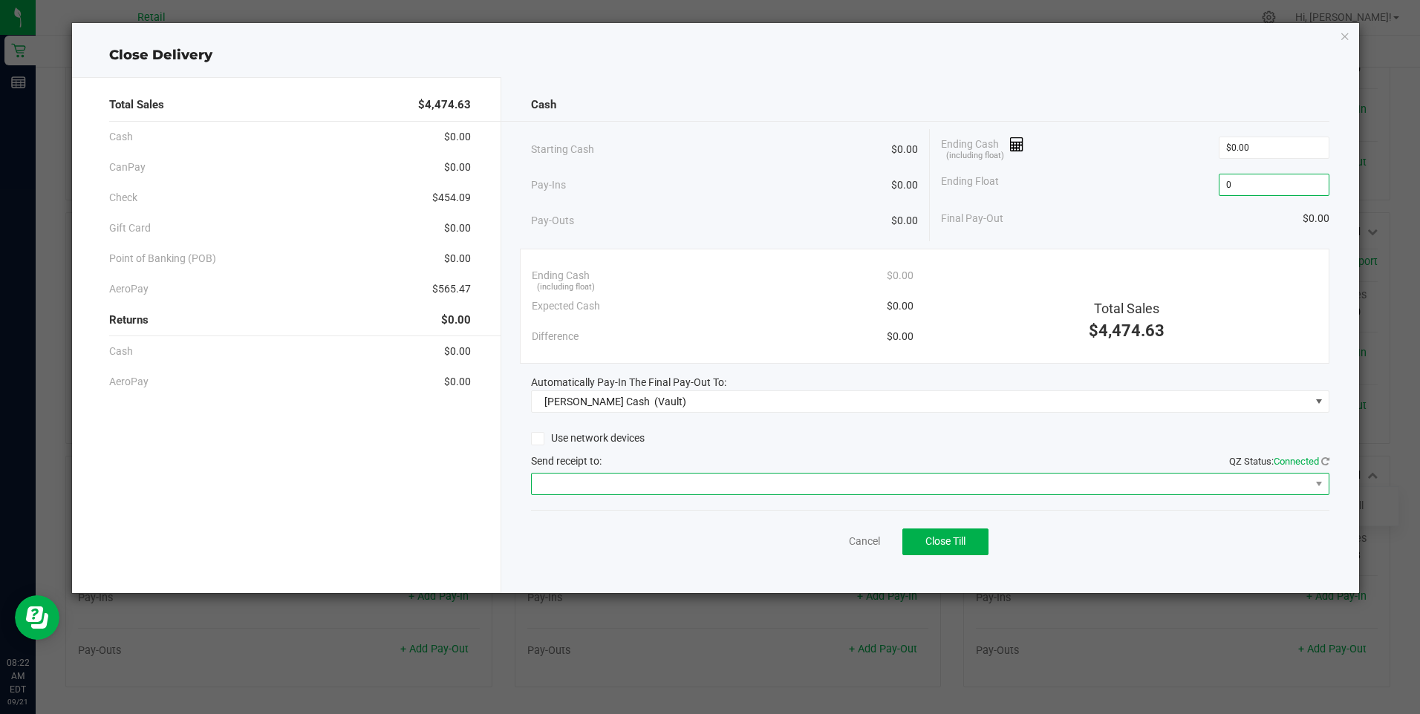
type input "$0.00"
click at [613, 481] on span at bounding box center [921, 484] width 778 height 21
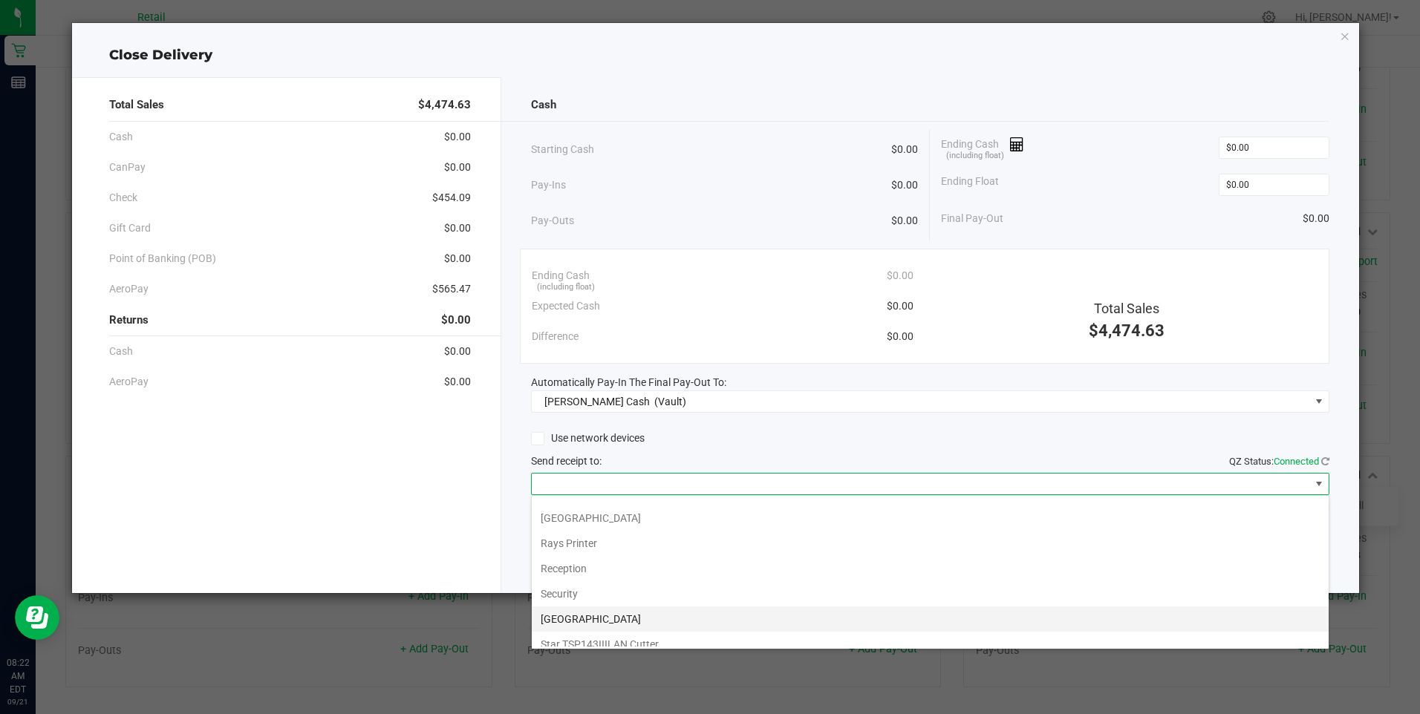
scroll to position [230, 0]
click at [630, 630] on Cutter "Star TSP143IIILAN Cutter" at bounding box center [930, 633] width 797 height 25
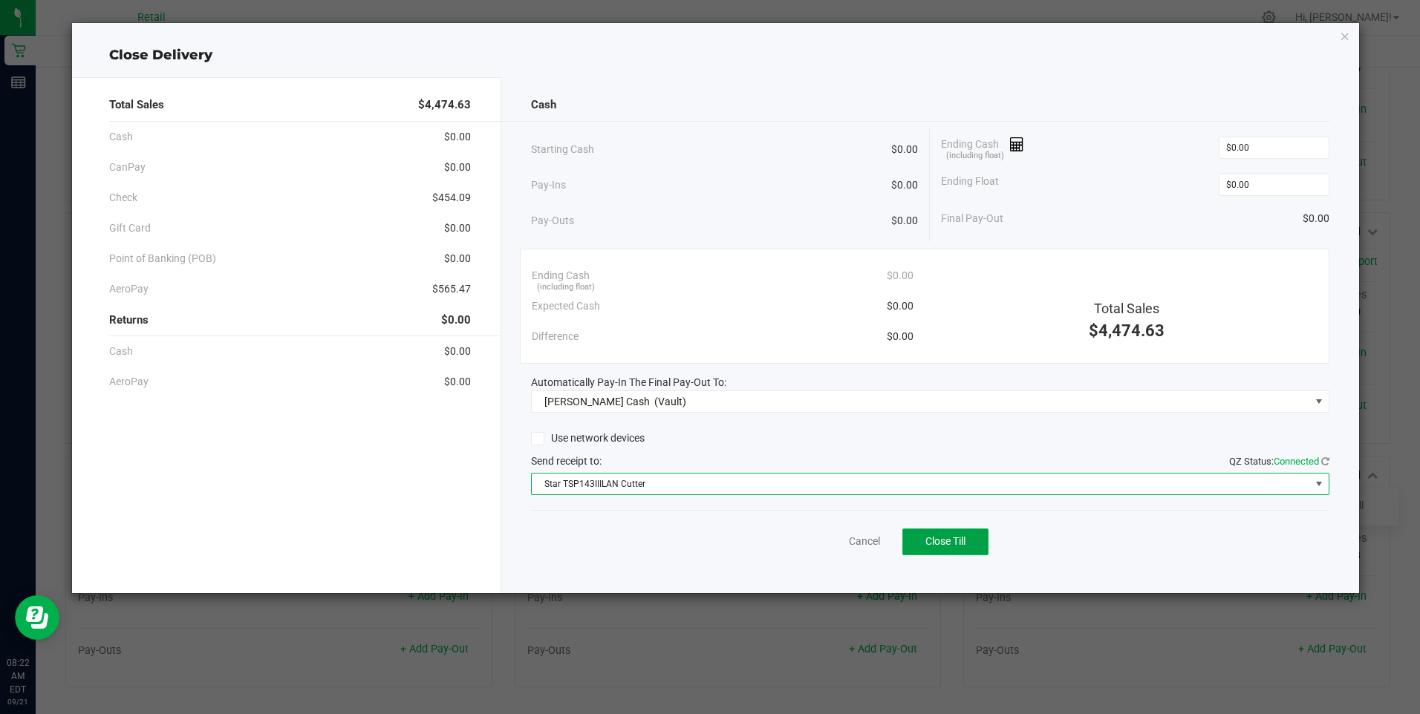
click at [937, 538] on span "Close Till" at bounding box center [945, 541] width 40 height 12
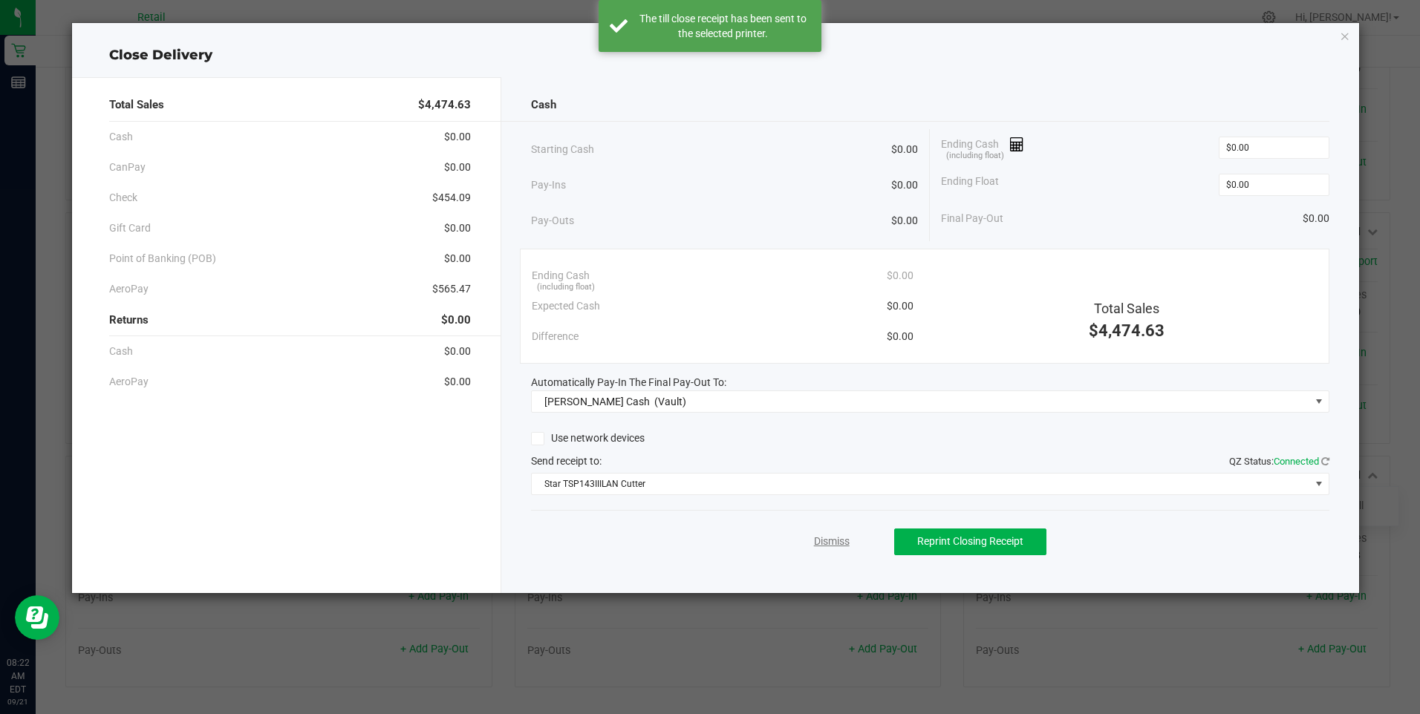
click at [823, 539] on link "Dismiss" at bounding box center [832, 542] width 36 height 16
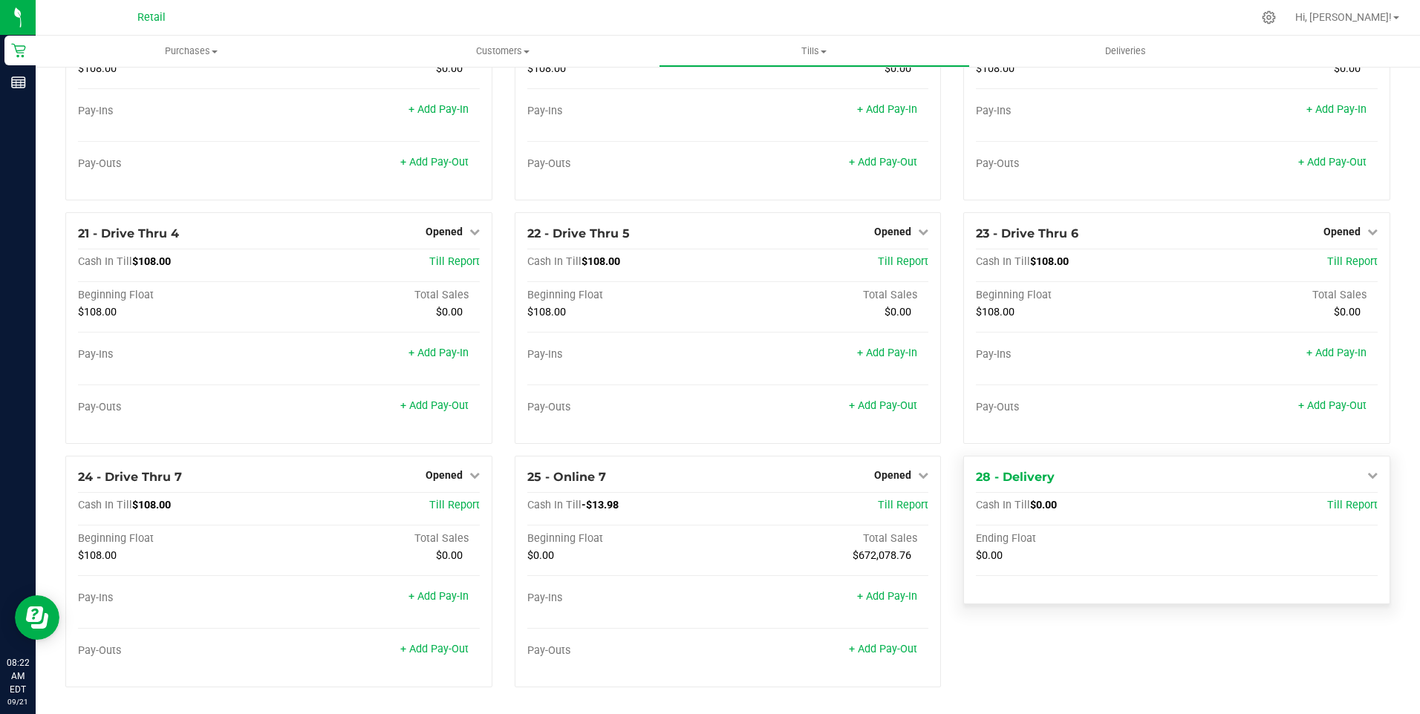
click at [1367, 474] on icon at bounding box center [1372, 475] width 10 height 10
click at [1332, 510] on link "Open Till" at bounding box center [1343, 506] width 39 height 12
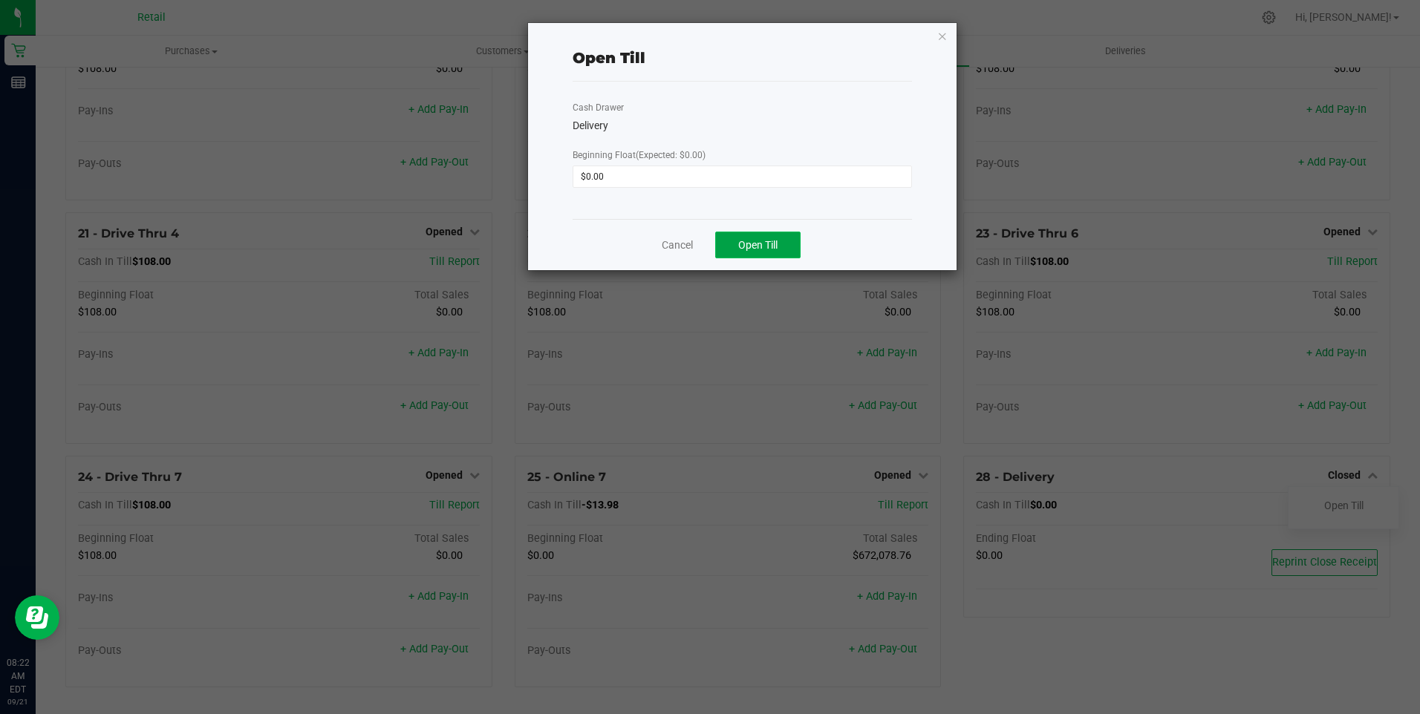
click at [751, 252] on button "Open Till" at bounding box center [757, 245] width 85 height 27
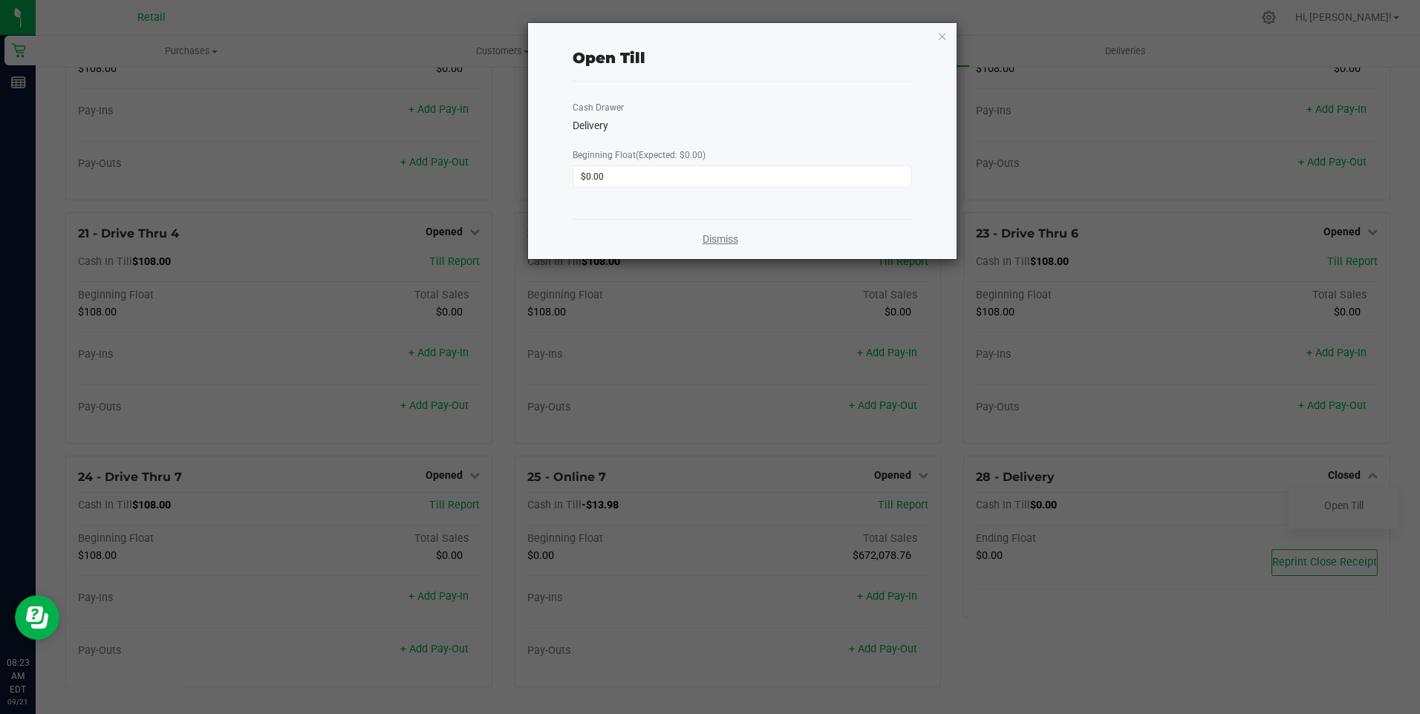
click at [725, 239] on link "Dismiss" at bounding box center [720, 240] width 36 height 16
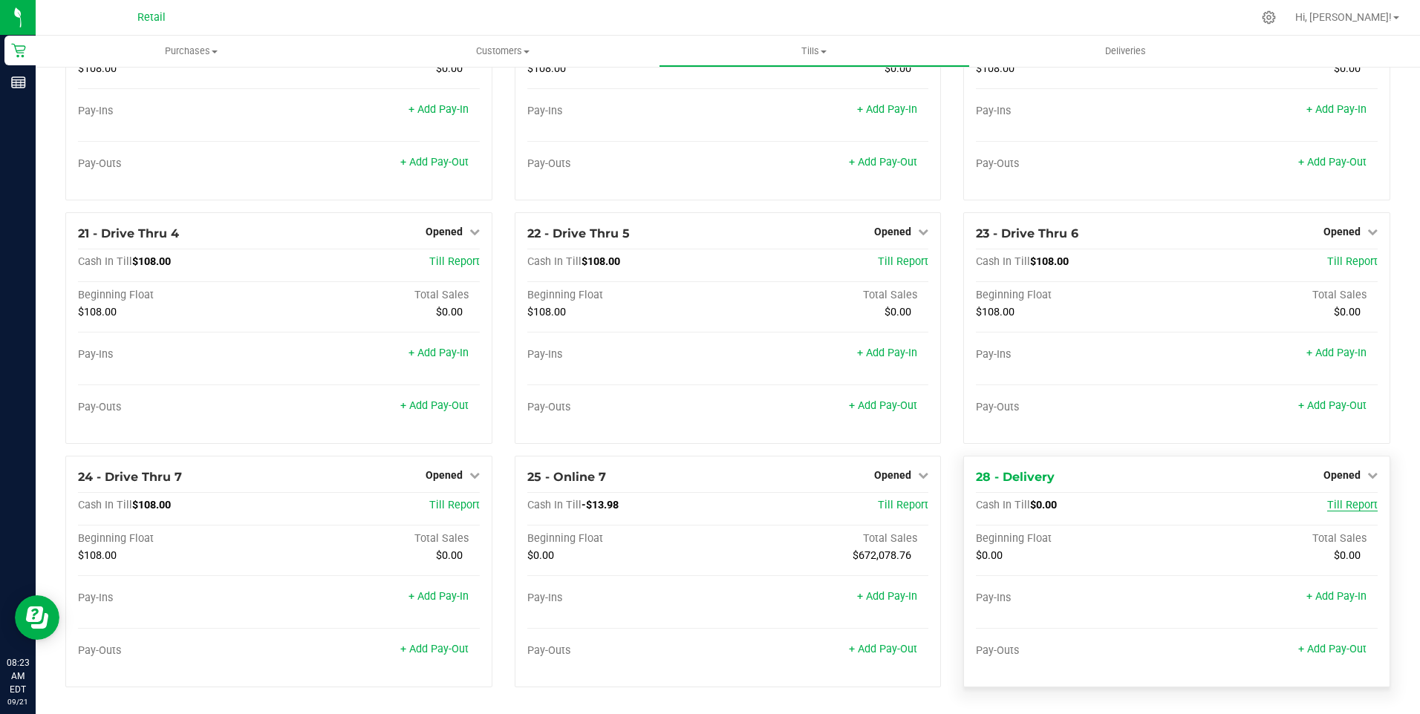
click at [1346, 506] on span "Till Report" at bounding box center [1352, 505] width 50 height 13
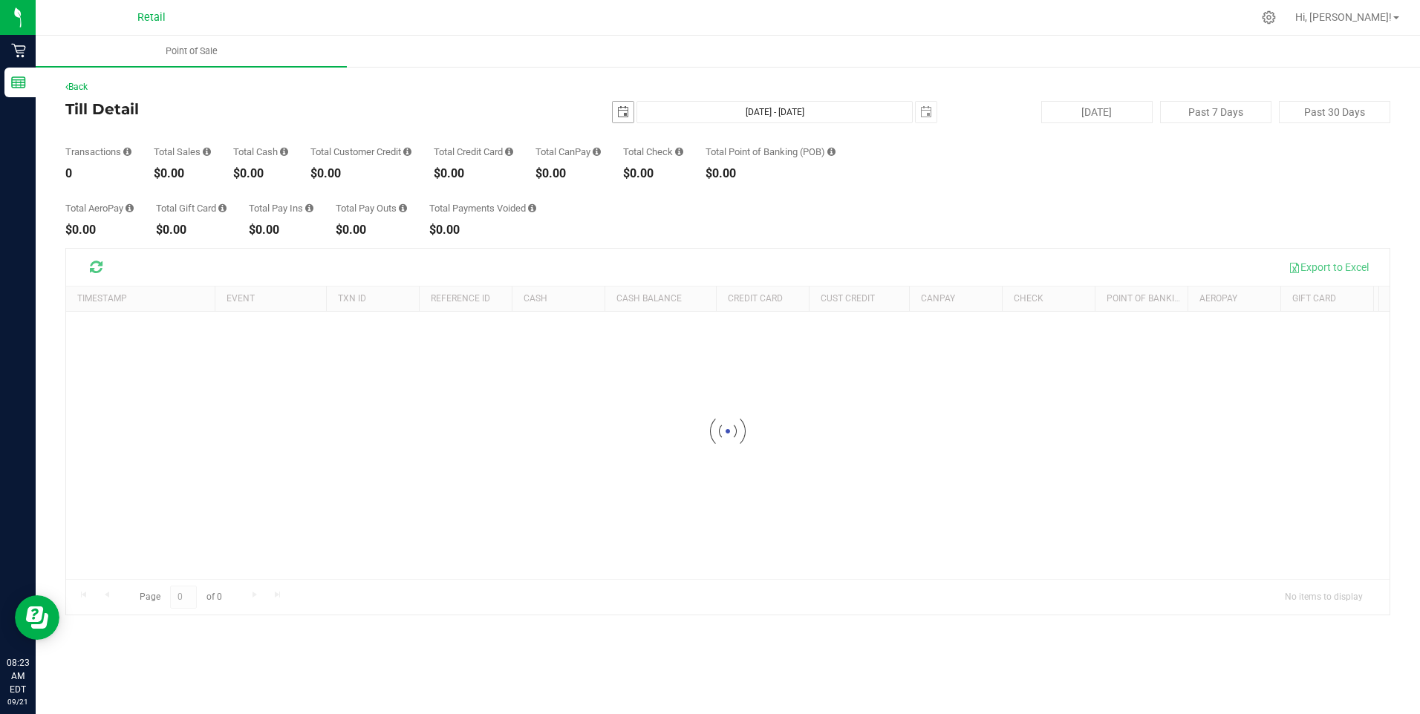
click at [621, 114] on span "select" at bounding box center [623, 112] width 12 height 12
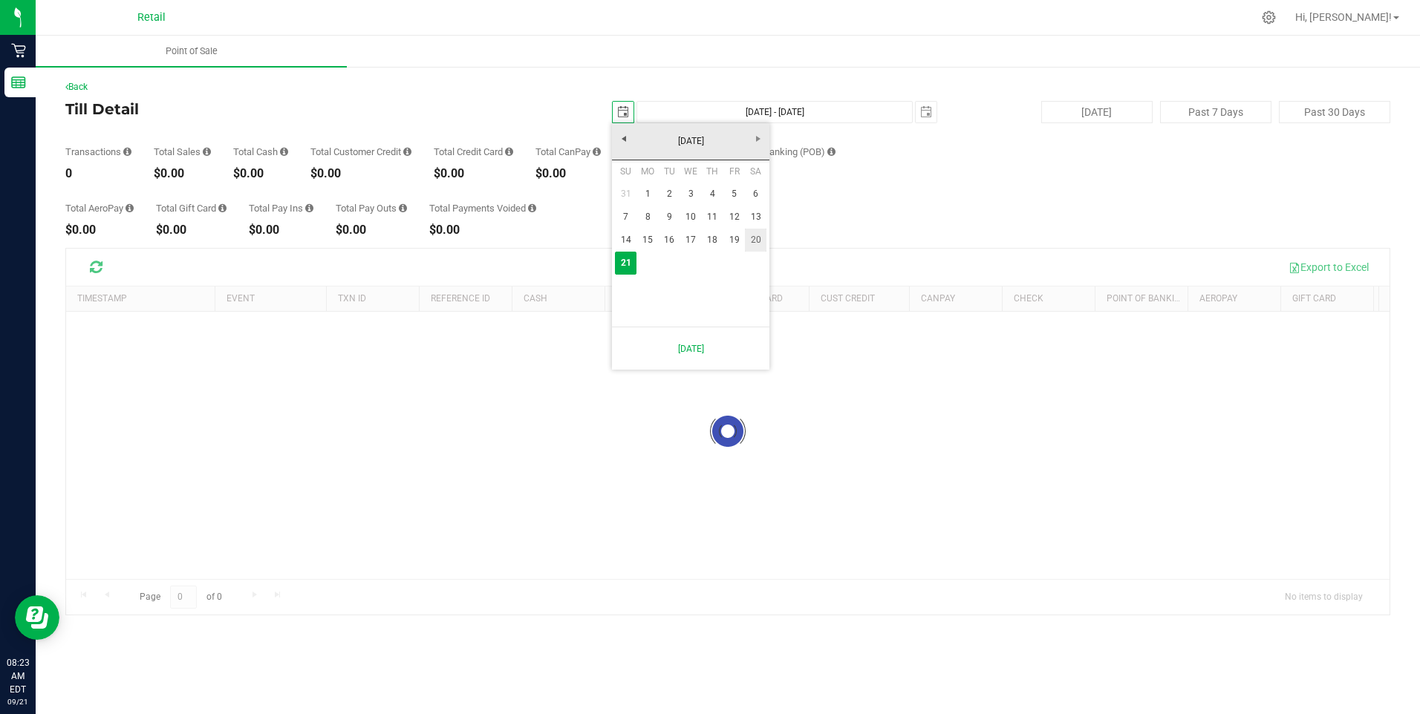
click at [756, 241] on link "20" at bounding box center [756, 240] width 22 height 23
type input "2025-09-20"
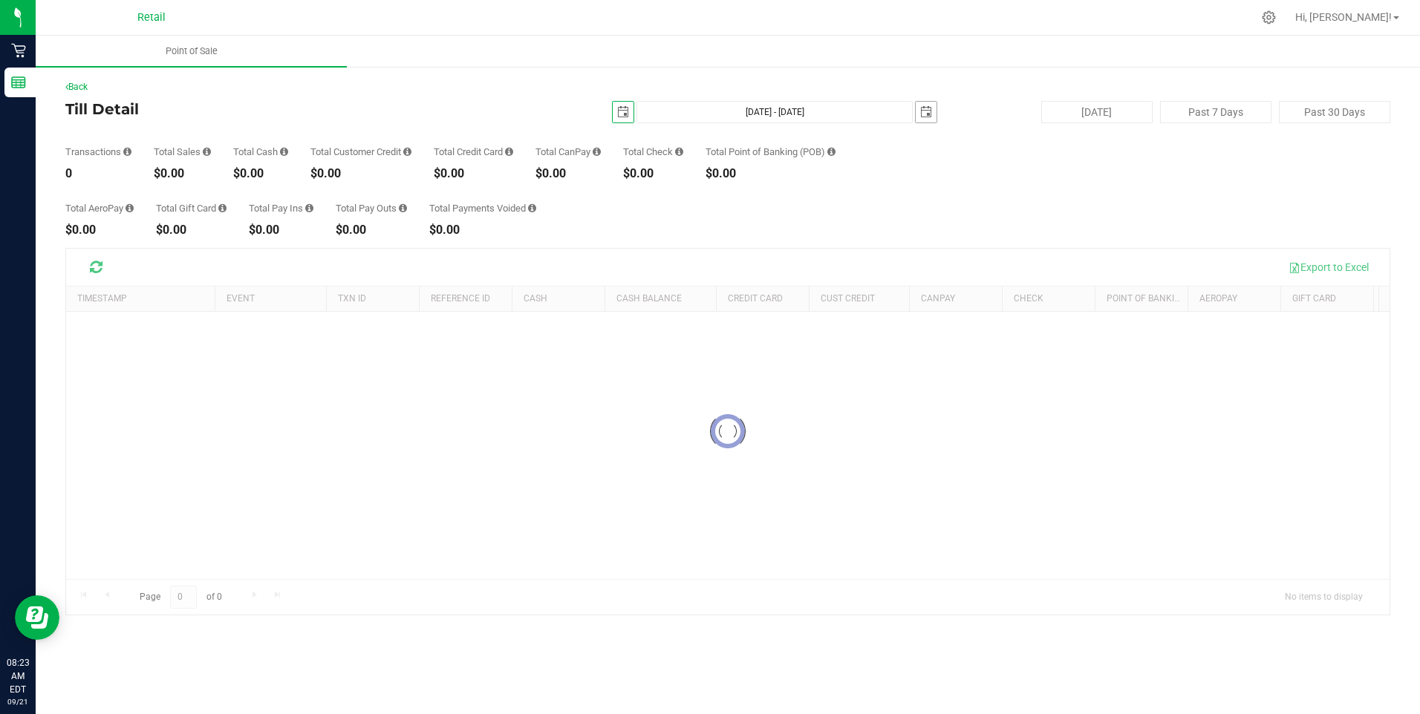
click at [928, 115] on span "select" at bounding box center [926, 112] width 12 height 12
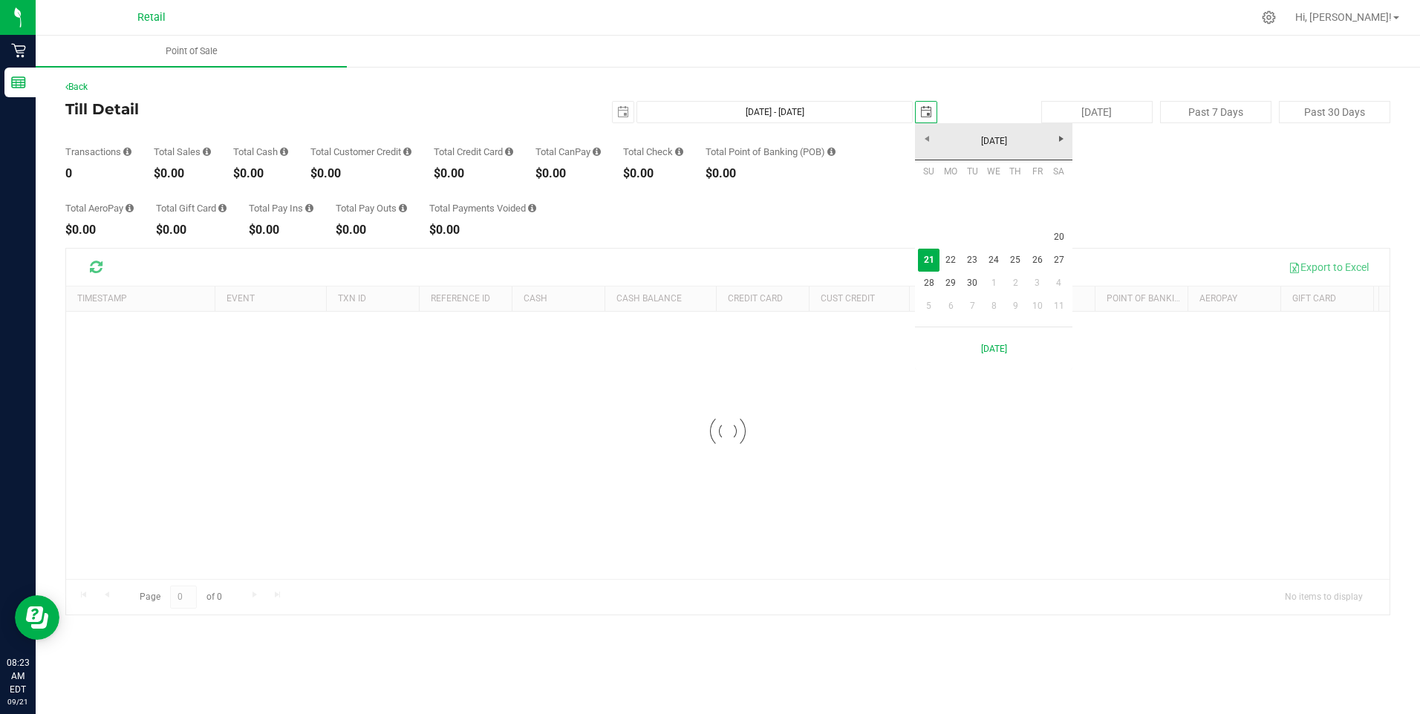
scroll to position [0, 37]
click at [1055, 238] on link "20" at bounding box center [1059, 237] width 22 height 23
type input "Sep 20, 2025 - Sep 20, 2025"
type input "2025-09-20"
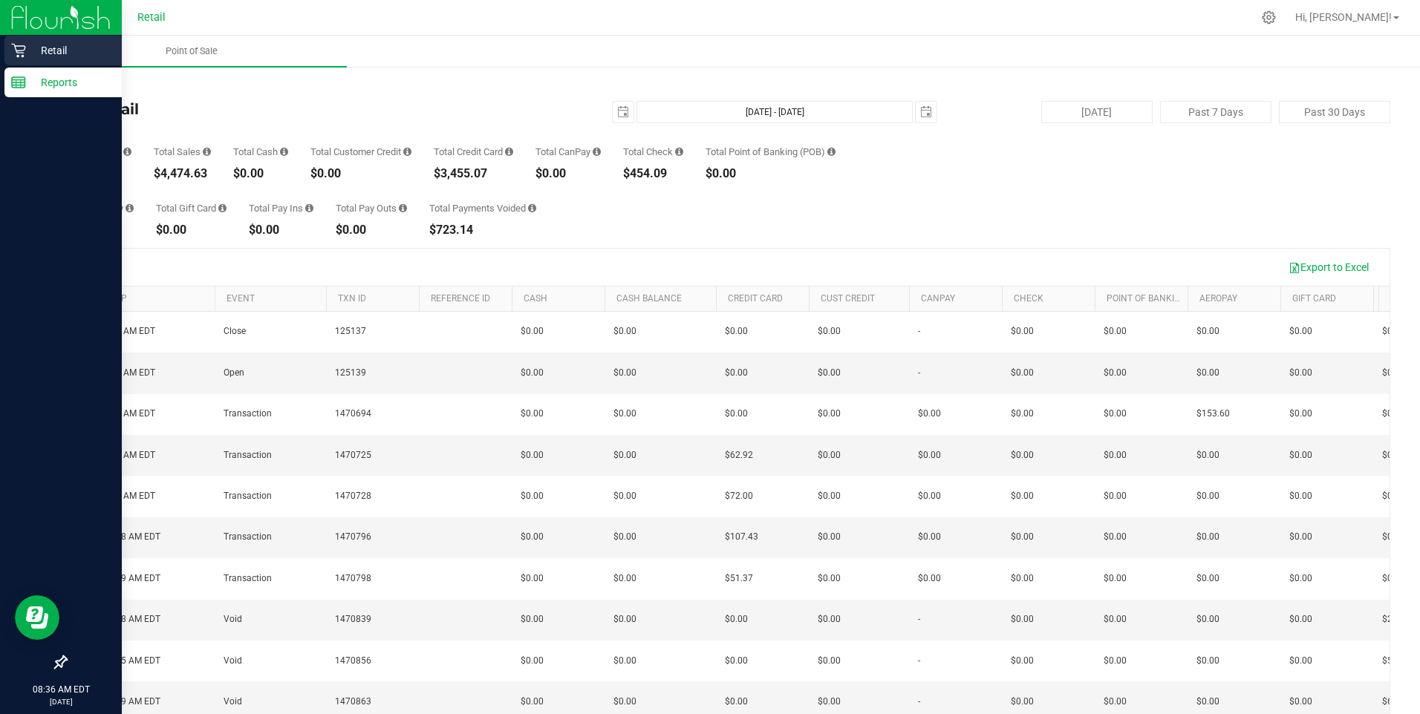
click at [38, 50] on p "Retail" at bounding box center [70, 51] width 89 height 18
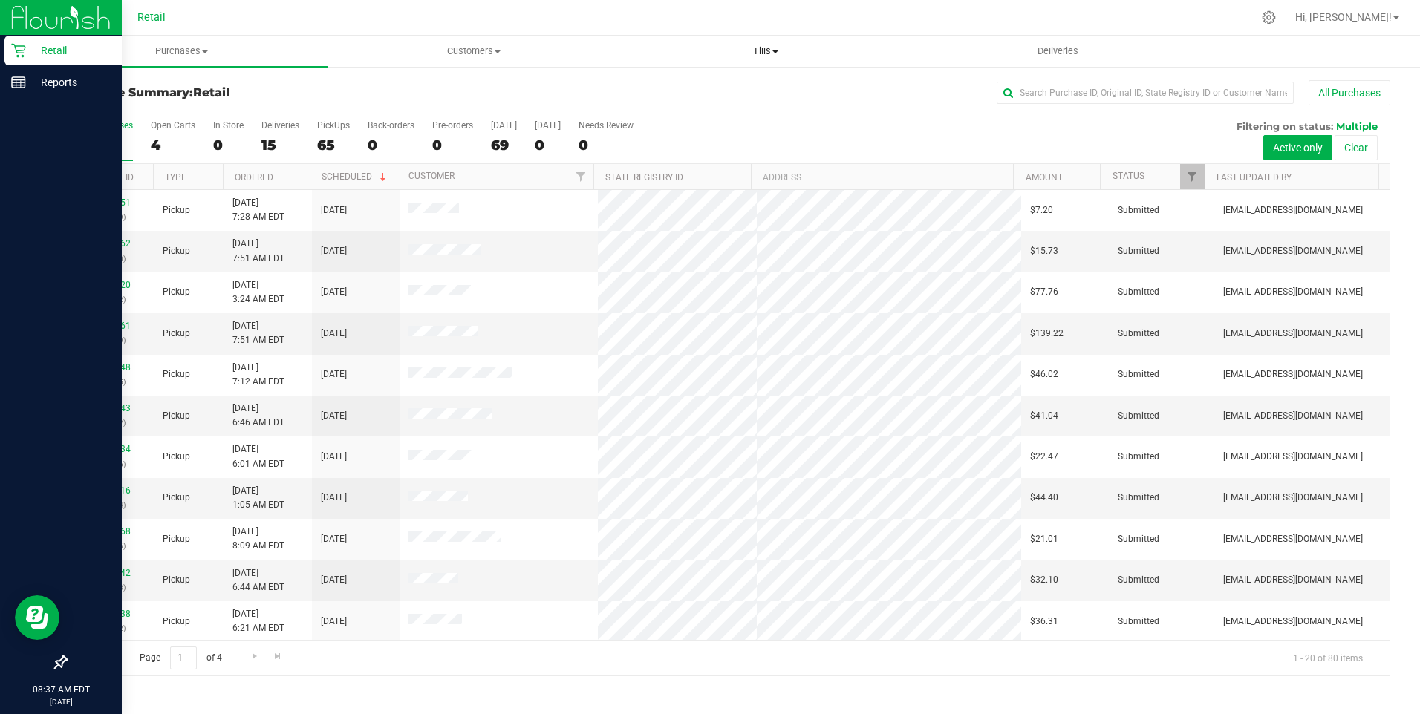
click at [771, 48] on span "Tills" at bounding box center [766, 51] width 290 height 13
click at [682, 88] on span "Manage tills" at bounding box center [670, 89] width 100 height 13
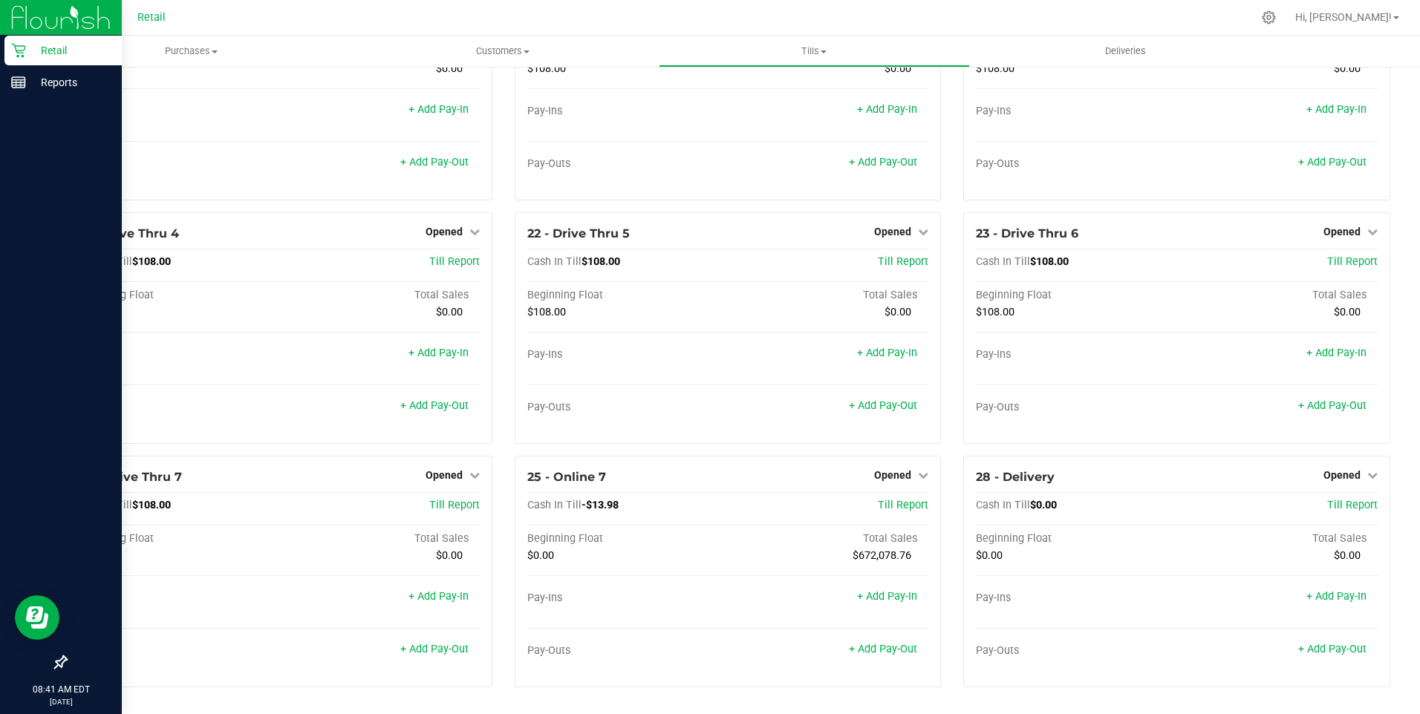
scroll to position [1430, 0]
